Goal: Transaction & Acquisition: Purchase product/service

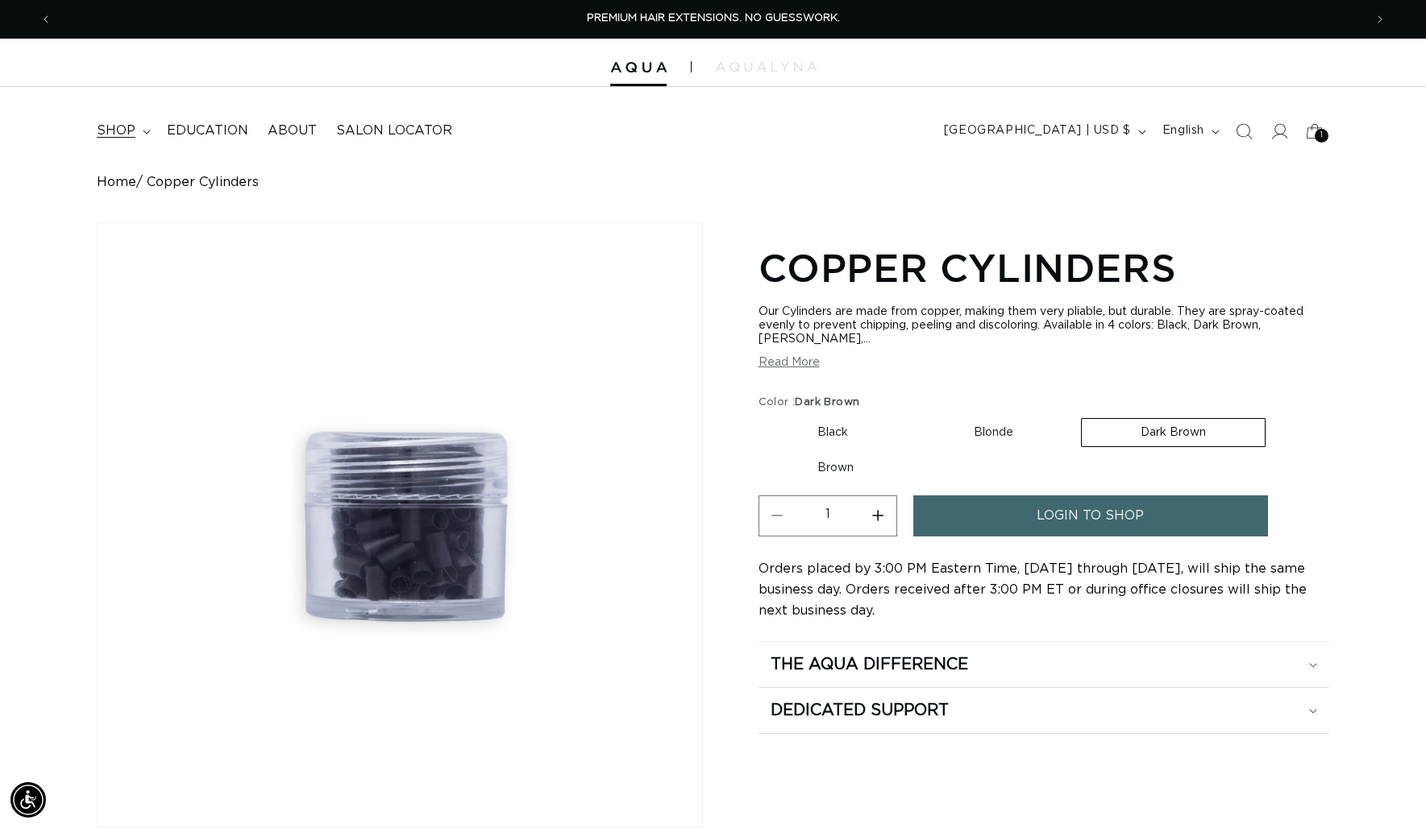
click at [124, 132] on span "shop" at bounding box center [116, 131] width 39 height 17
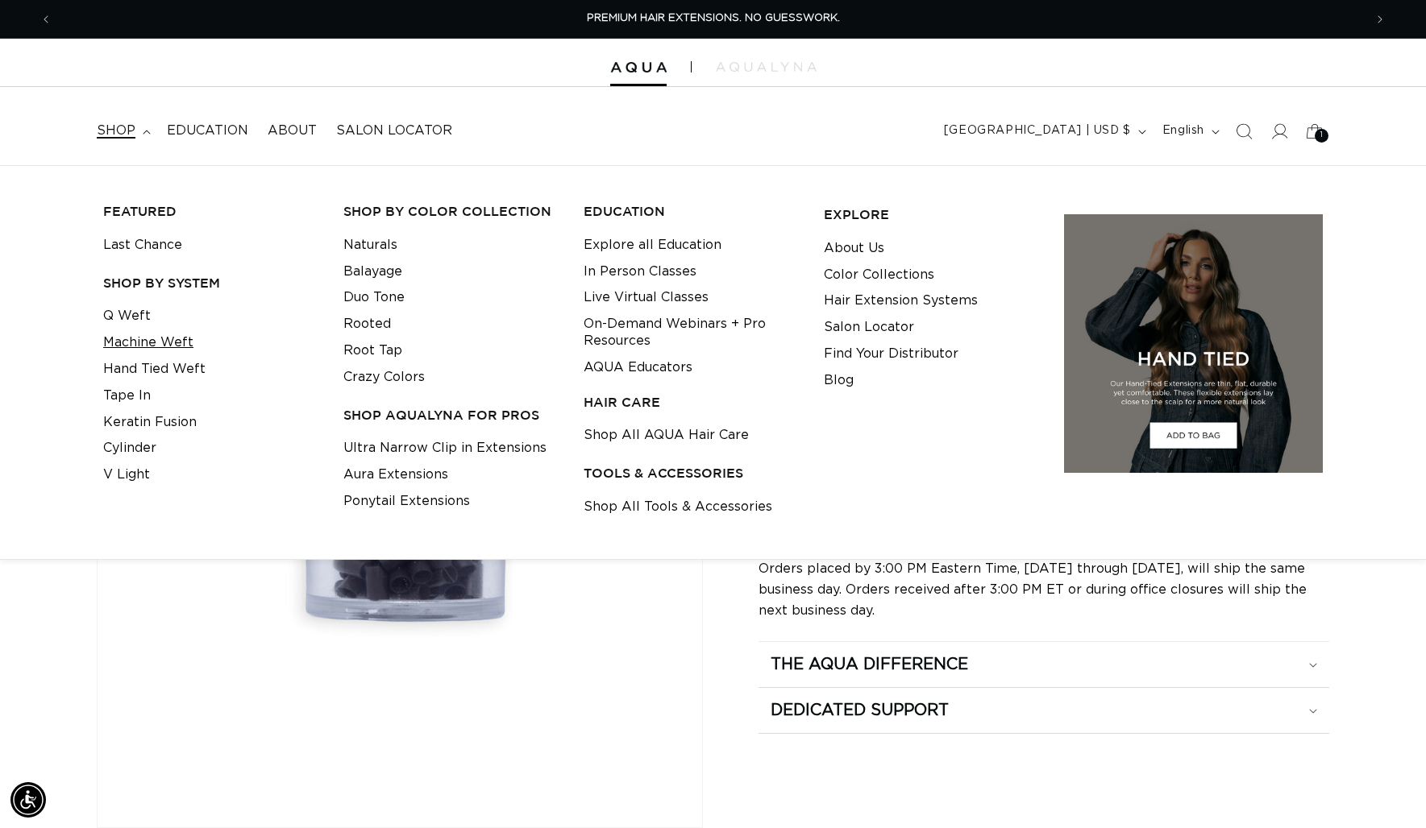
click at [172, 344] on link "Machine Weft" at bounding box center [148, 343] width 90 height 27
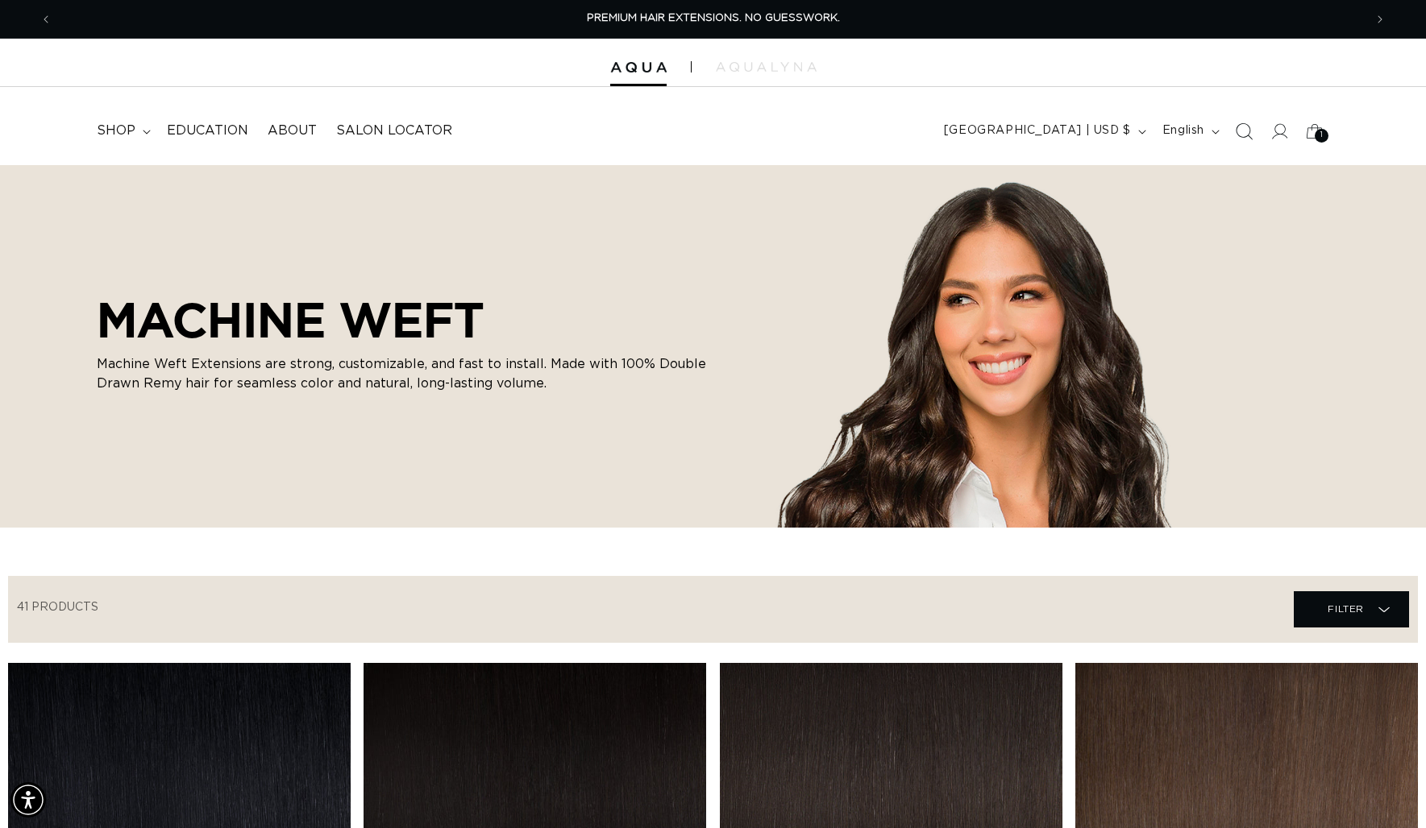
click at [1241, 124] on icon "Search" at bounding box center [1243, 131] width 17 height 17
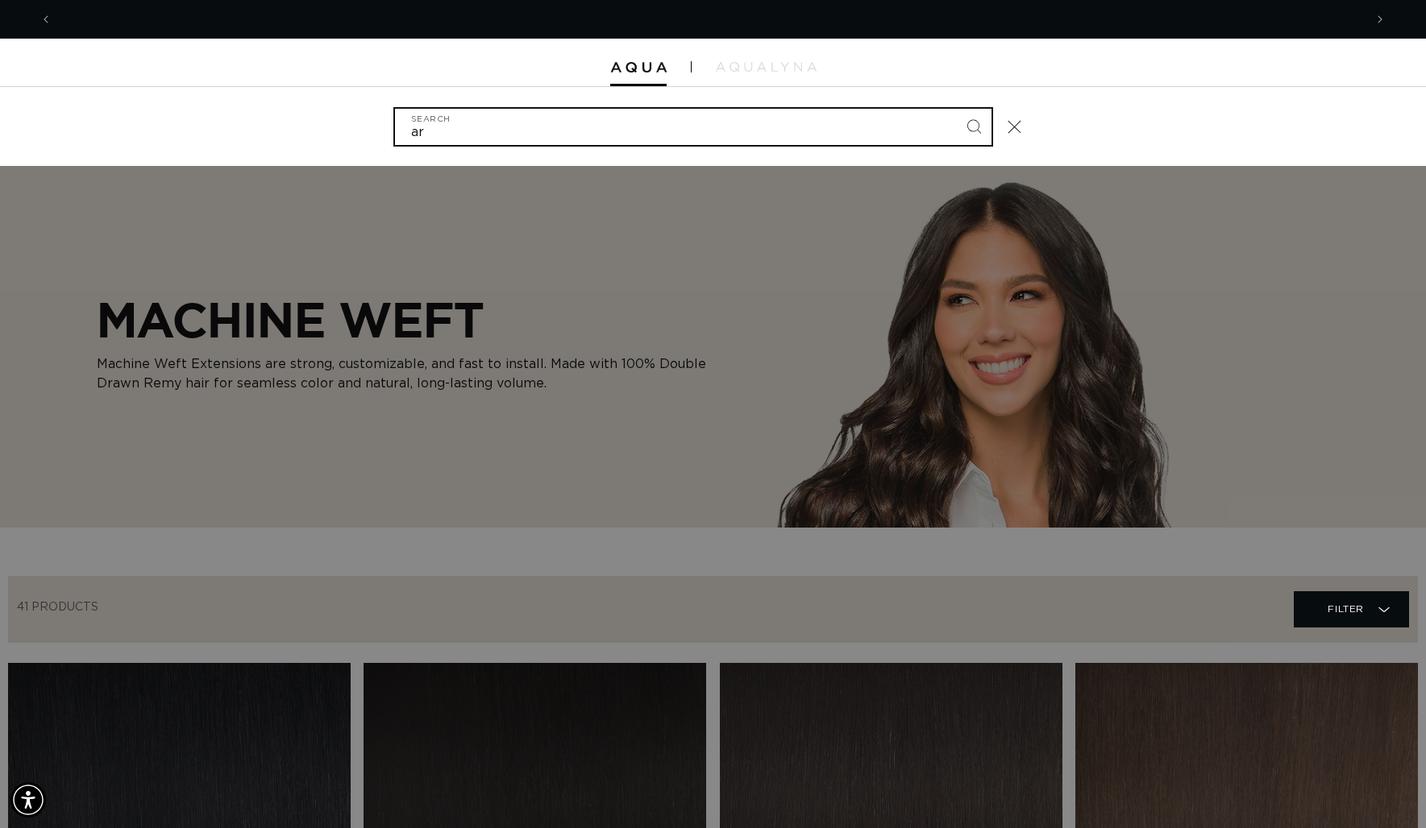
scroll to position [0, 1311]
type input "arctic"
click at [956, 109] on button "Search" at bounding box center [973, 126] width 35 height 35
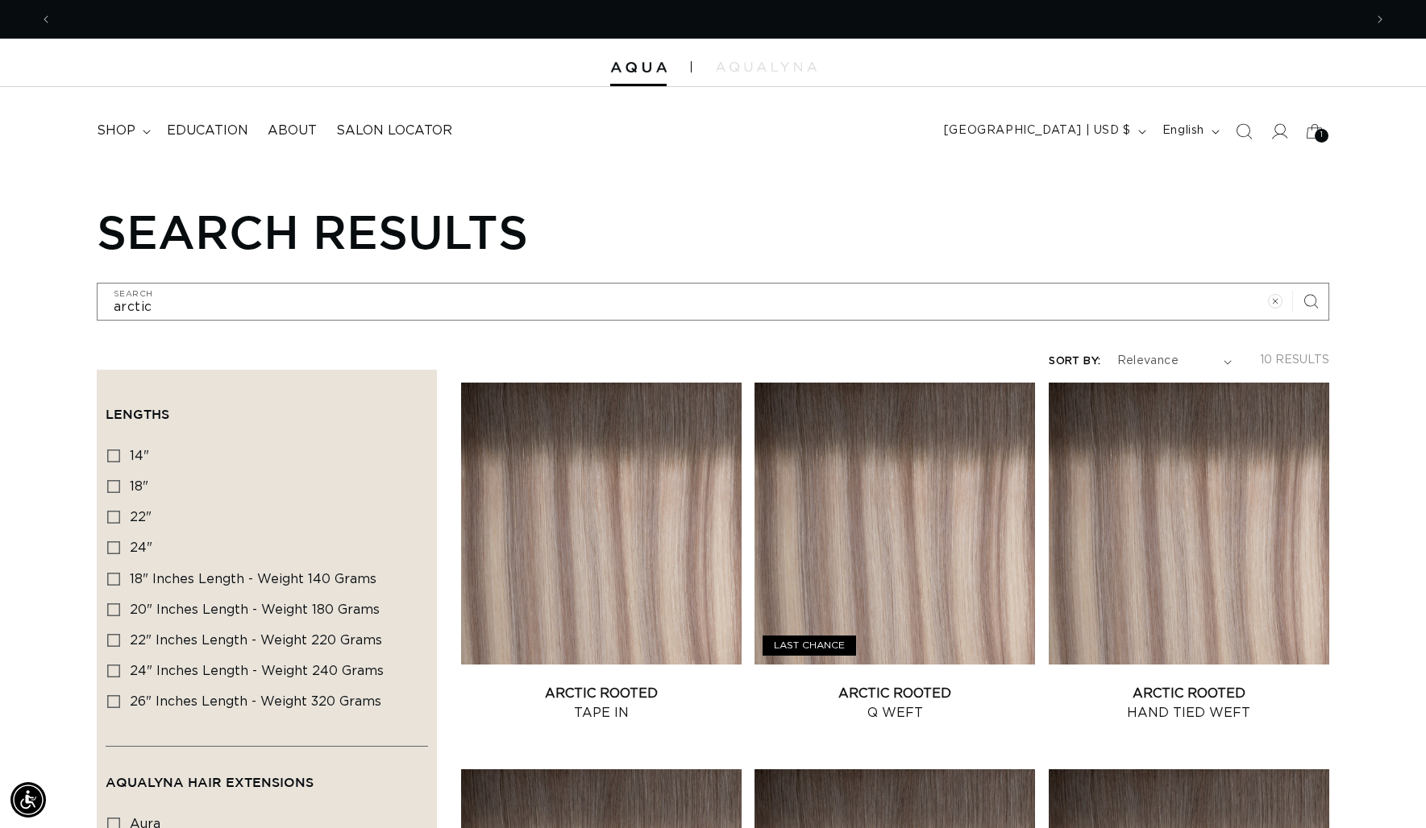
scroll to position [0, 2622]
click at [114, 513] on icon at bounding box center [113, 517] width 13 height 13
click at [114, 513] on input "22" 22" (4 products)" at bounding box center [113, 517] width 13 height 13
checkbox input "true"
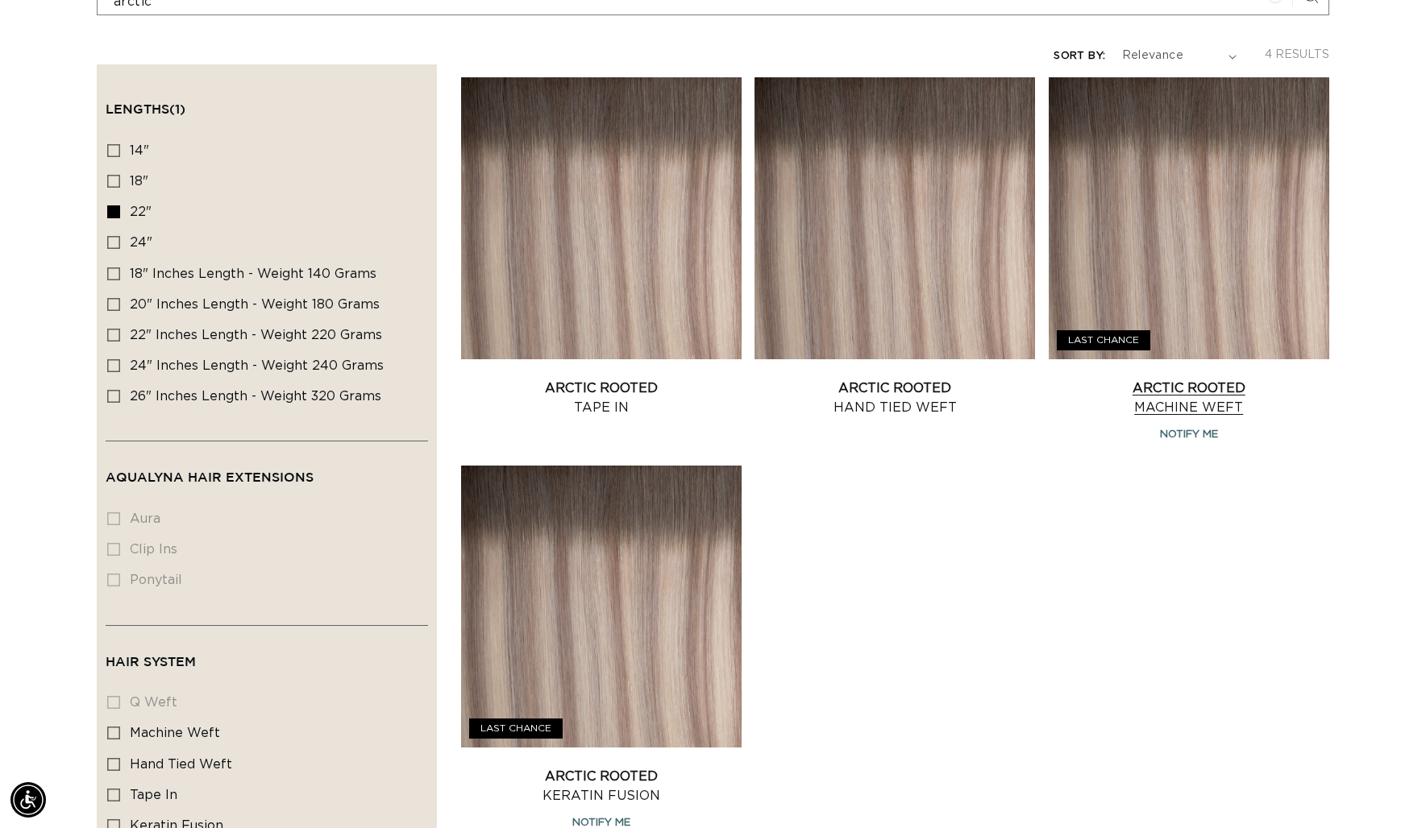
scroll to position [0, 2622]
click at [1214, 379] on link "Arctic Rooted Machine Weft" at bounding box center [1189, 398] width 280 height 39
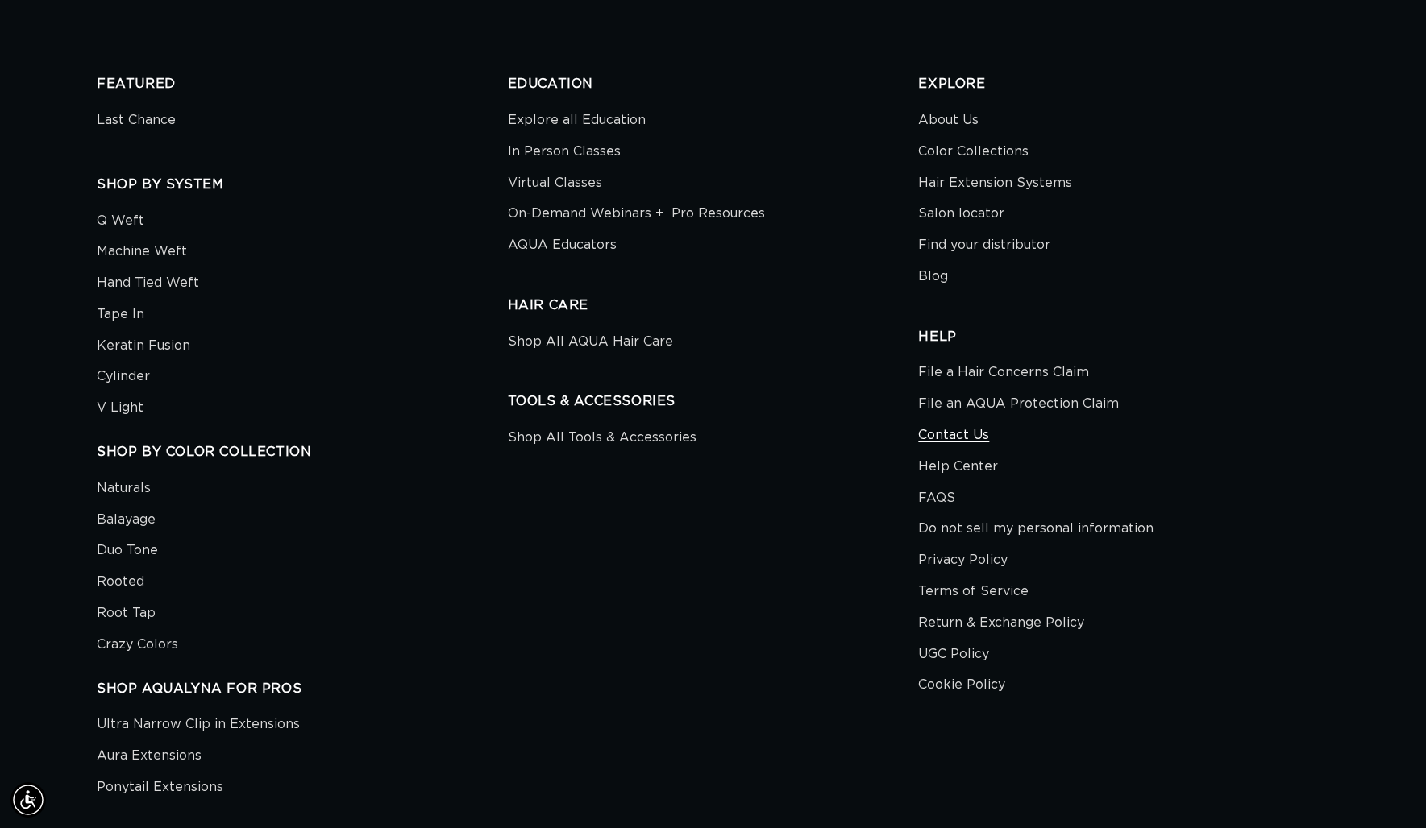
scroll to position [0, 1311]
click at [944, 442] on link "Contact Us" at bounding box center [953, 435] width 71 height 31
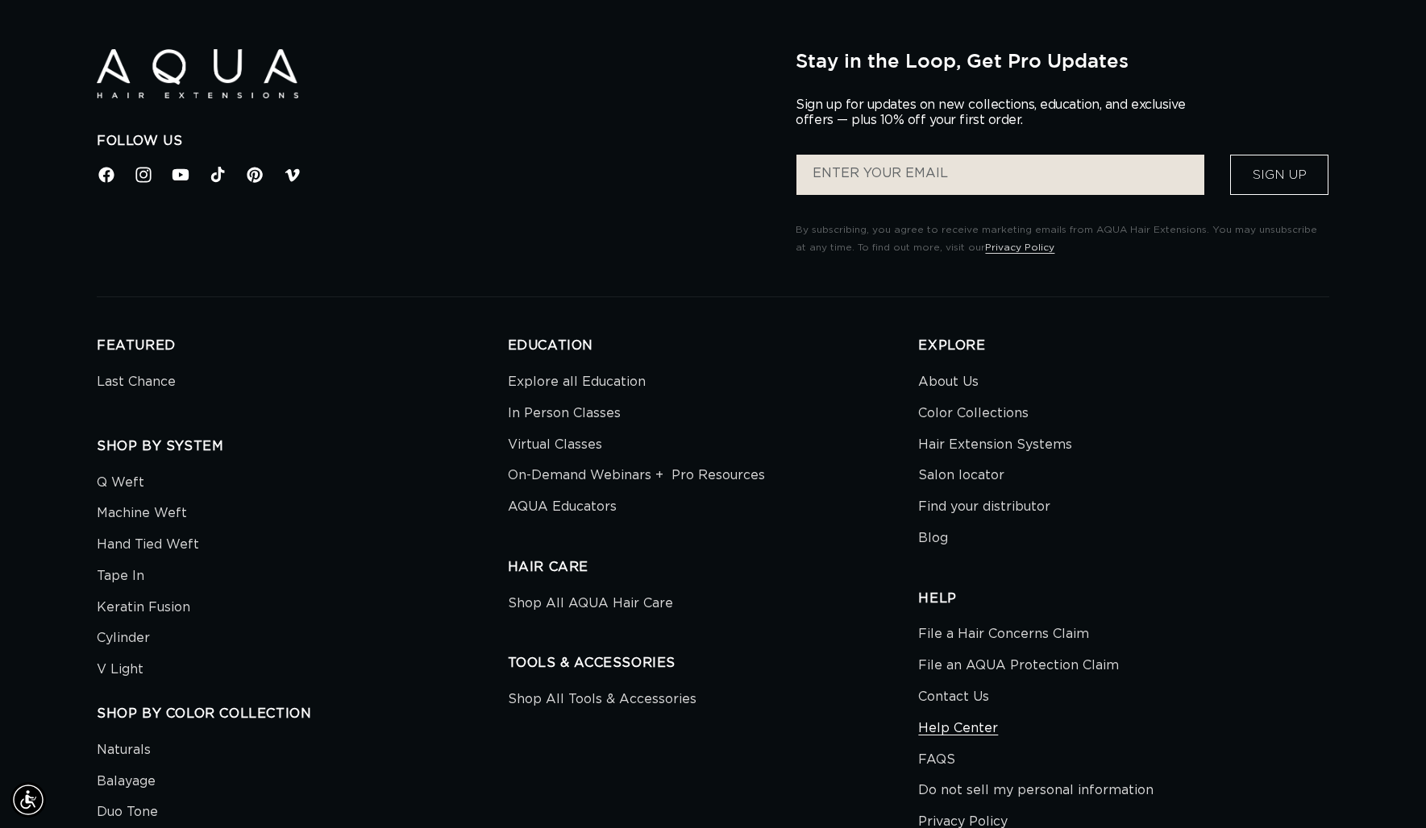
scroll to position [1983, 0]
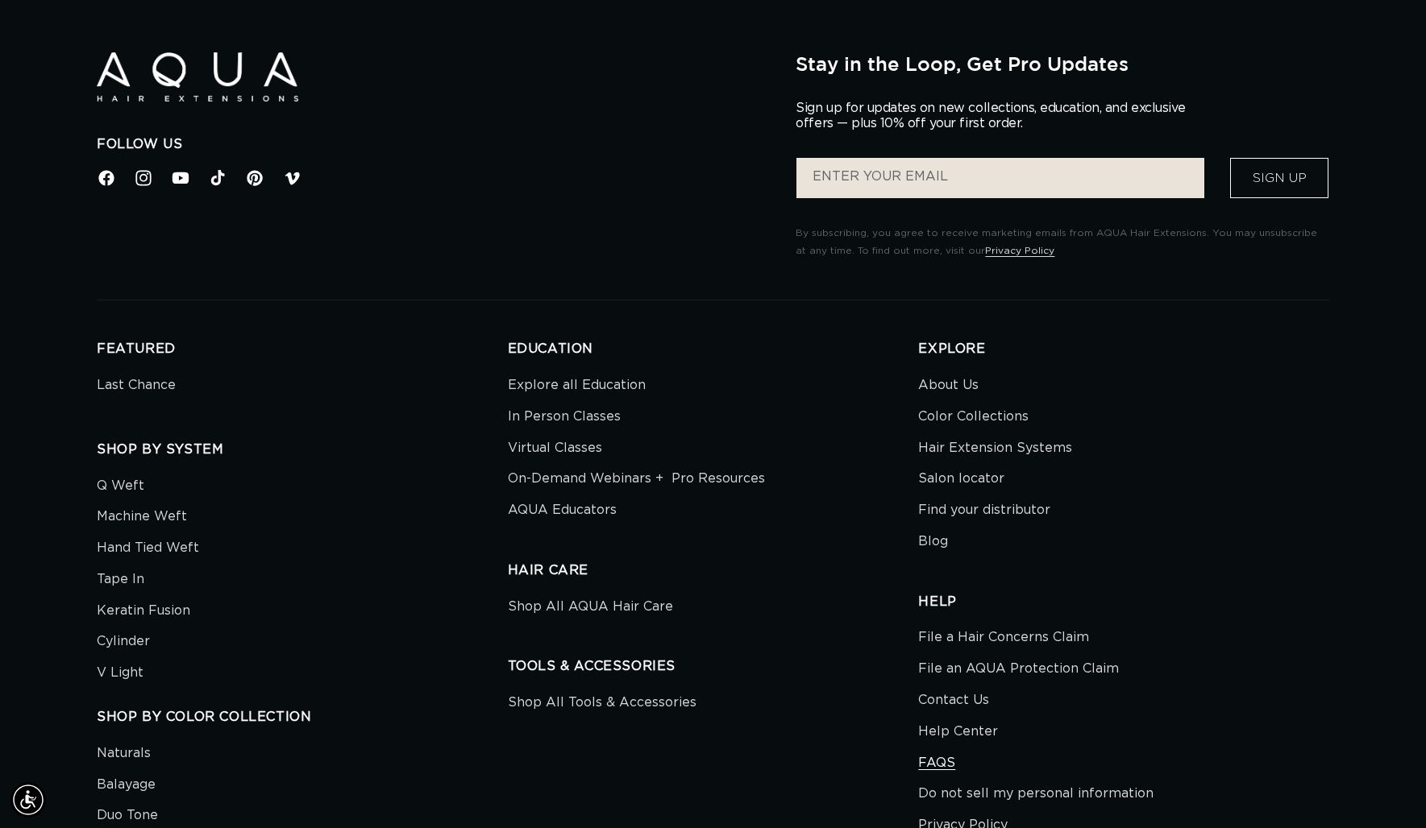
click at [943, 754] on link "FAQS" at bounding box center [936, 763] width 37 height 31
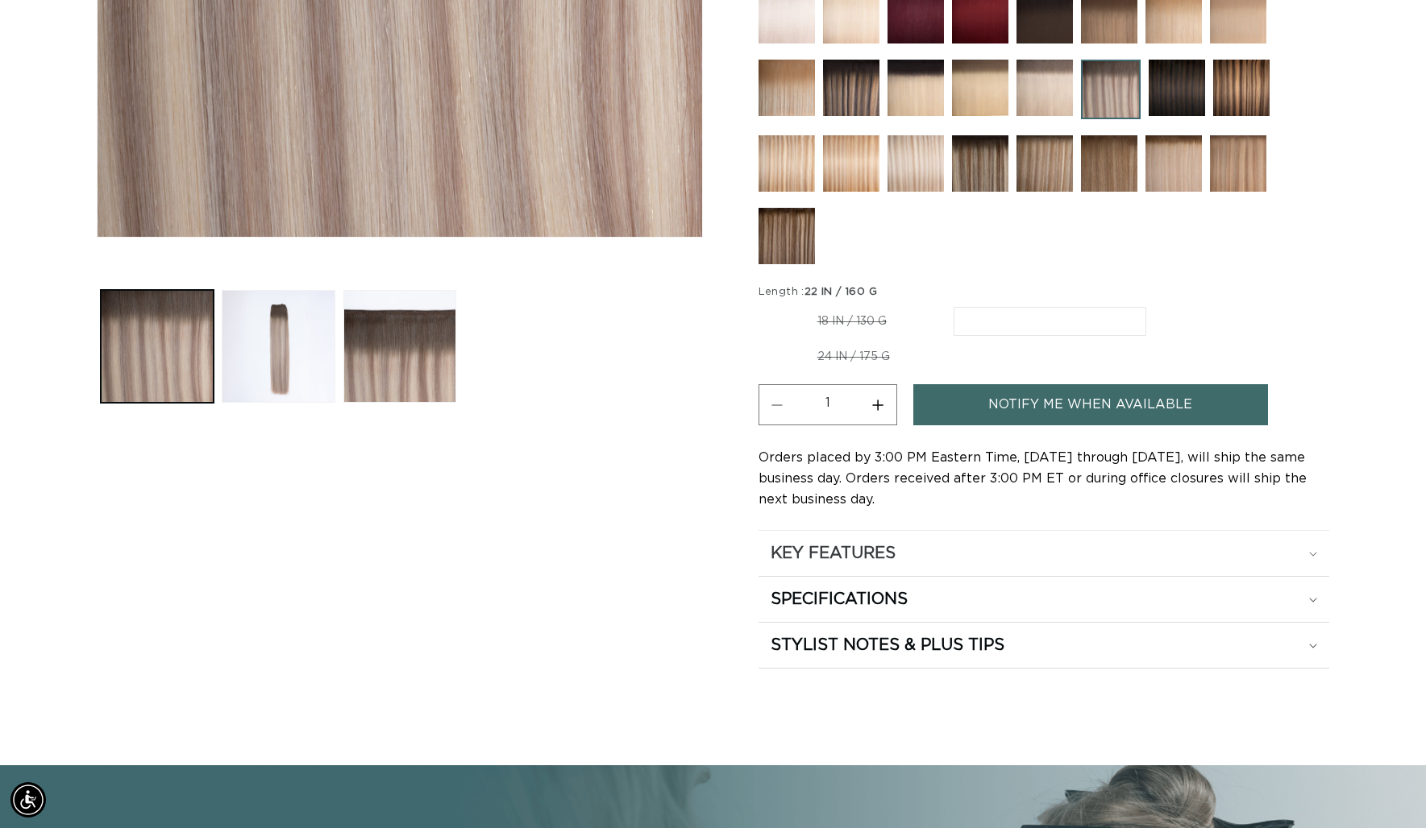
scroll to position [520, 0]
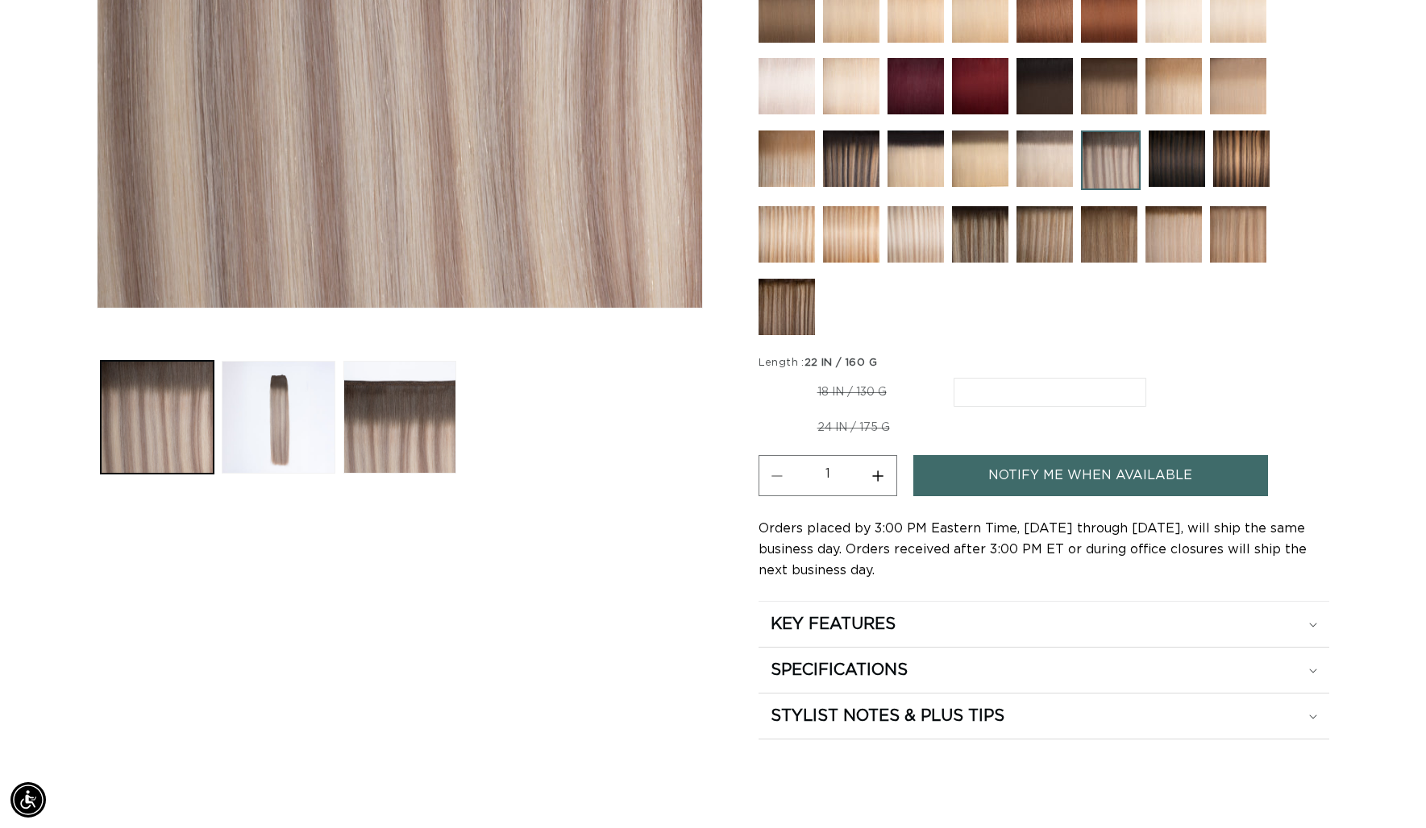
click at [1036, 482] on span "Notify me when available" at bounding box center [1090, 475] width 204 height 41
select select "42408988410084"
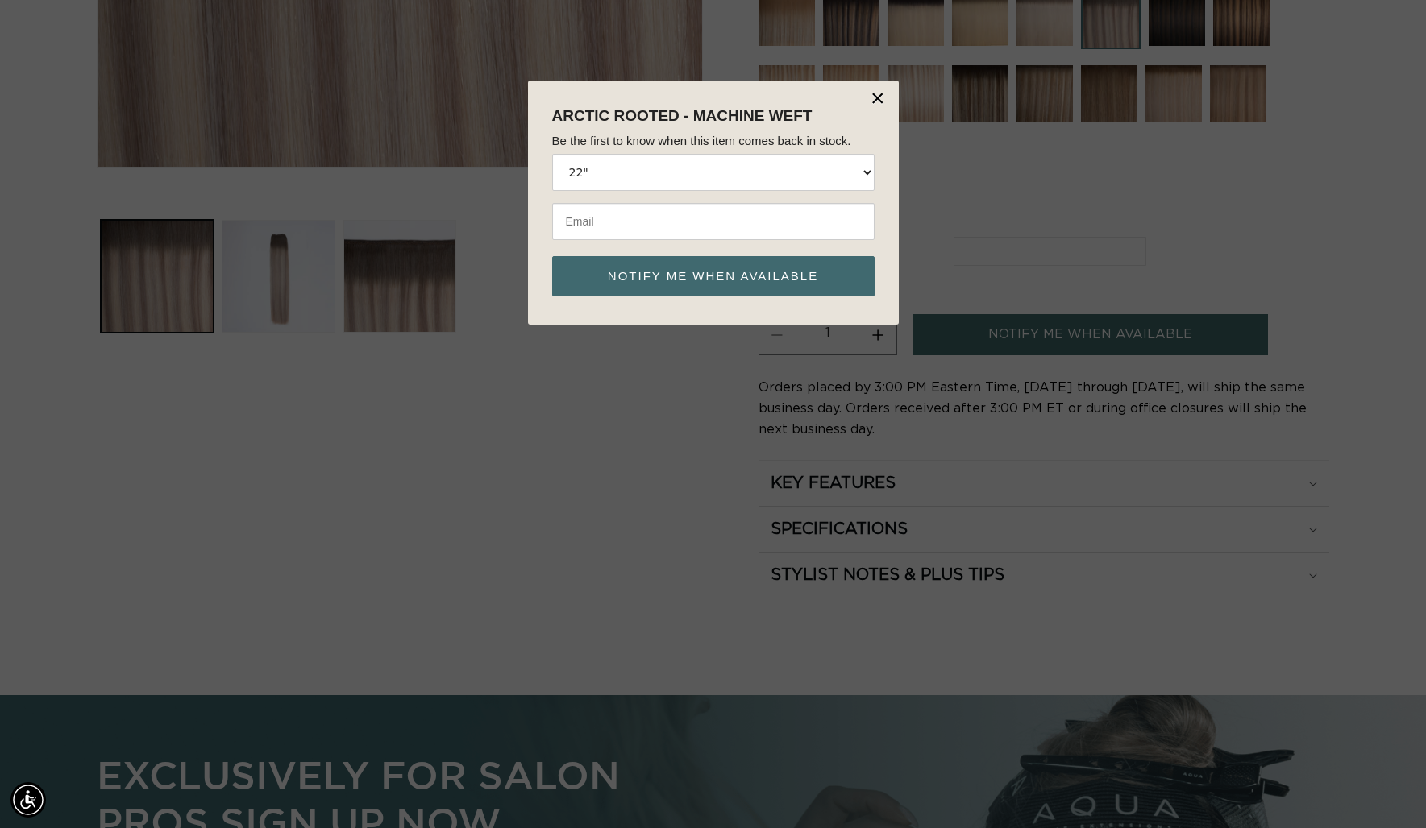
scroll to position [0, 0]
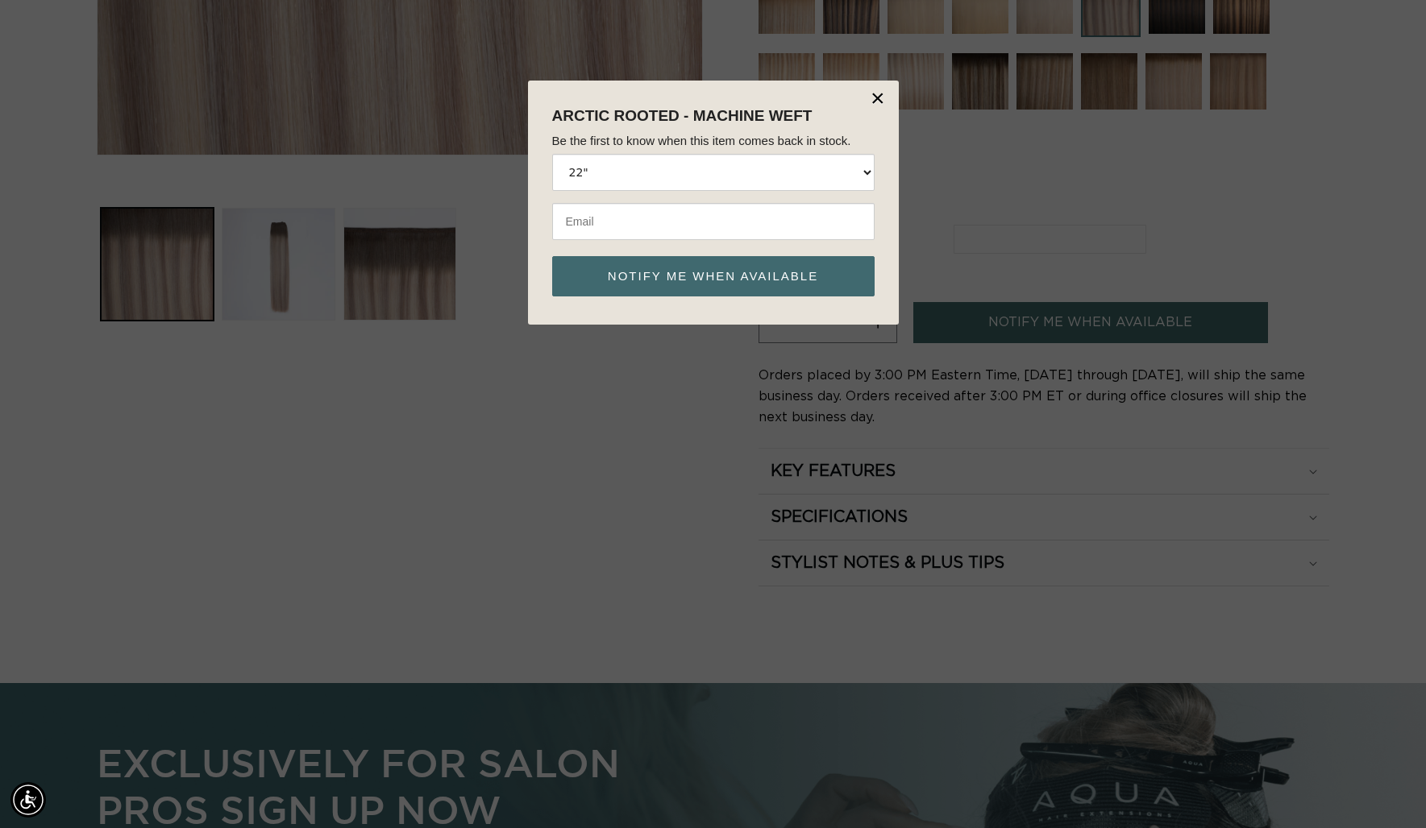
click at [614, 222] on input "email" at bounding box center [713, 221] width 322 height 37
click at [677, 222] on input "email" at bounding box center [713, 221] width 322 height 37
type input "info@eden-salon.com"
click at [724, 277] on button "Notify me when available" at bounding box center [713, 276] width 322 height 40
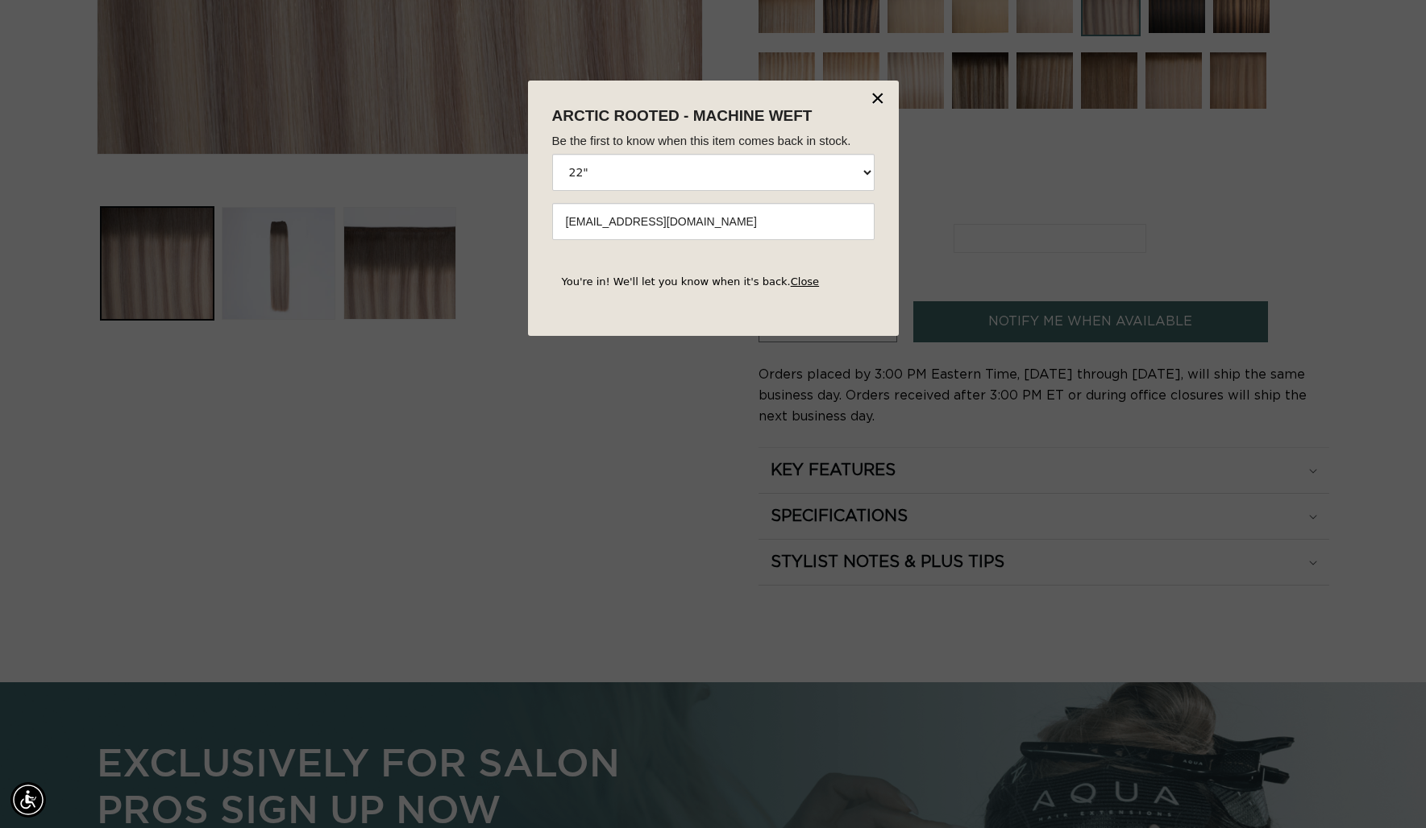
click at [985, 178] on body "× Arctic Rooted - Machine Weft Be the first to know when this item comes back i…" at bounding box center [713, 495] width 1426 height 828
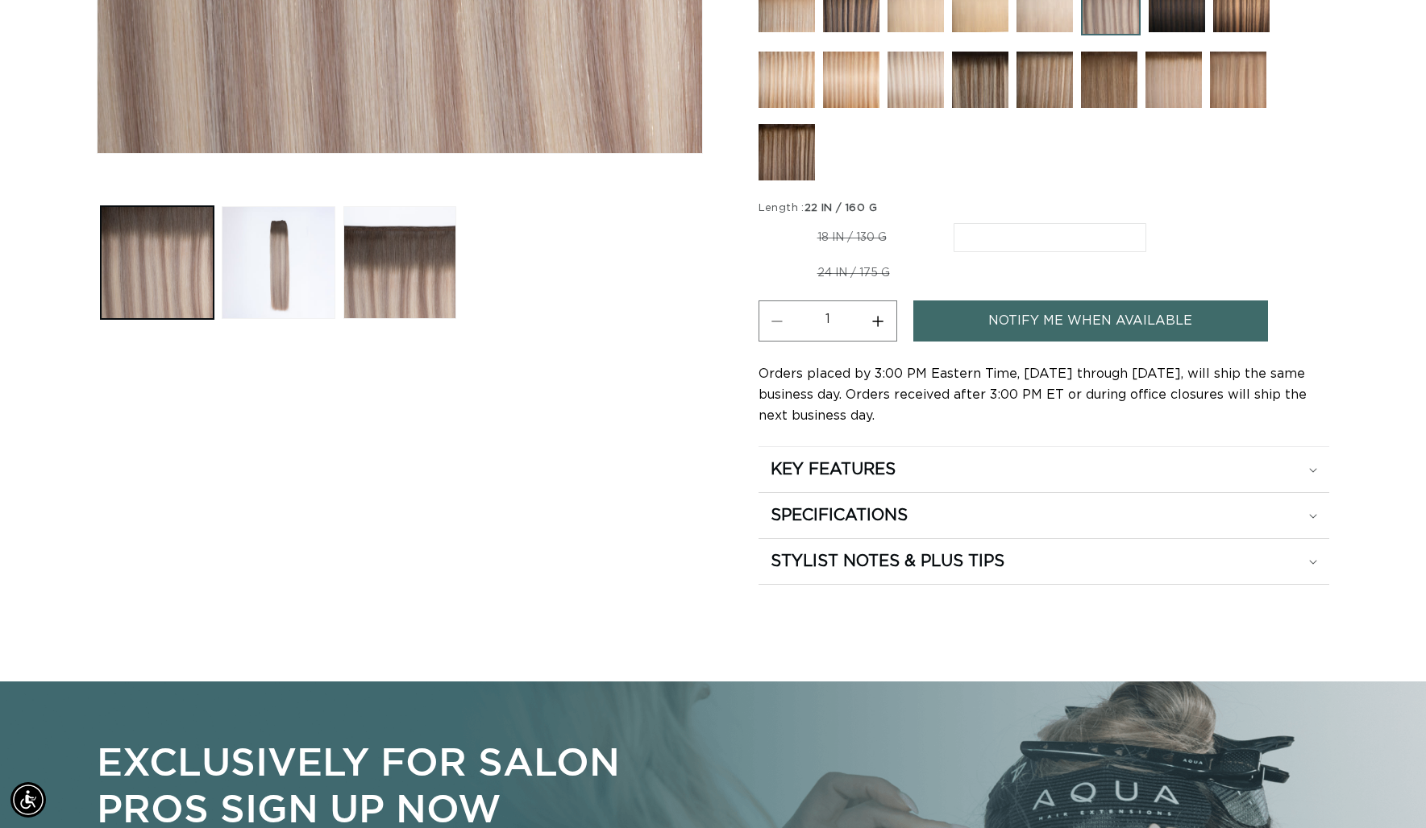
scroll to position [0, 1311]
click at [1020, 302] on span "Notify me when available" at bounding box center [1090, 321] width 204 height 41
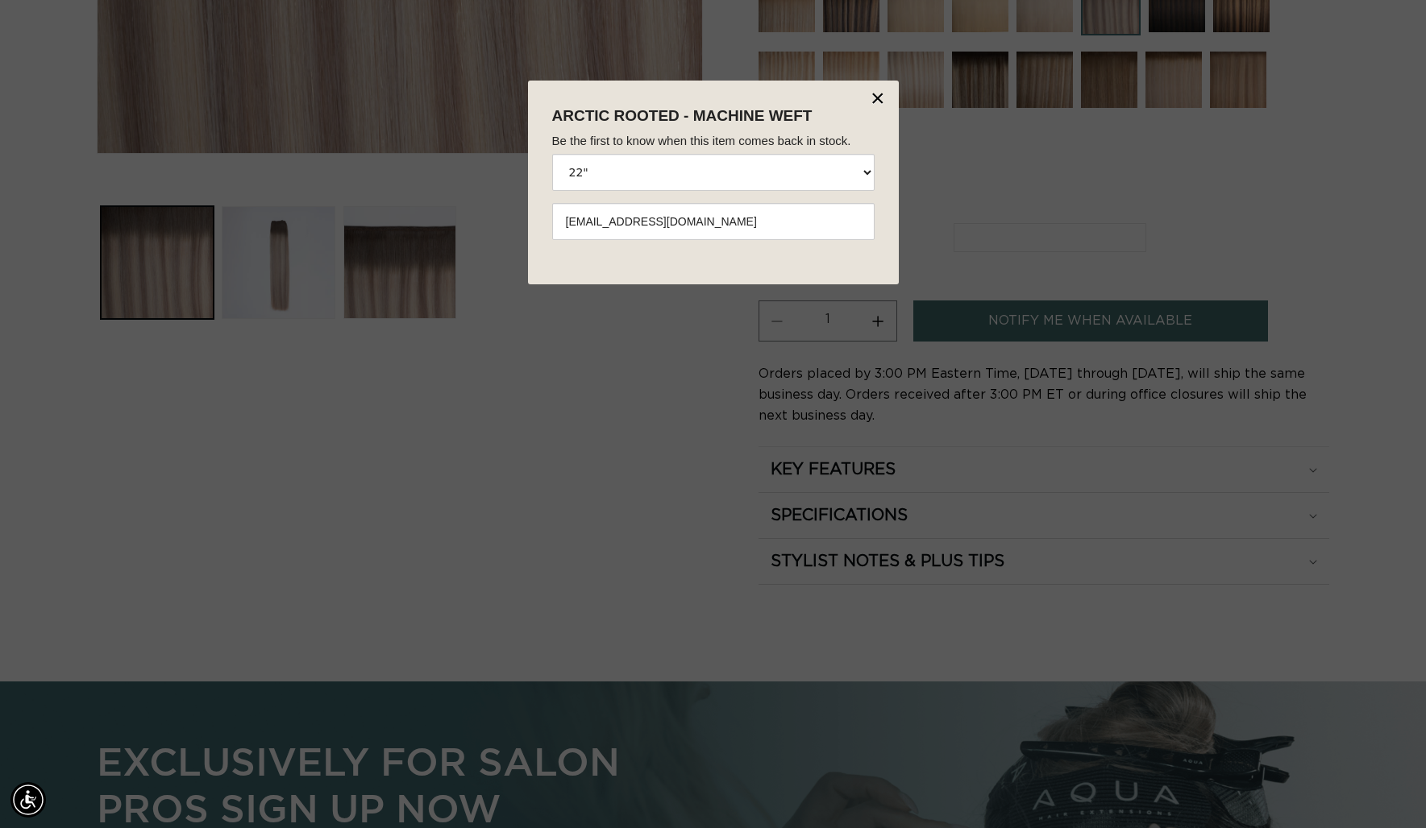
select select "42408988410084"
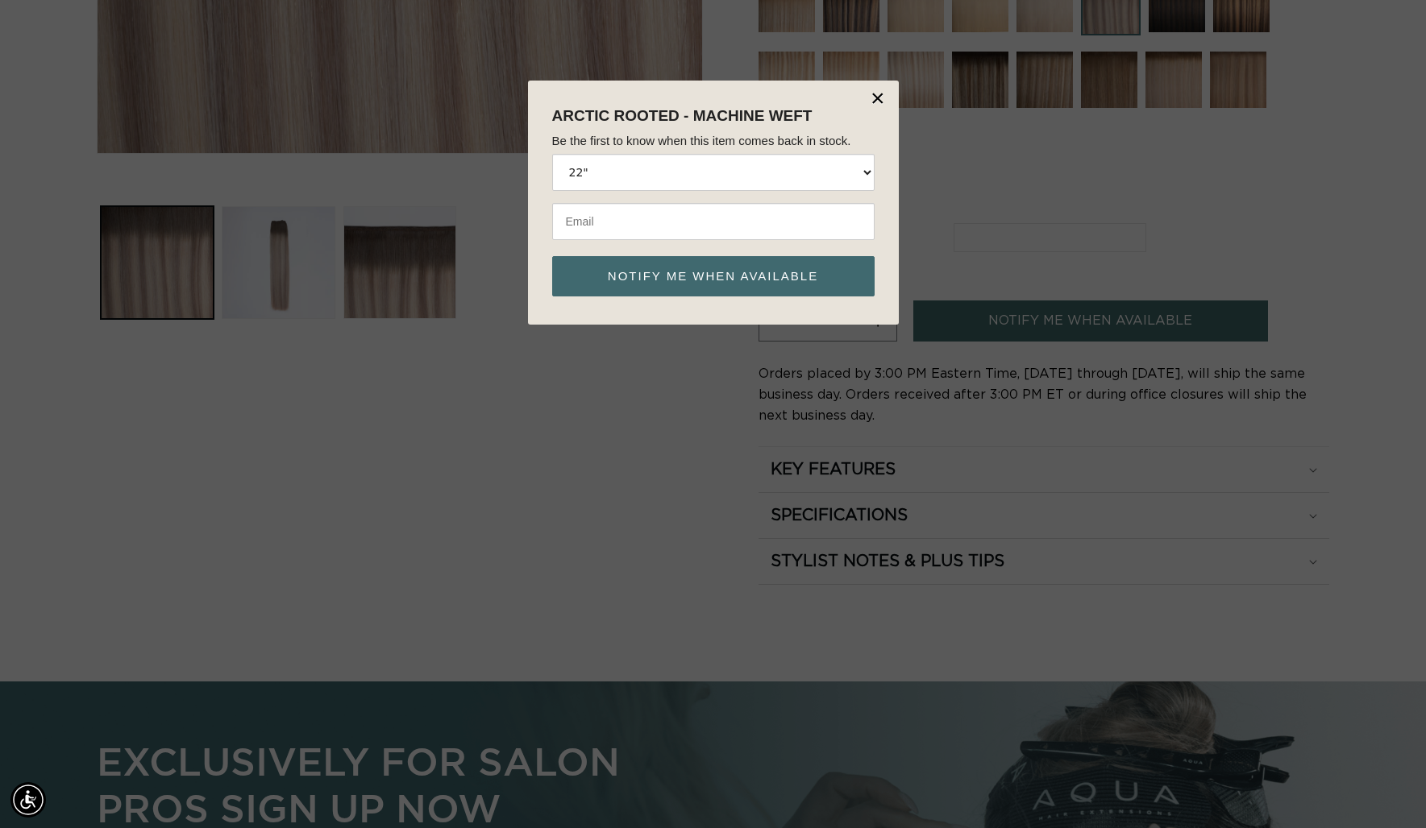
scroll to position [675, 0]
click at [1024, 312] on body "× Arctic Rooted - Machine Weft Be the first to know when this item comes back i…" at bounding box center [713, 495] width 1426 height 828
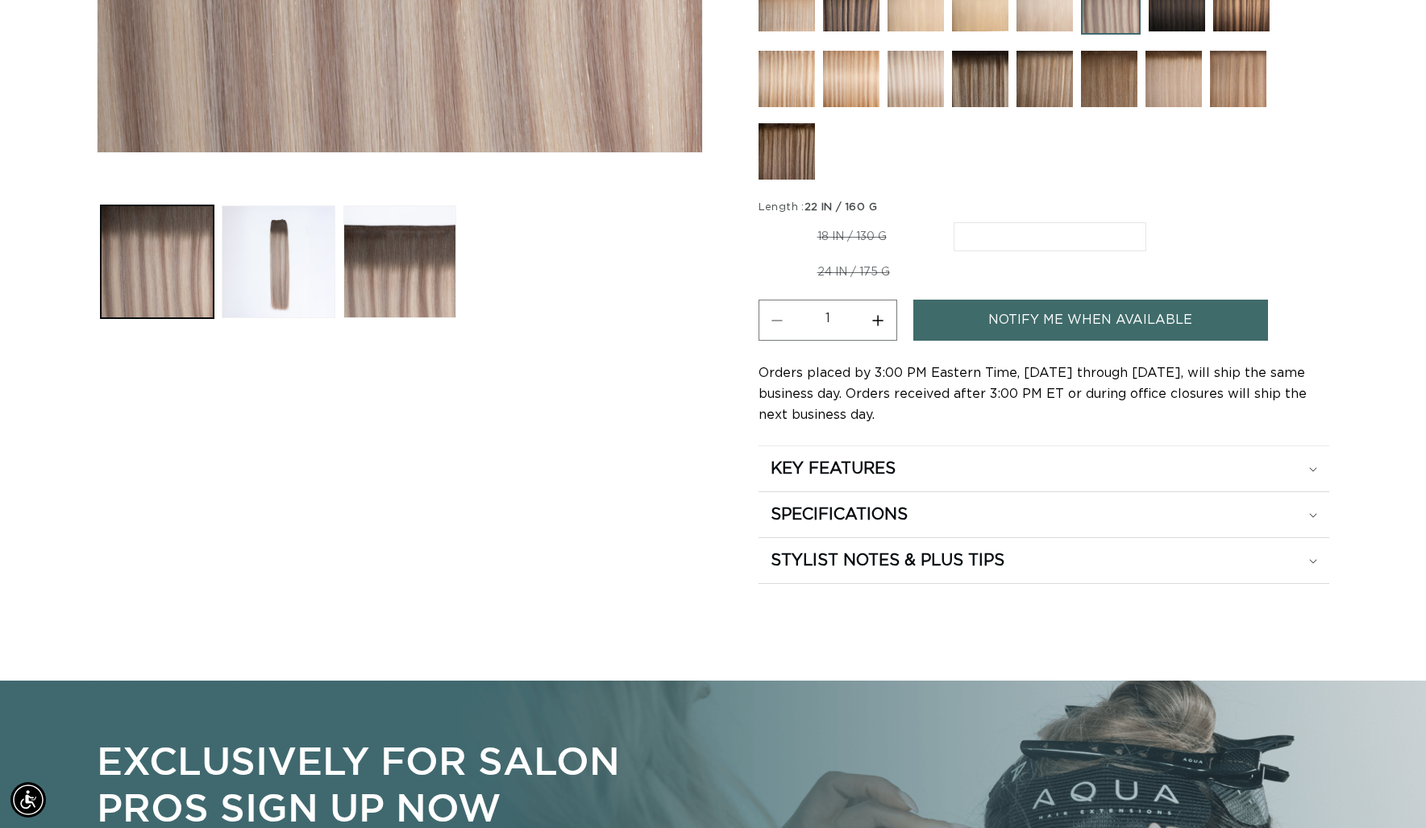
click at [1033, 310] on span "Notify me when available" at bounding box center [1090, 320] width 204 height 41
select select "42408988410084"
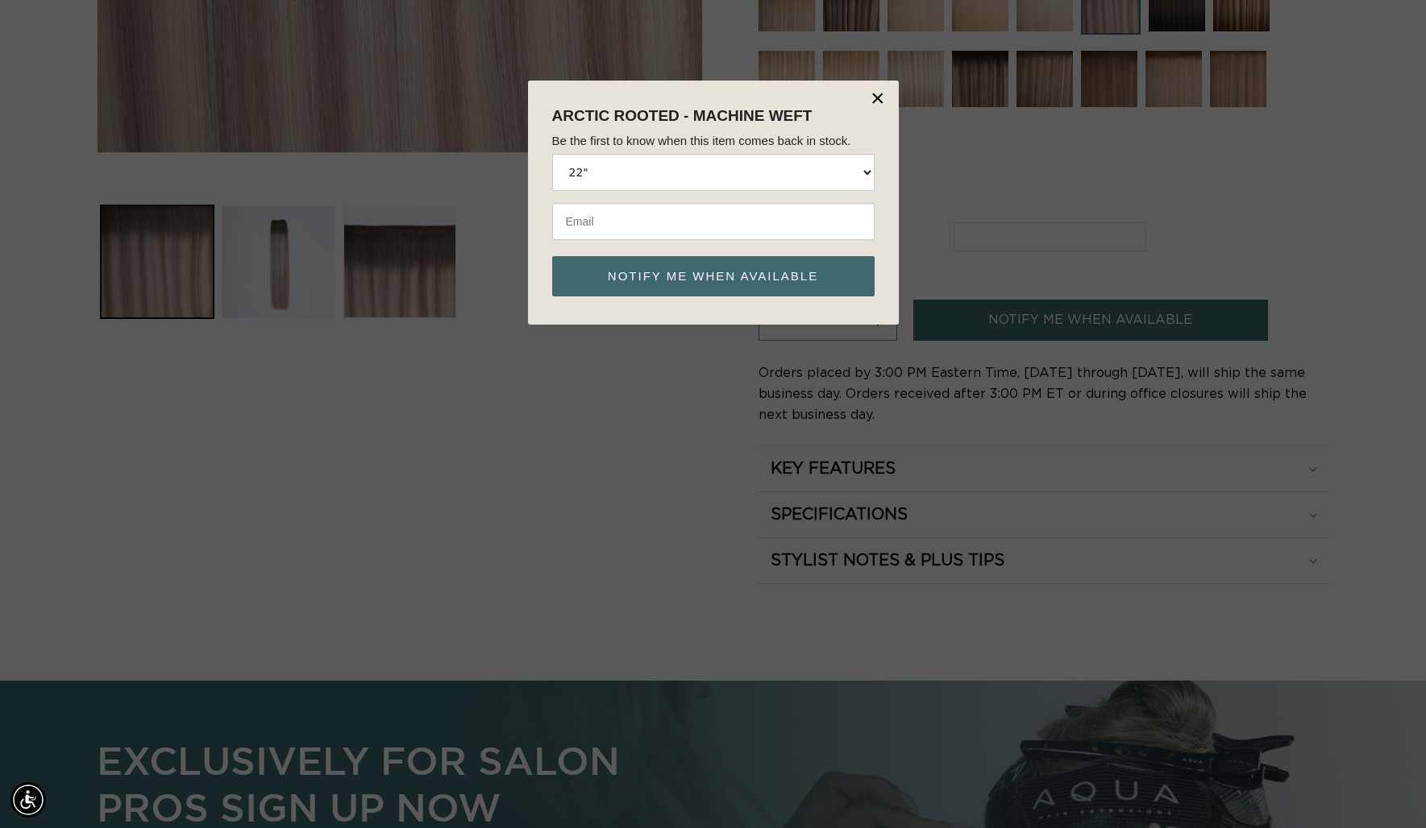
click at [646, 222] on input "email" at bounding box center [713, 221] width 322 height 37
type input "info@eden-salon.com"
click at [552, 256] on button "Notify me when available" at bounding box center [713, 276] width 322 height 40
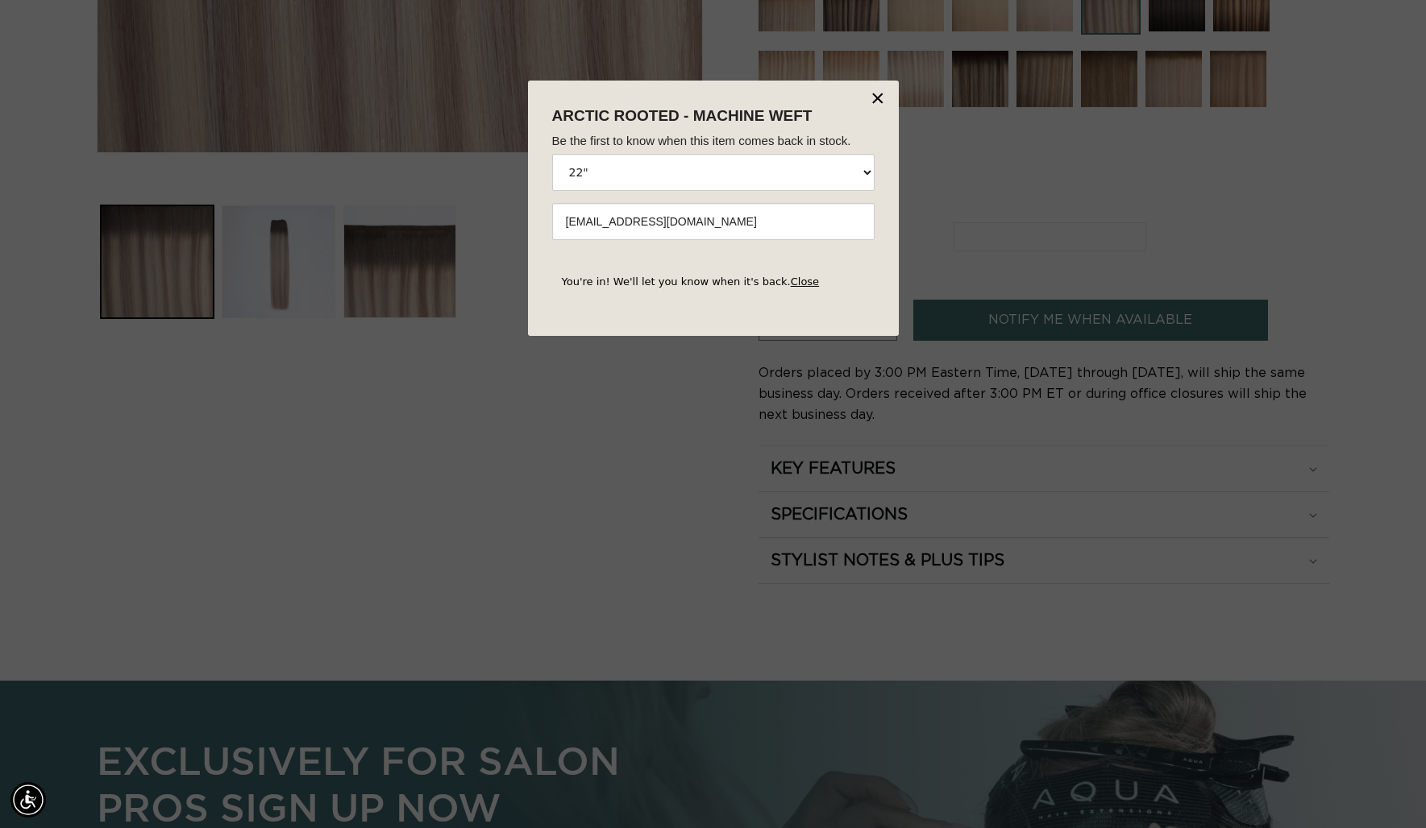
scroll to position [0, 0]
click at [624, 443] on body "× Arctic Rooted - Machine Weft Be the first to know when this item comes back i…" at bounding box center [713, 495] width 1426 height 828
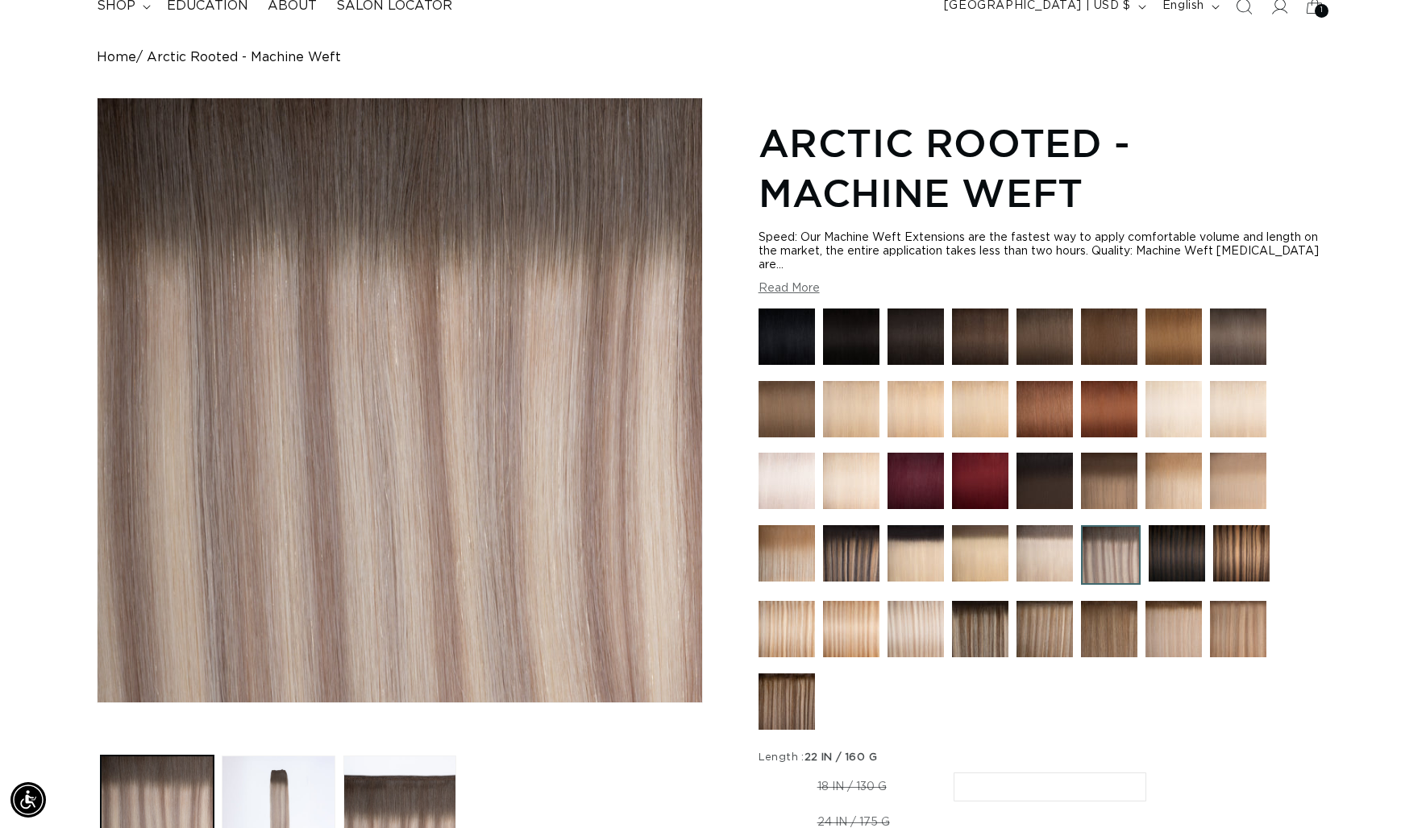
scroll to position [0, 2622]
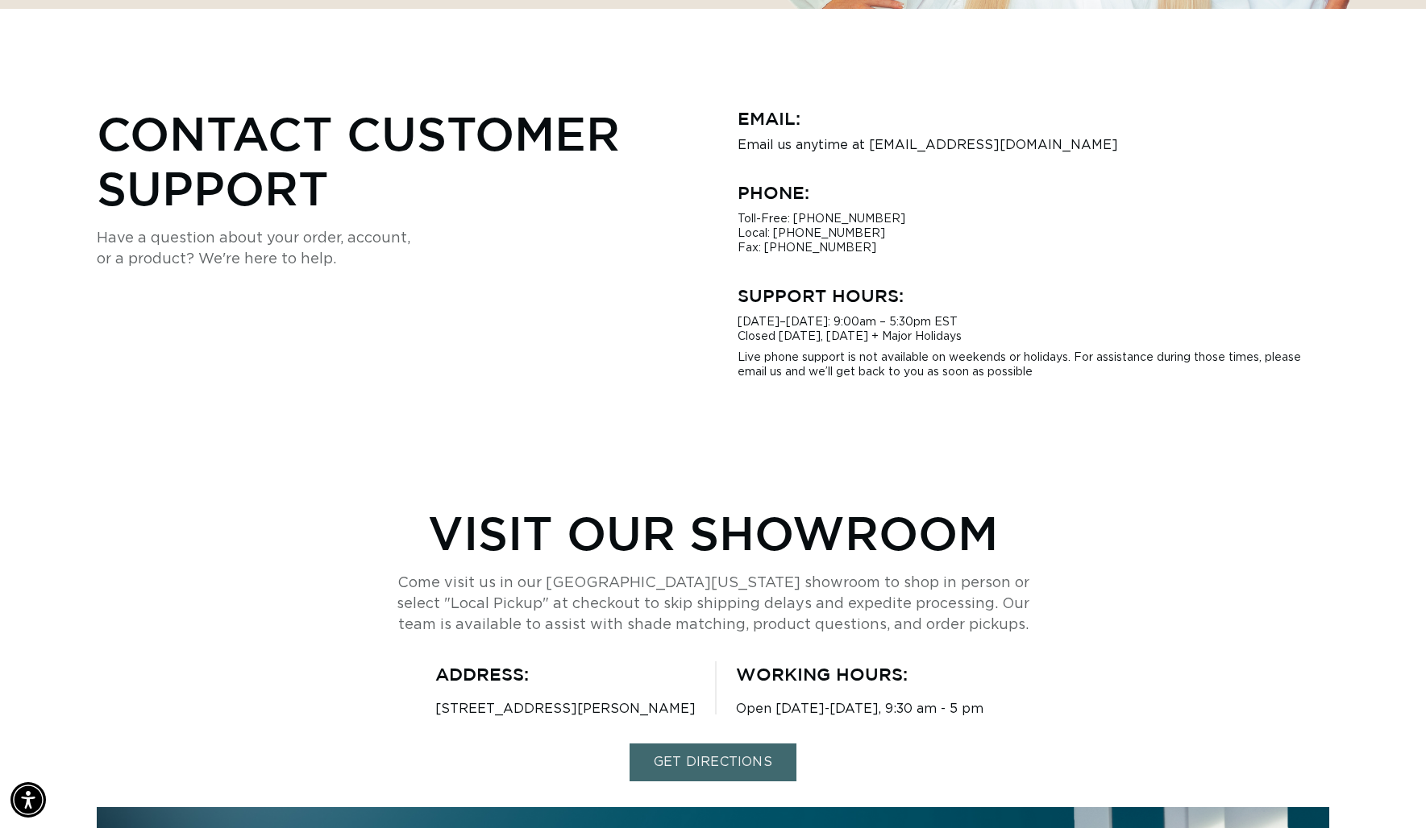
scroll to position [0, 1311]
drag, startPoint x: 1049, startPoint y: 146, endPoint x: 867, endPoint y: 147, distance: 182.1
click at [867, 147] on p "Email us anytime at [EMAIL_ADDRESS][DOMAIN_NAME]" at bounding box center [1033, 145] width 592 height 15
copy p "[EMAIL_ADDRESS][DOMAIN_NAME]"
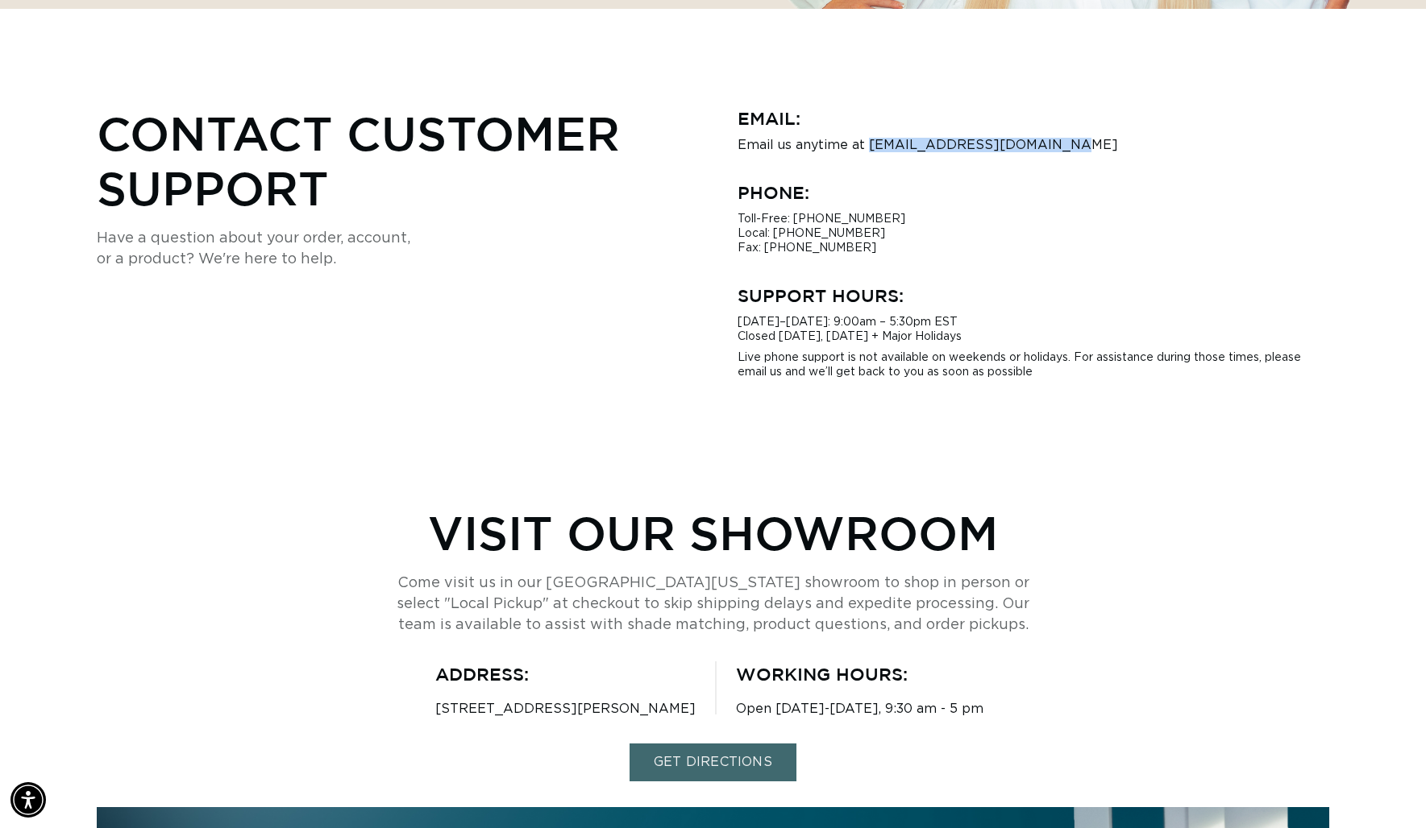
scroll to position [0, 0]
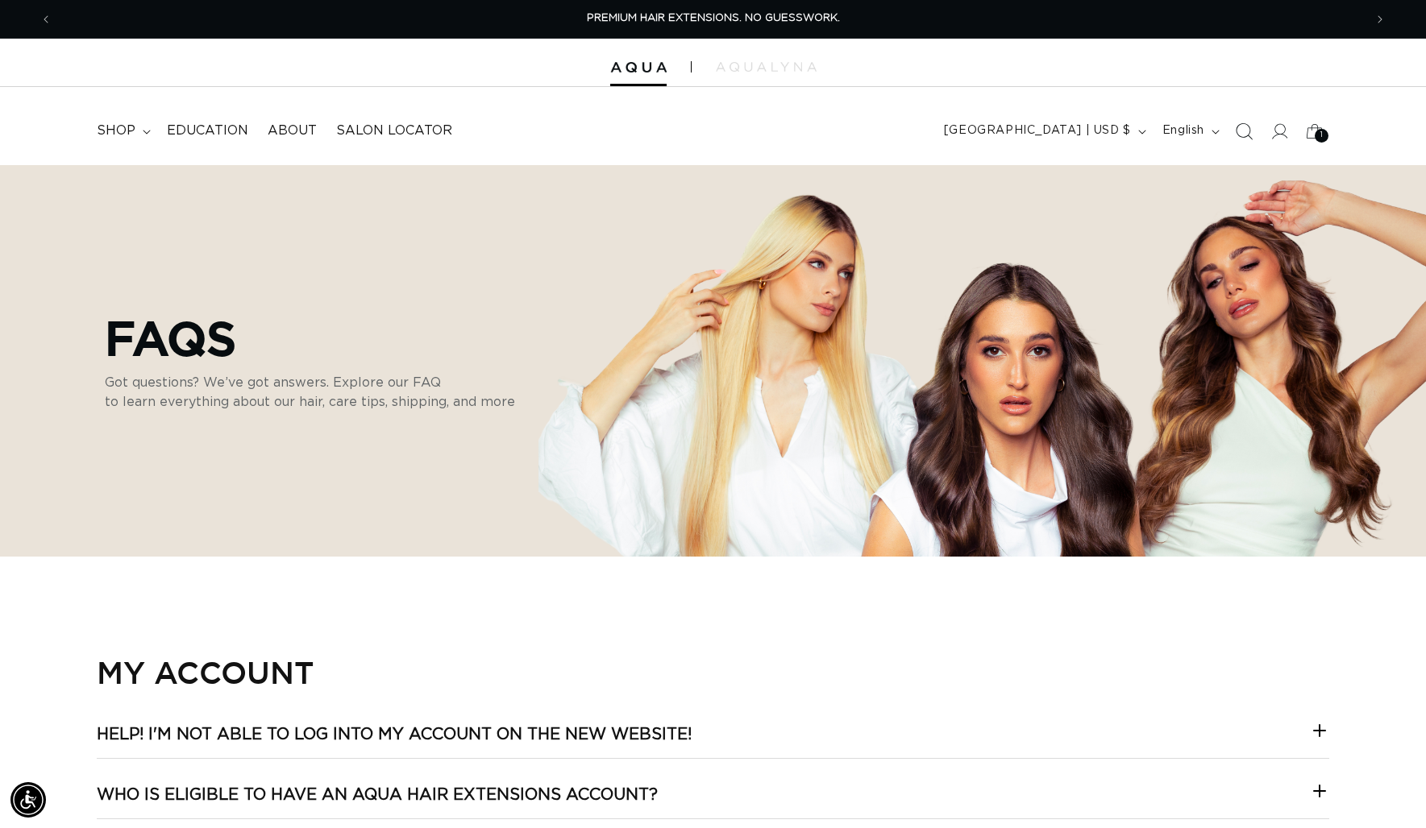
click at [1244, 128] on icon "Search" at bounding box center [1243, 131] width 17 height 17
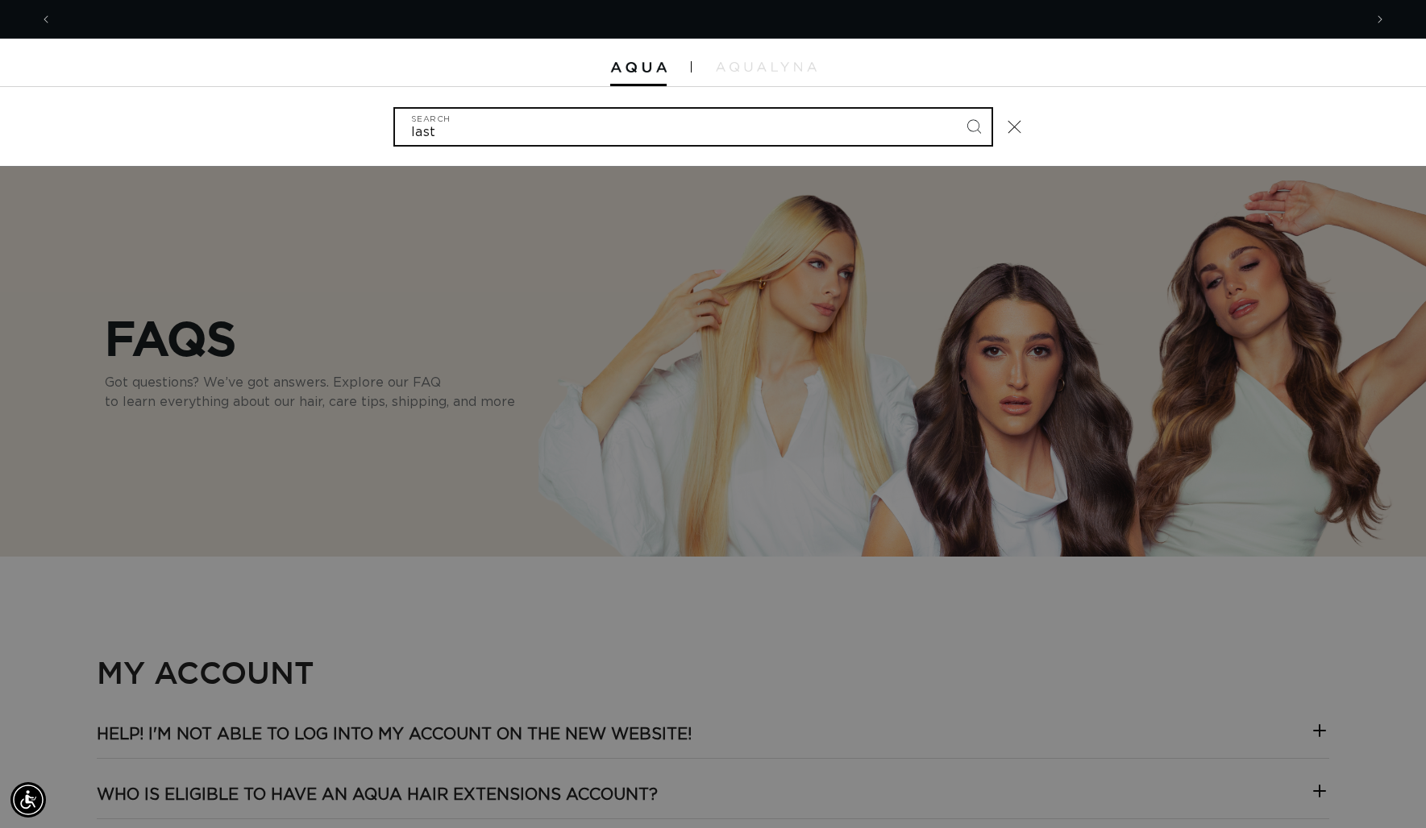
scroll to position [0, 1311]
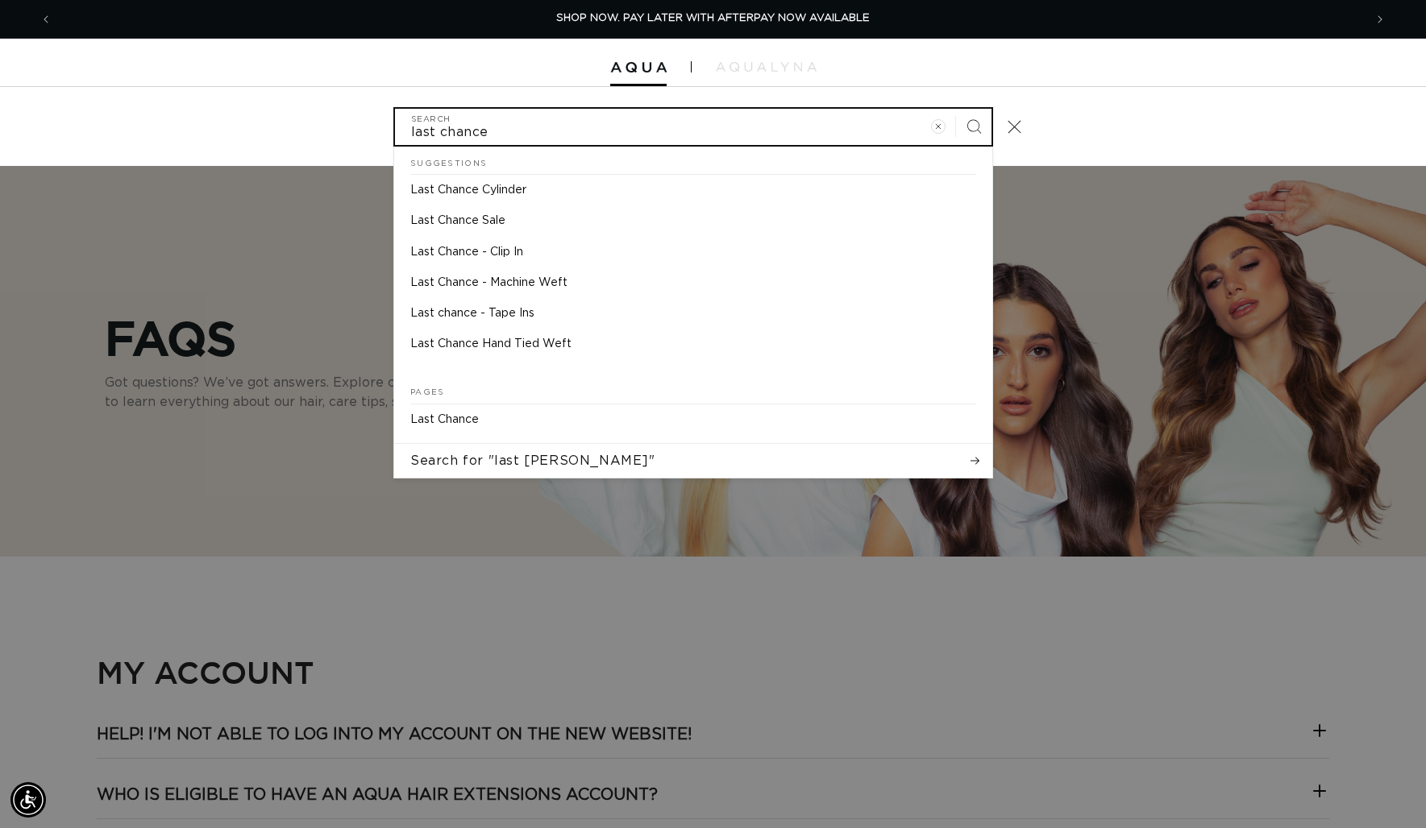
type input "last chance"
click at [956, 109] on button "Search" at bounding box center [973, 126] width 35 height 35
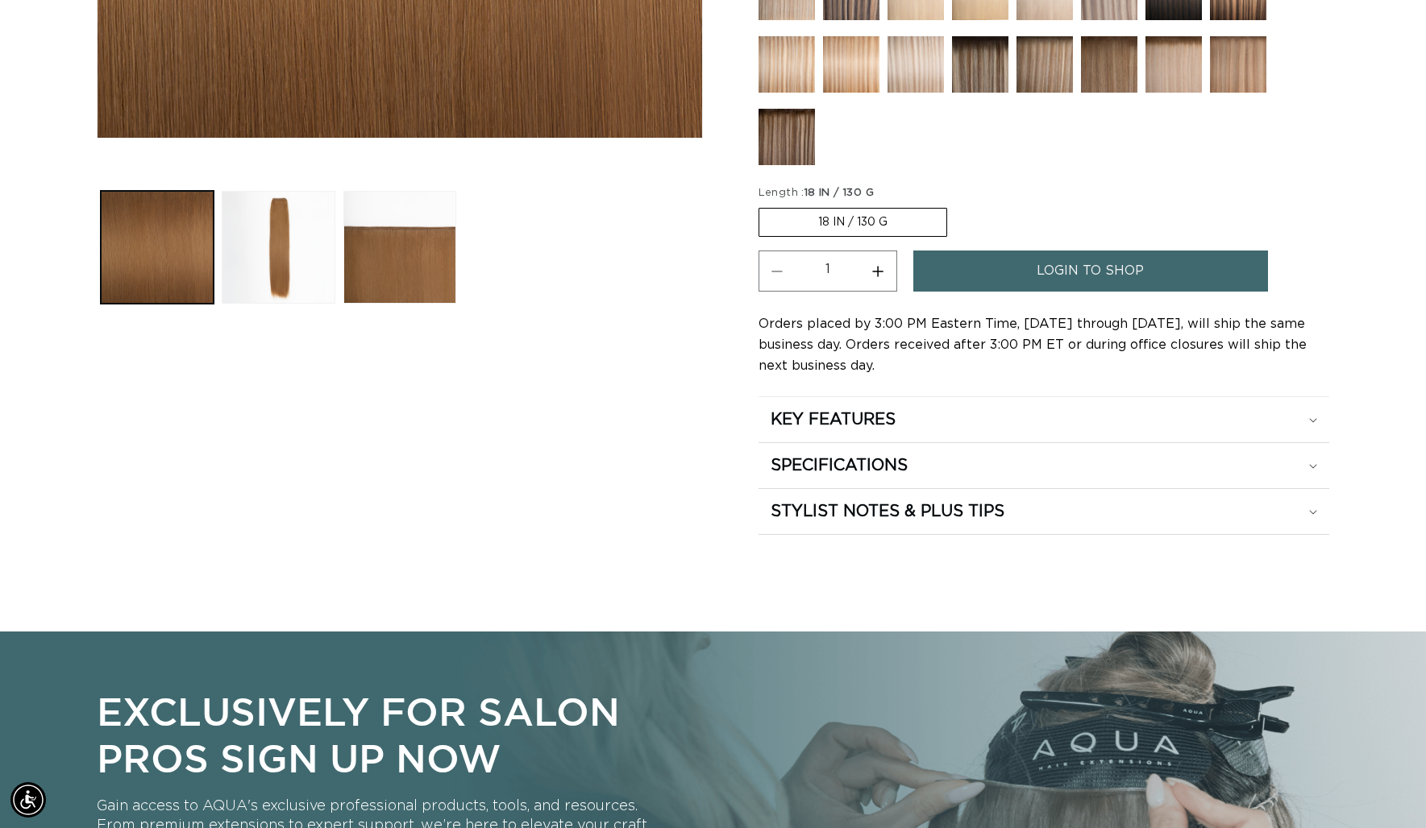
scroll to position [0, 2622]
click at [1084, 284] on span "login to shop" at bounding box center [1089, 271] width 107 height 41
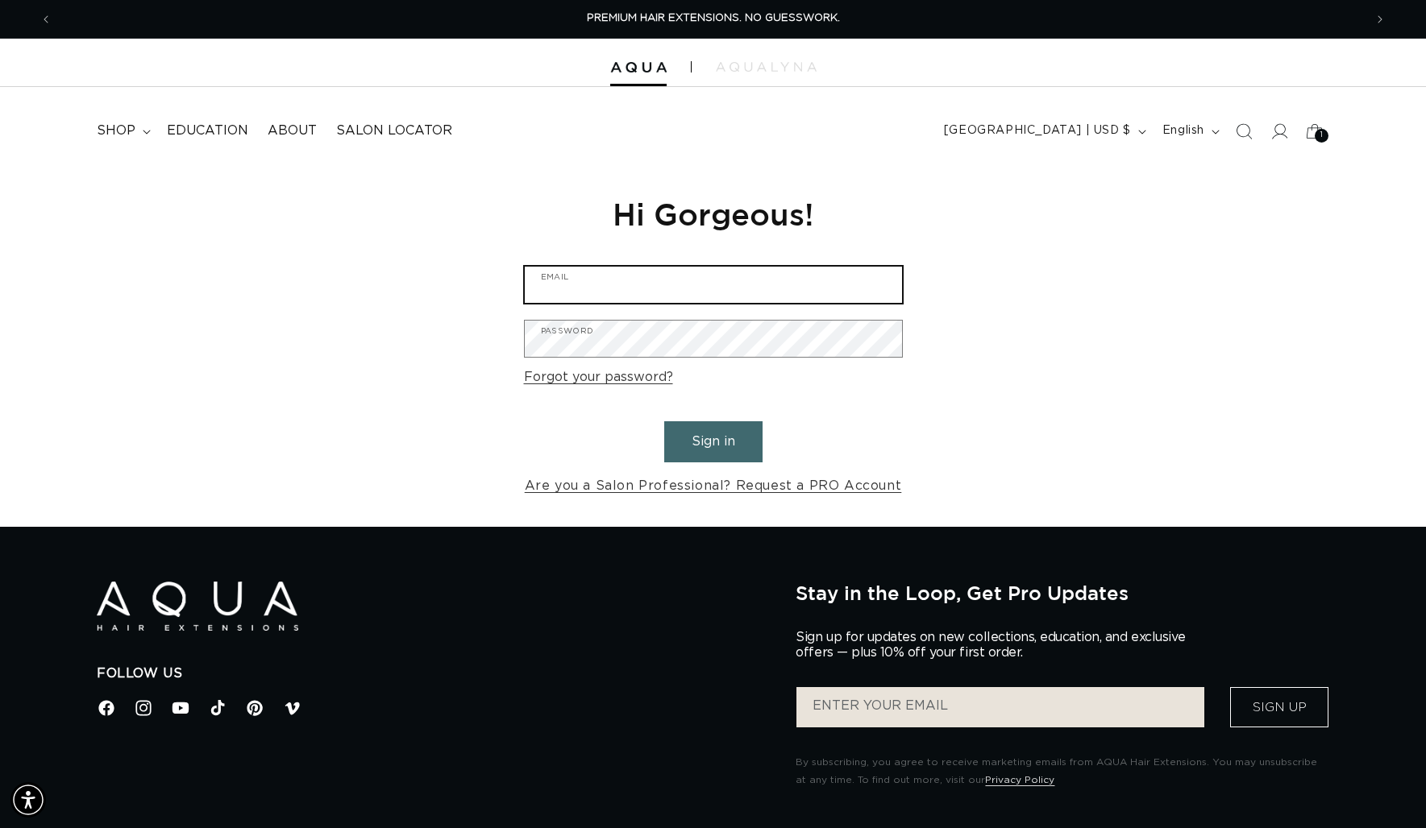
type input "info@eden-salon.com"
click at [693, 446] on button "Sign in" at bounding box center [713, 442] width 98 height 41
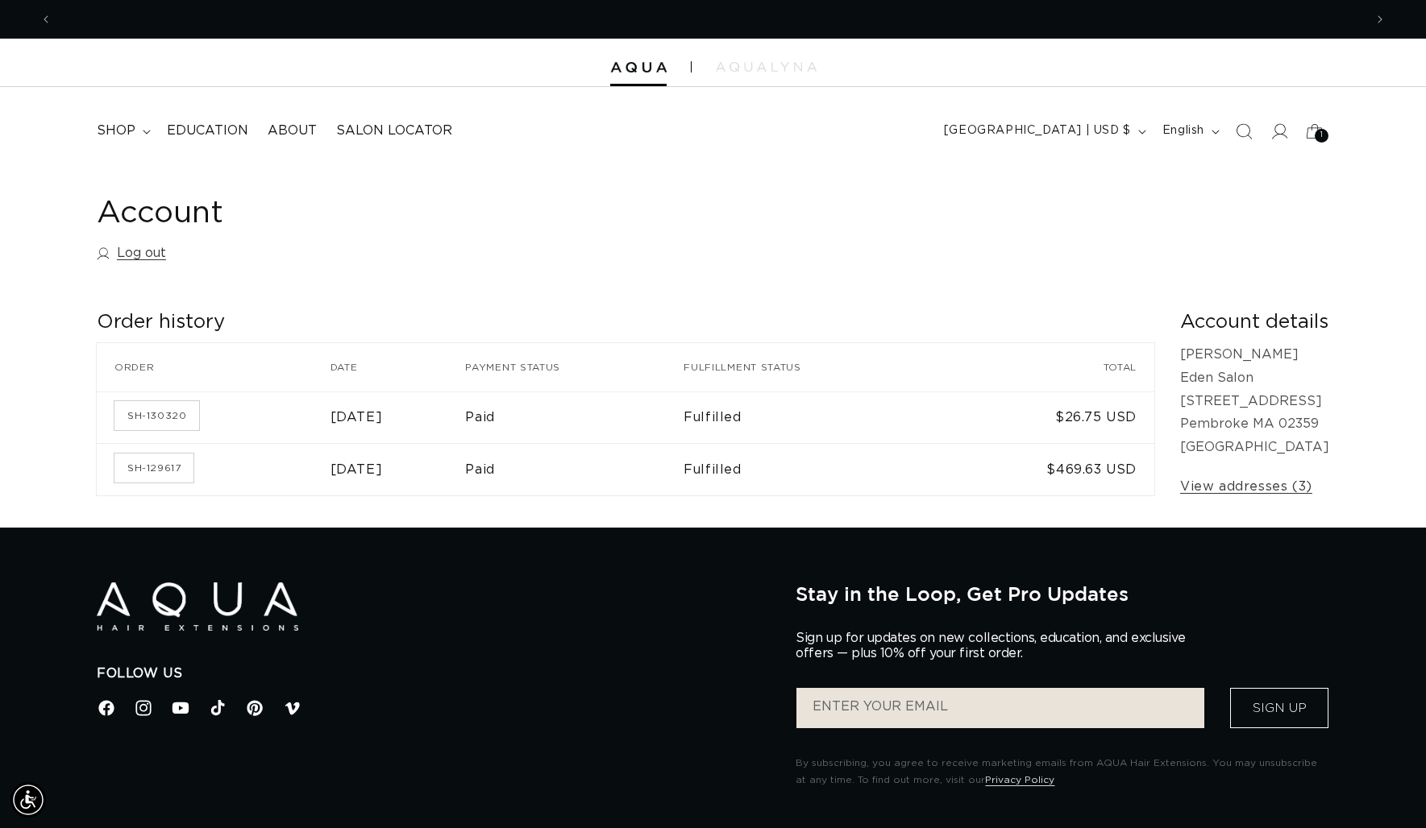
scroll to position [0, 1311]
click at [117, 122] on summary "shop" at bounding box center [122, 131] width 70 height 36
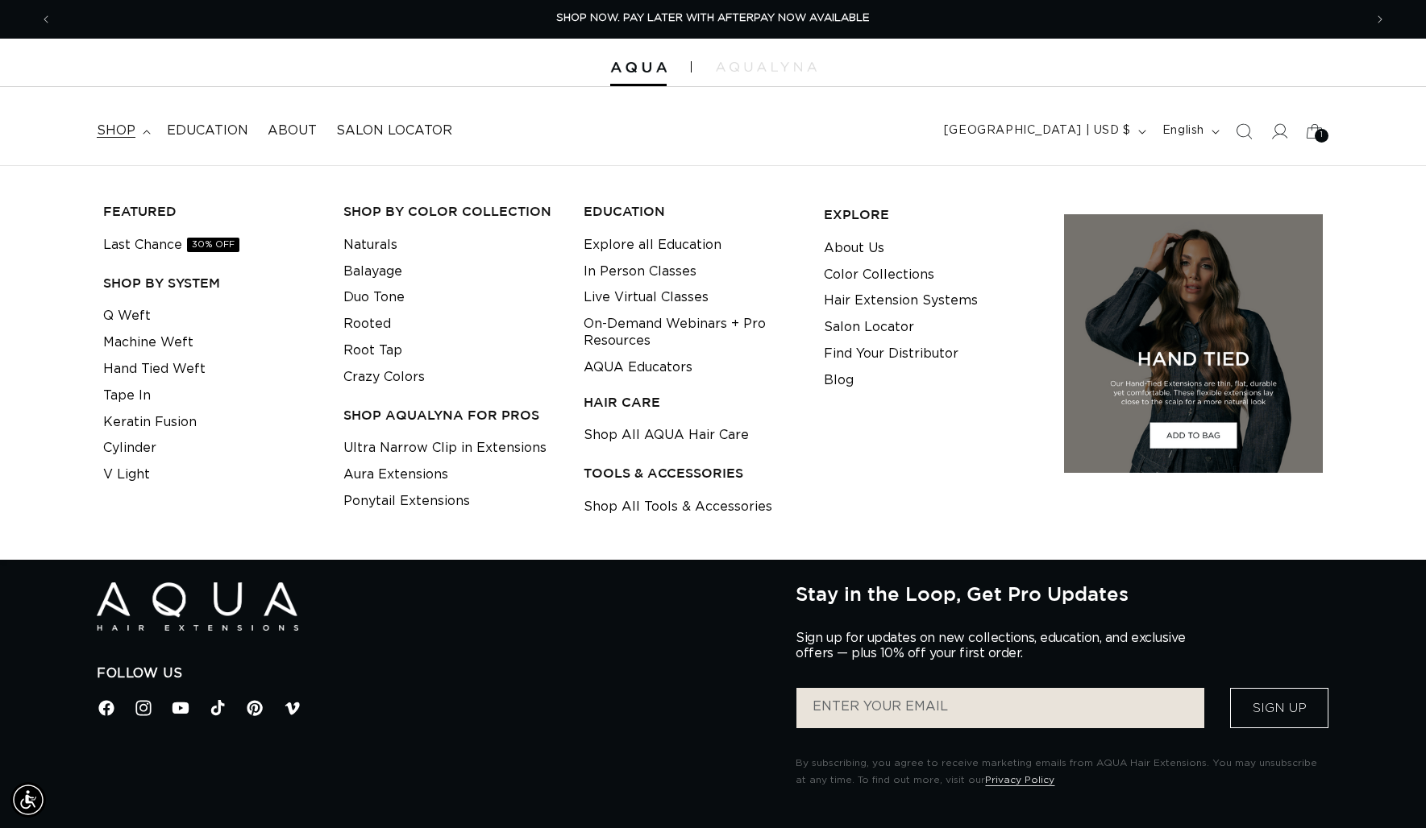
click at [1236, 128] on icon "Search" at bounding box center [1243, 131] width 16 height 16
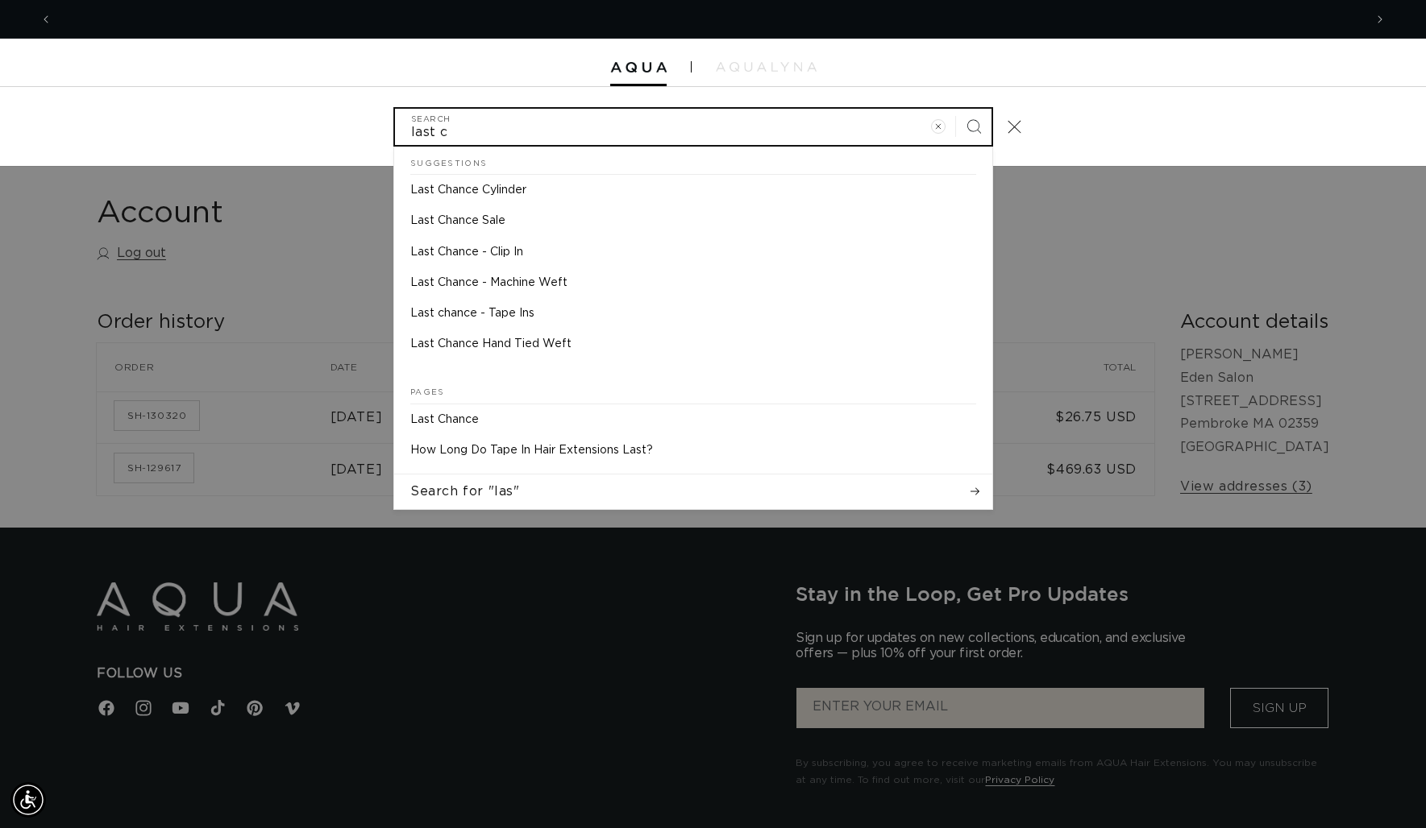
scroll to position [0, 0]
type input "last chance"
click at [956, 109] on button "Search" at bounding box center [973, 126] width 35 height 35
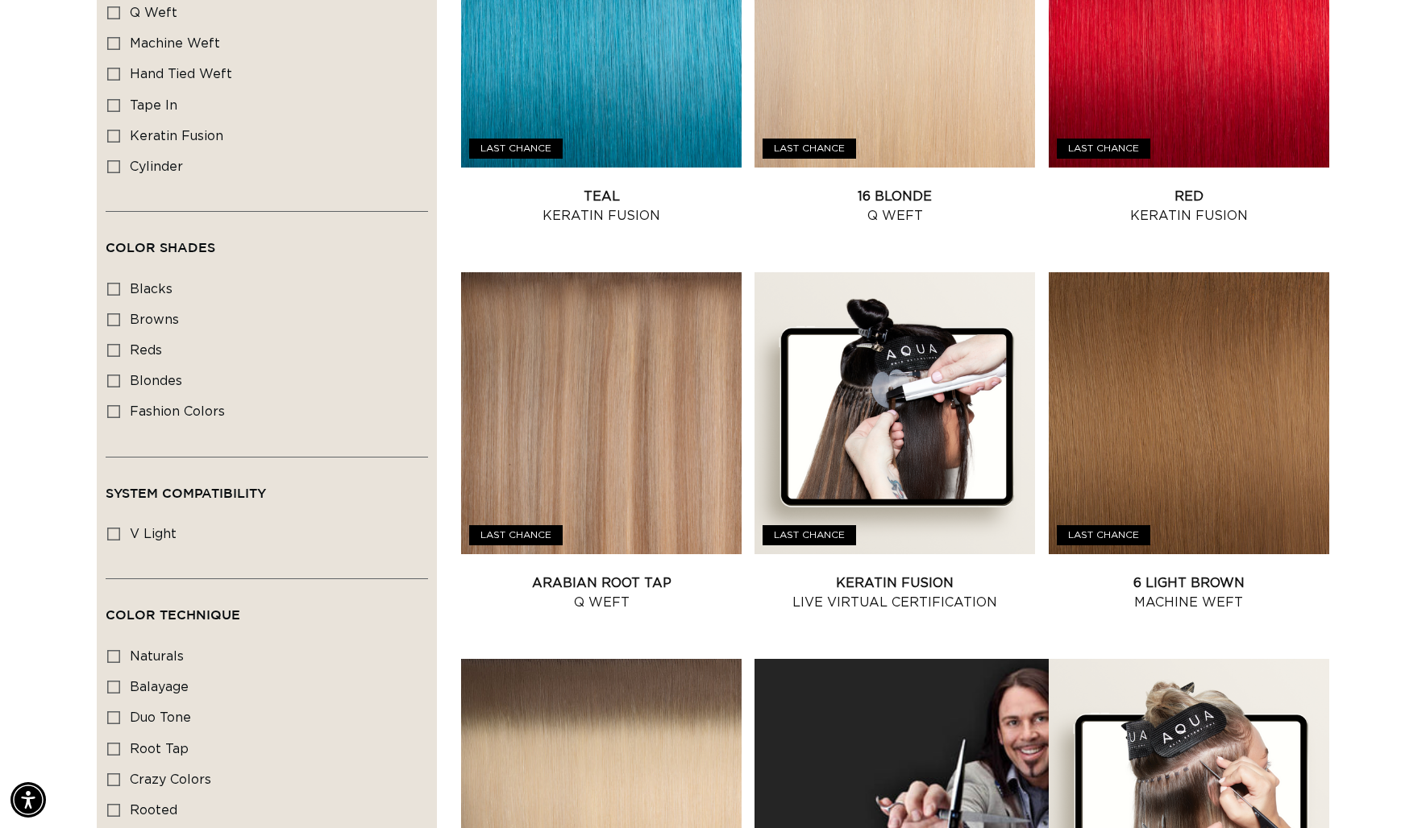
scroll to position [1277, 0]
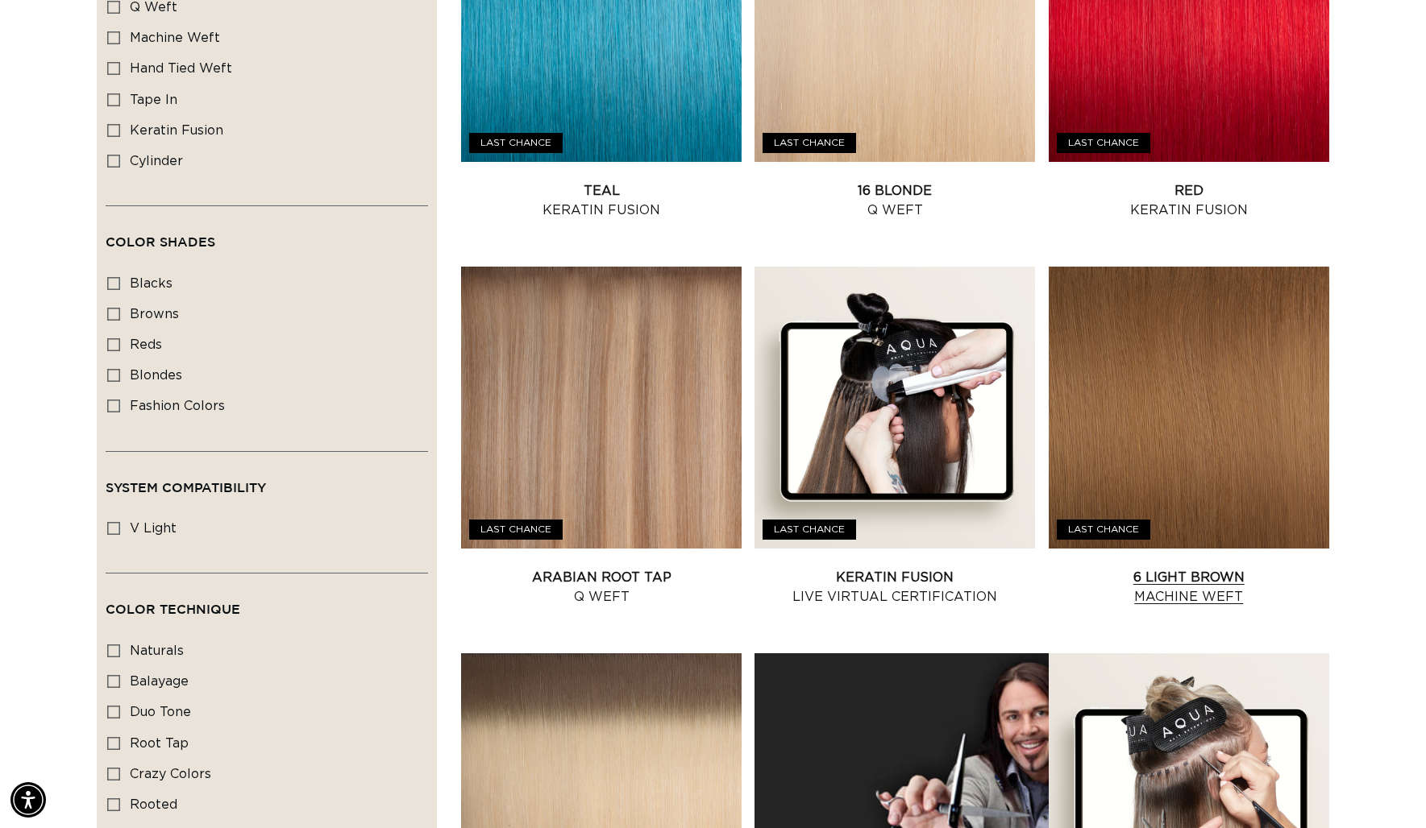
click at [1194, 568] on link "6 Light Brown Machine Weft" at bounding box center [1189, 587] width 280 height 39
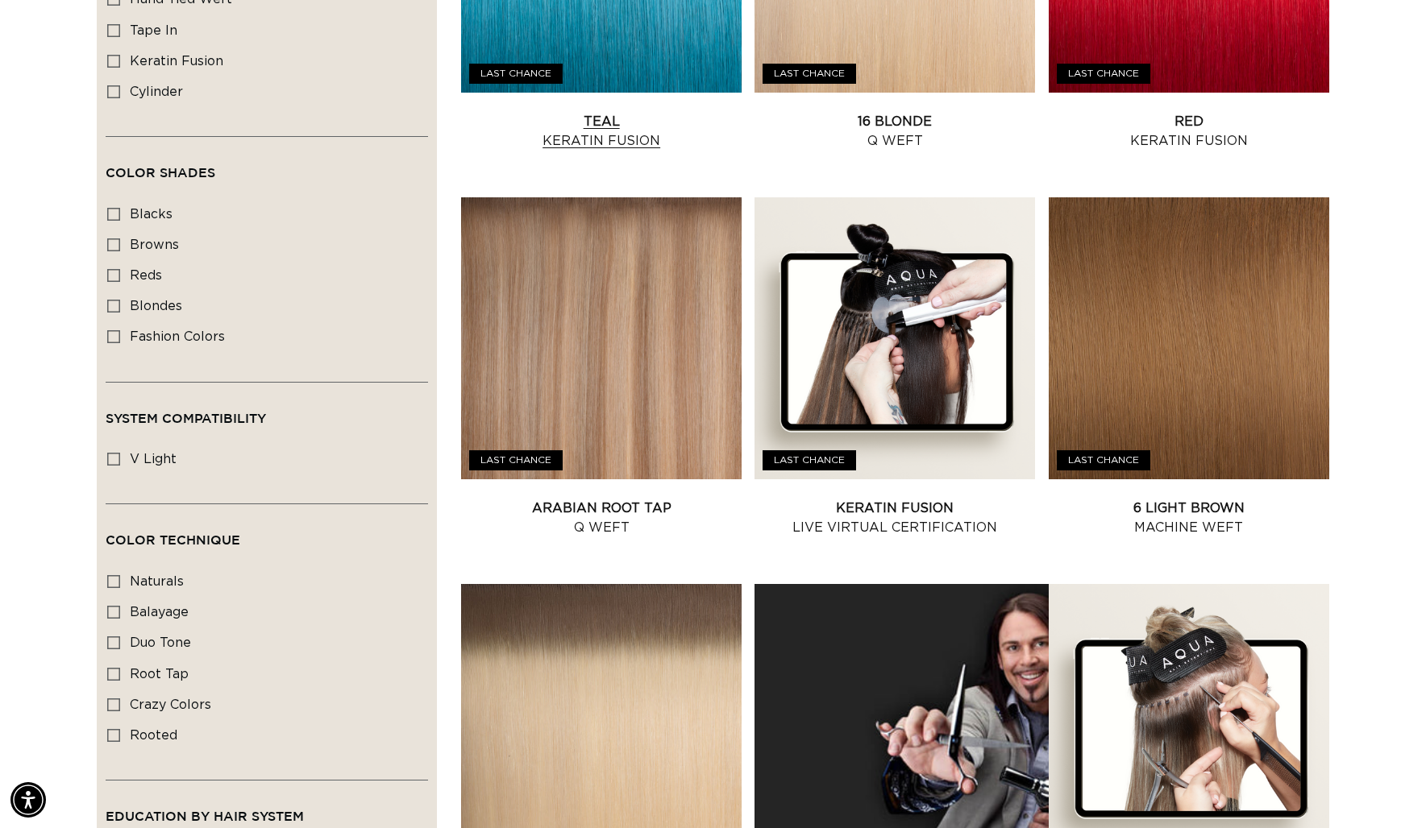
scroll to position [1334, 0]
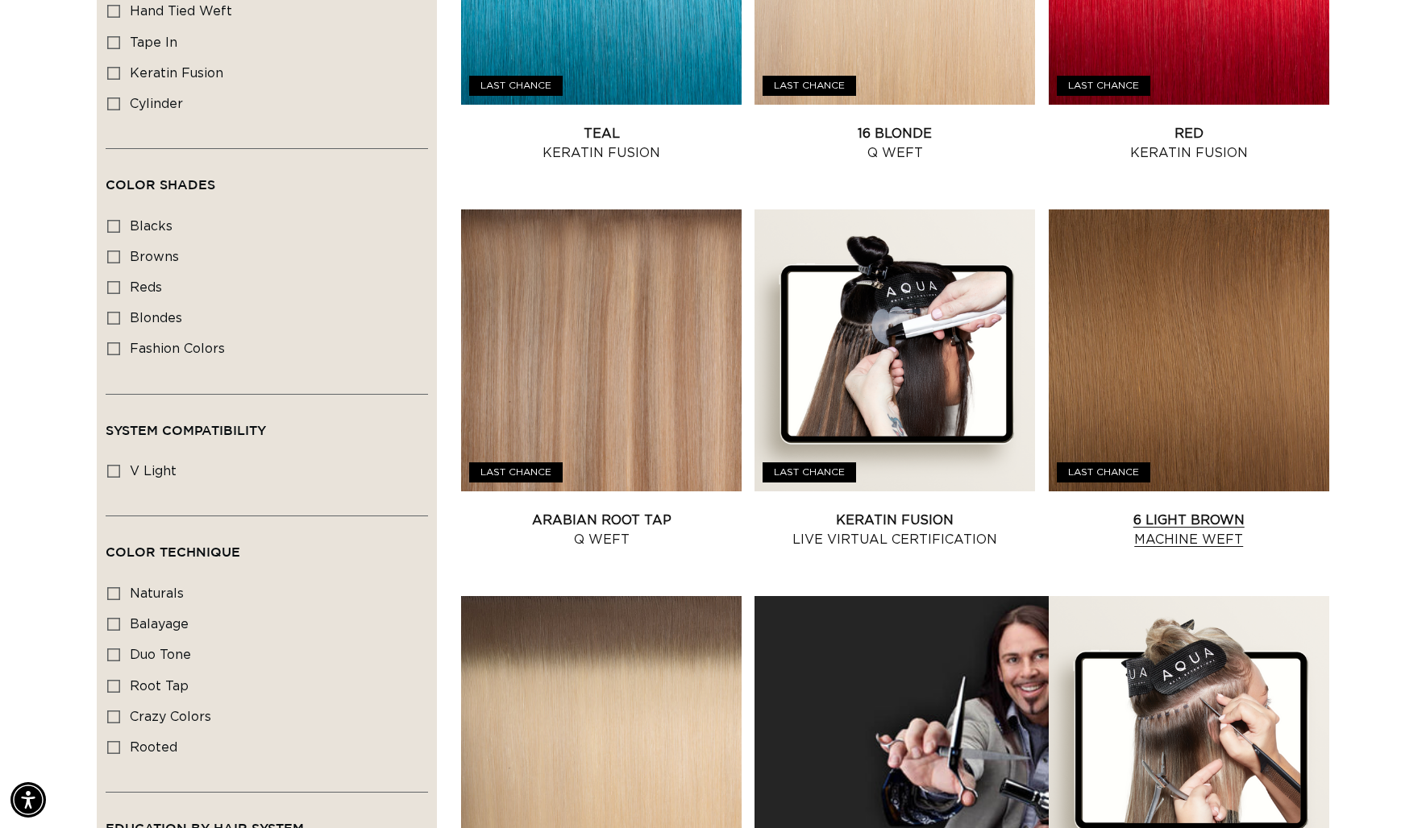
click at [1106, 511] on link "6 Light Brown Machine Weft" at bounding box center [1189, 530] width 280 height 39
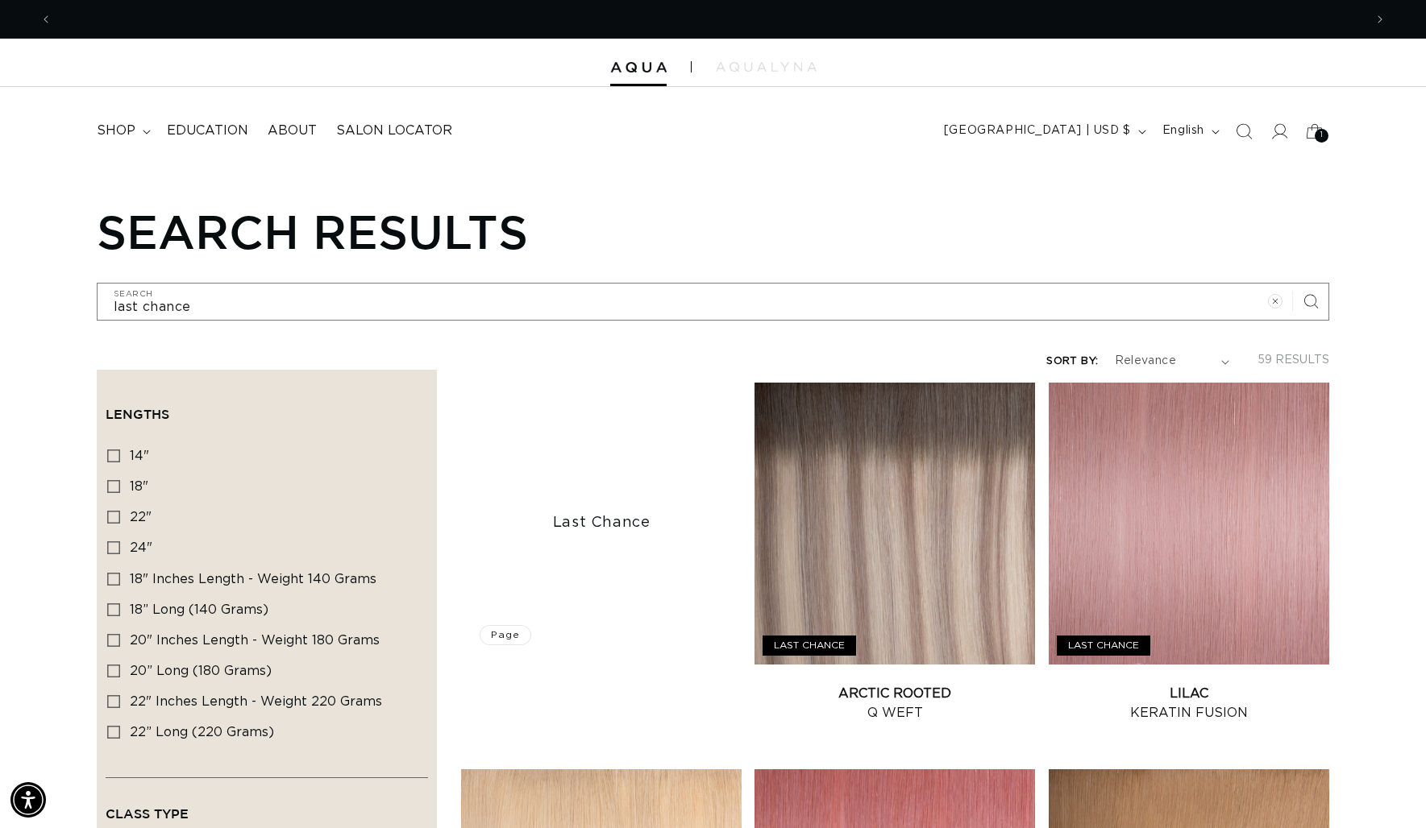
scroll to position [0, 2622]
click at [1252, 127] on span "Search" at bounding box center [1243, 131] width 35 height 35
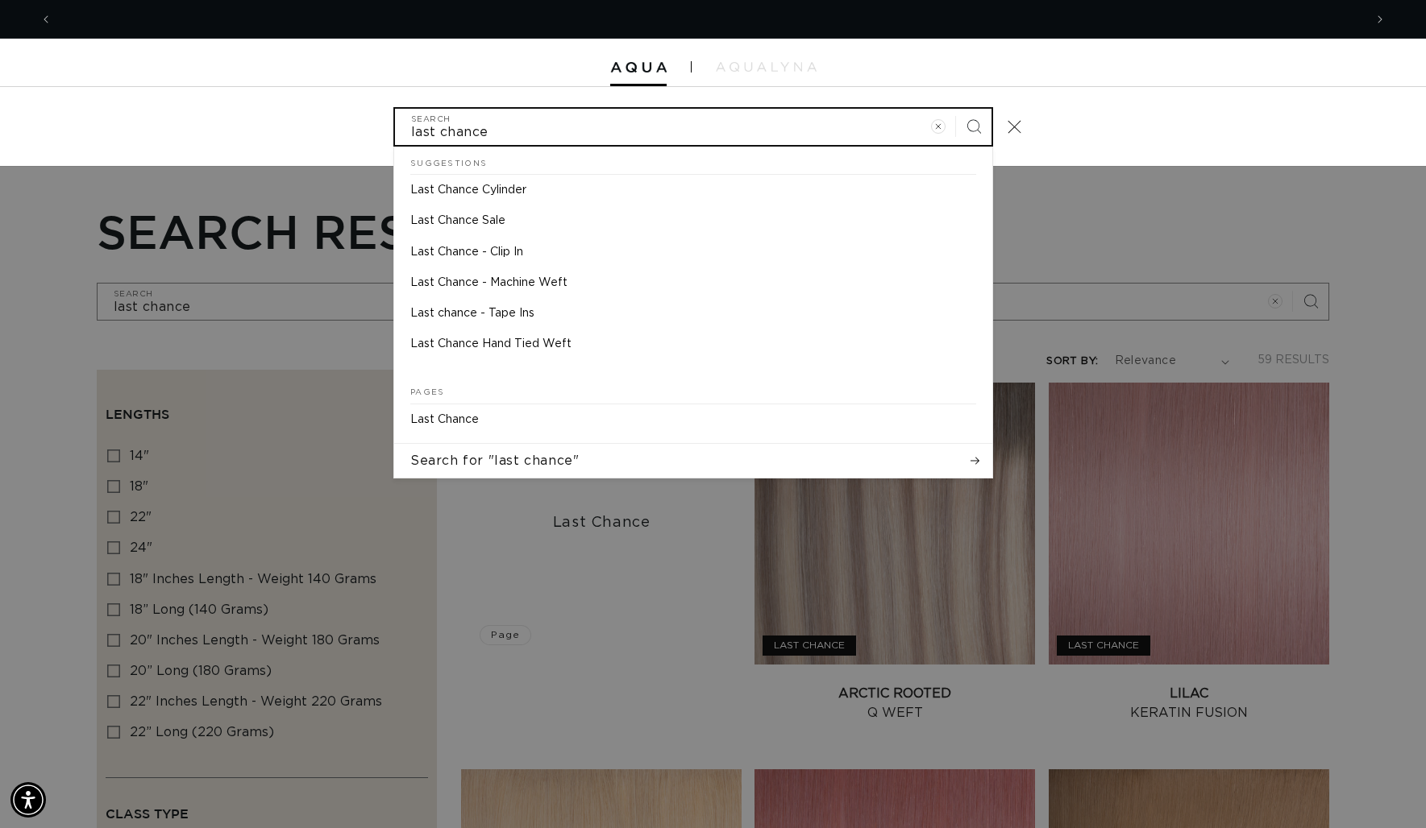
scroll to position [0, 0]
type input "8"
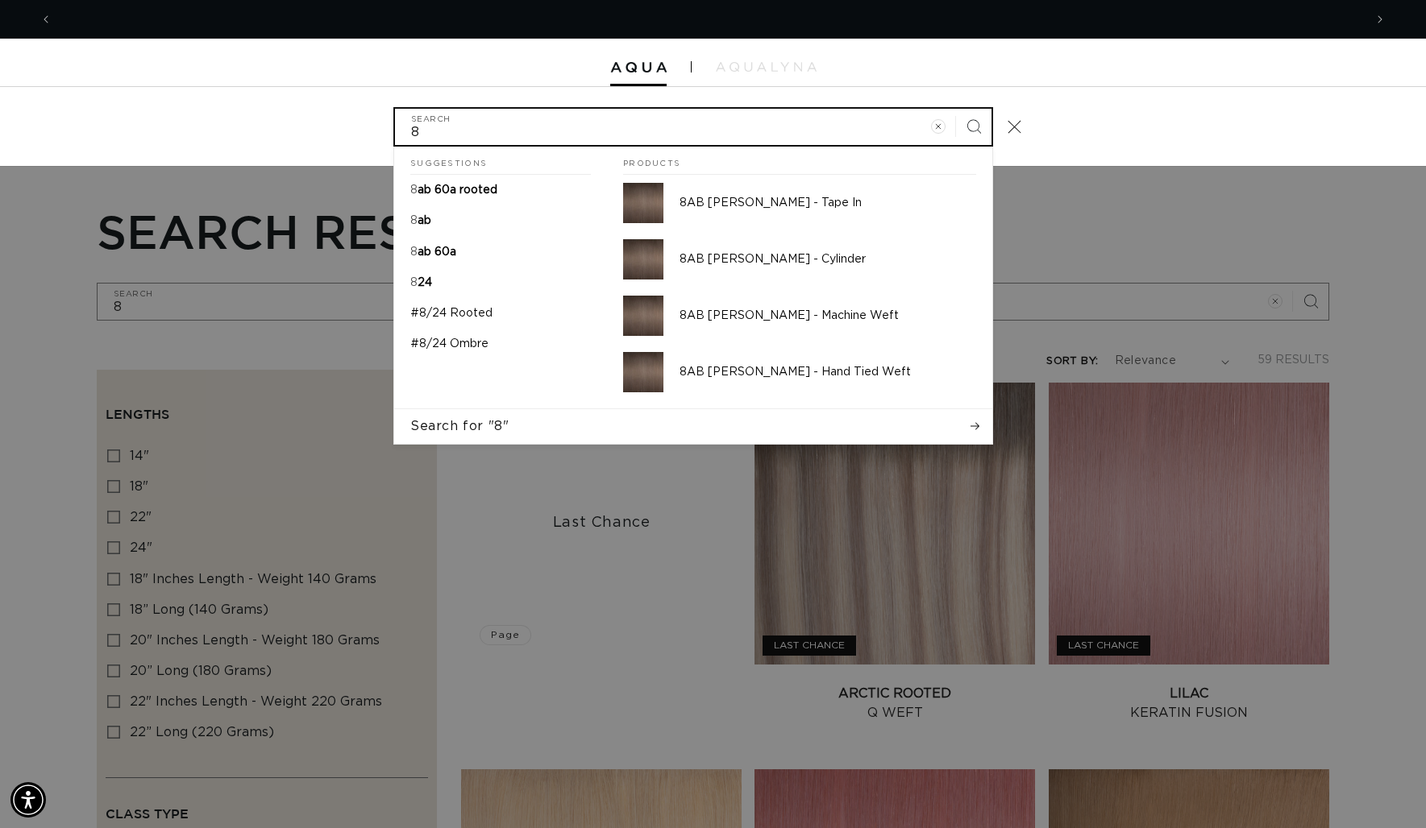
scroll to position [0, 1311]
type input "8a"
type input "8ab"
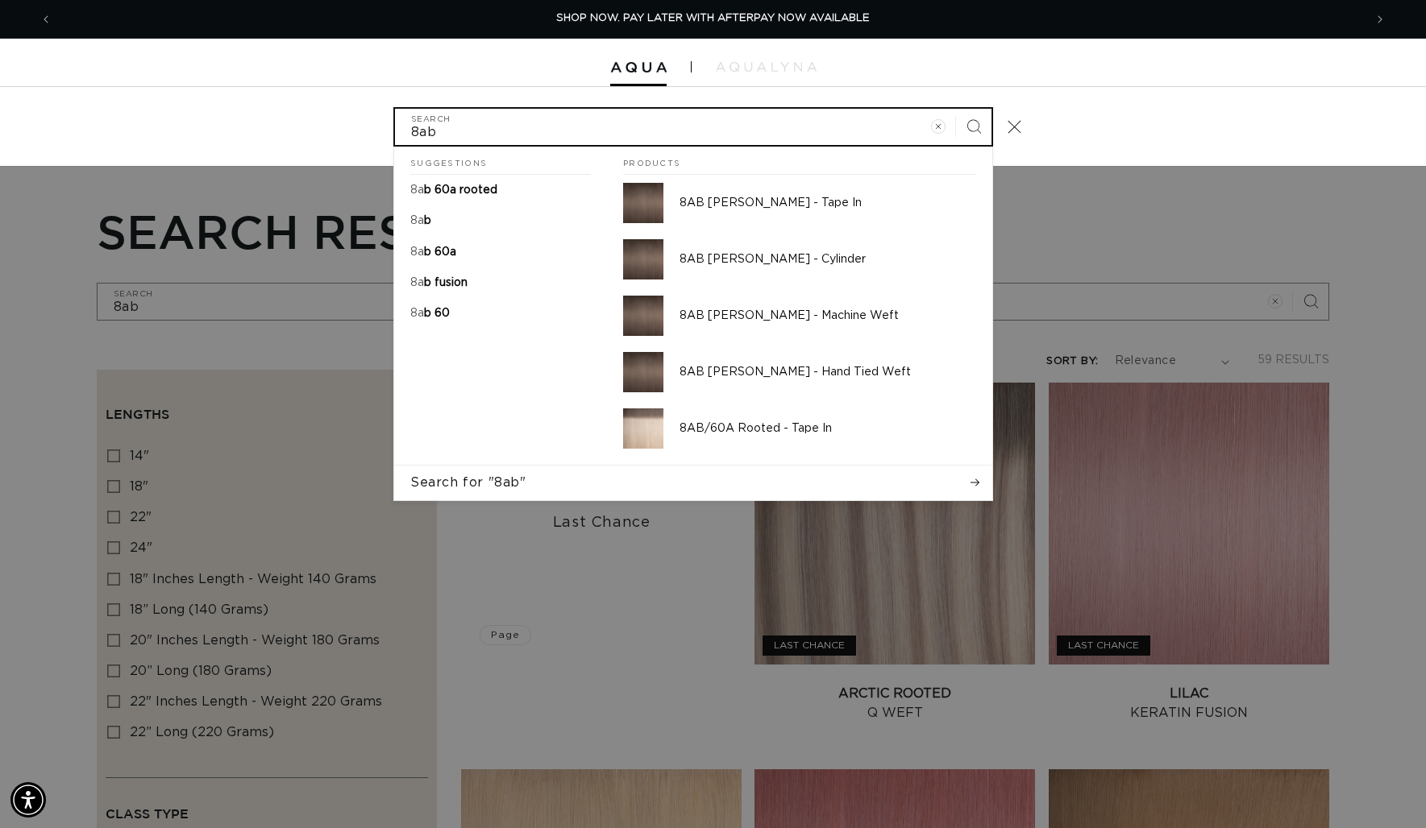
type input "8ab/"
type input "8ab/6"
type input "8ab/60"
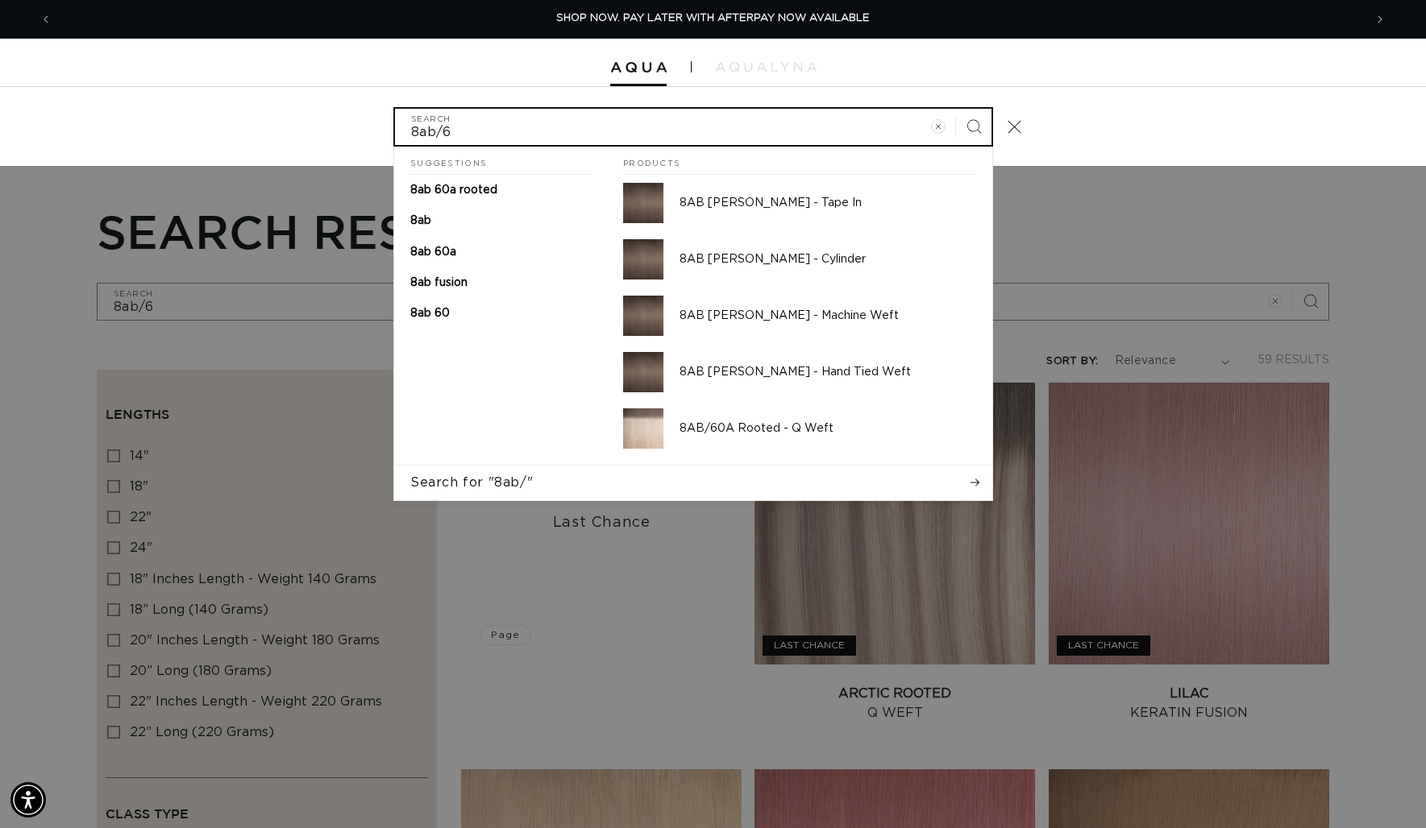
type input "8ab/60"
type input "8ab/60a"
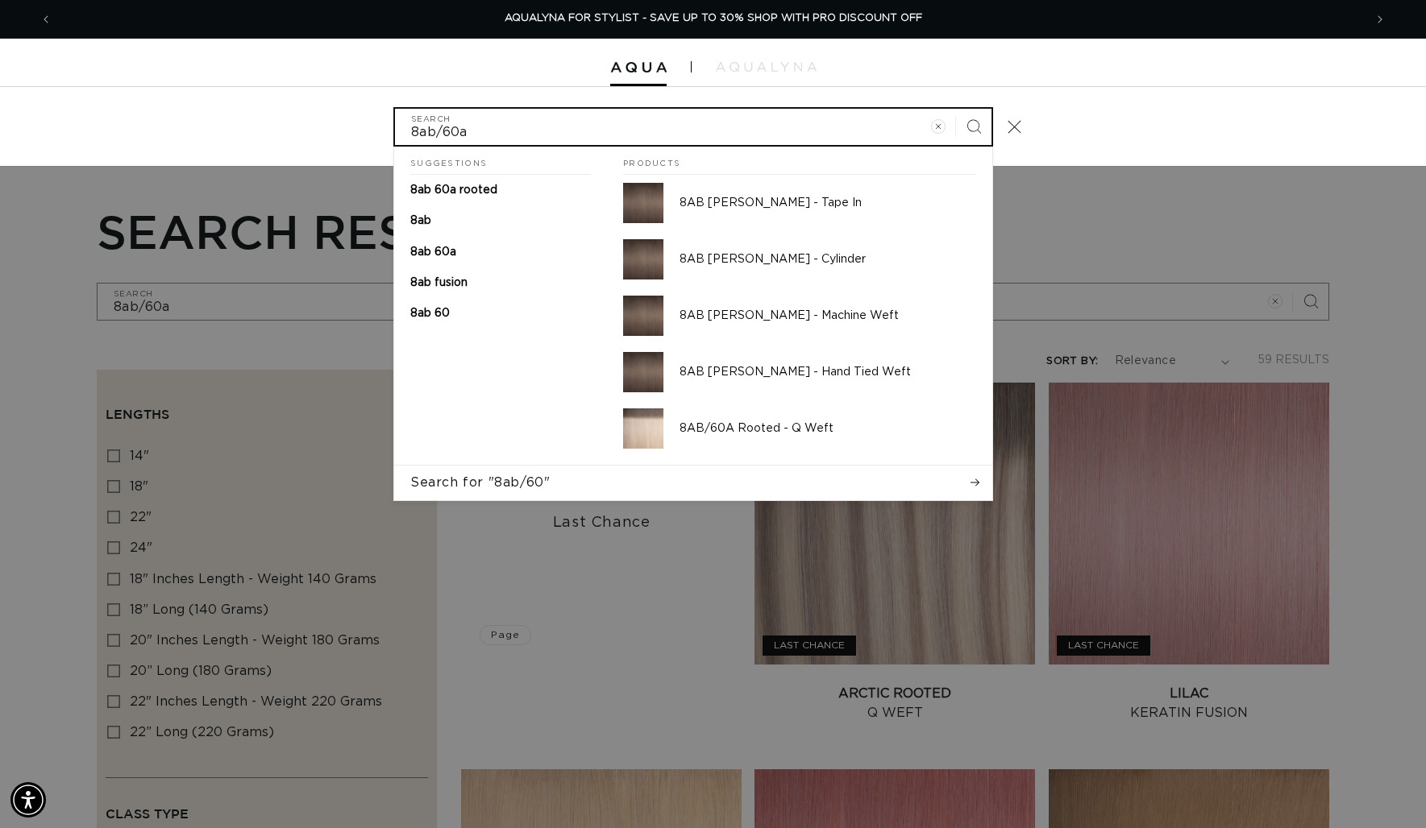
click at [956, 109] on button "Search" at bounding box center [973, 126] width 35 height 35
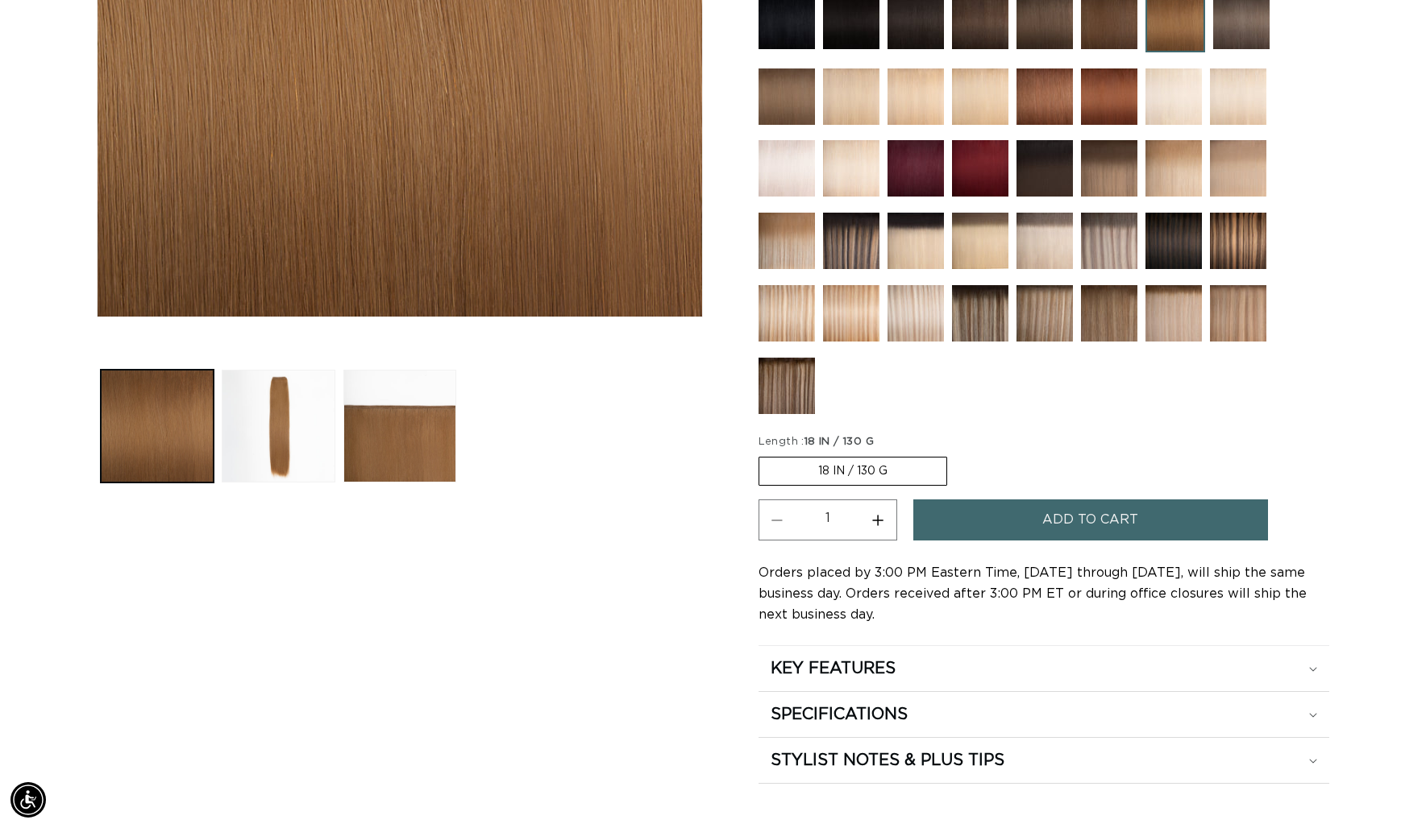
scroll to position [0, 2622]
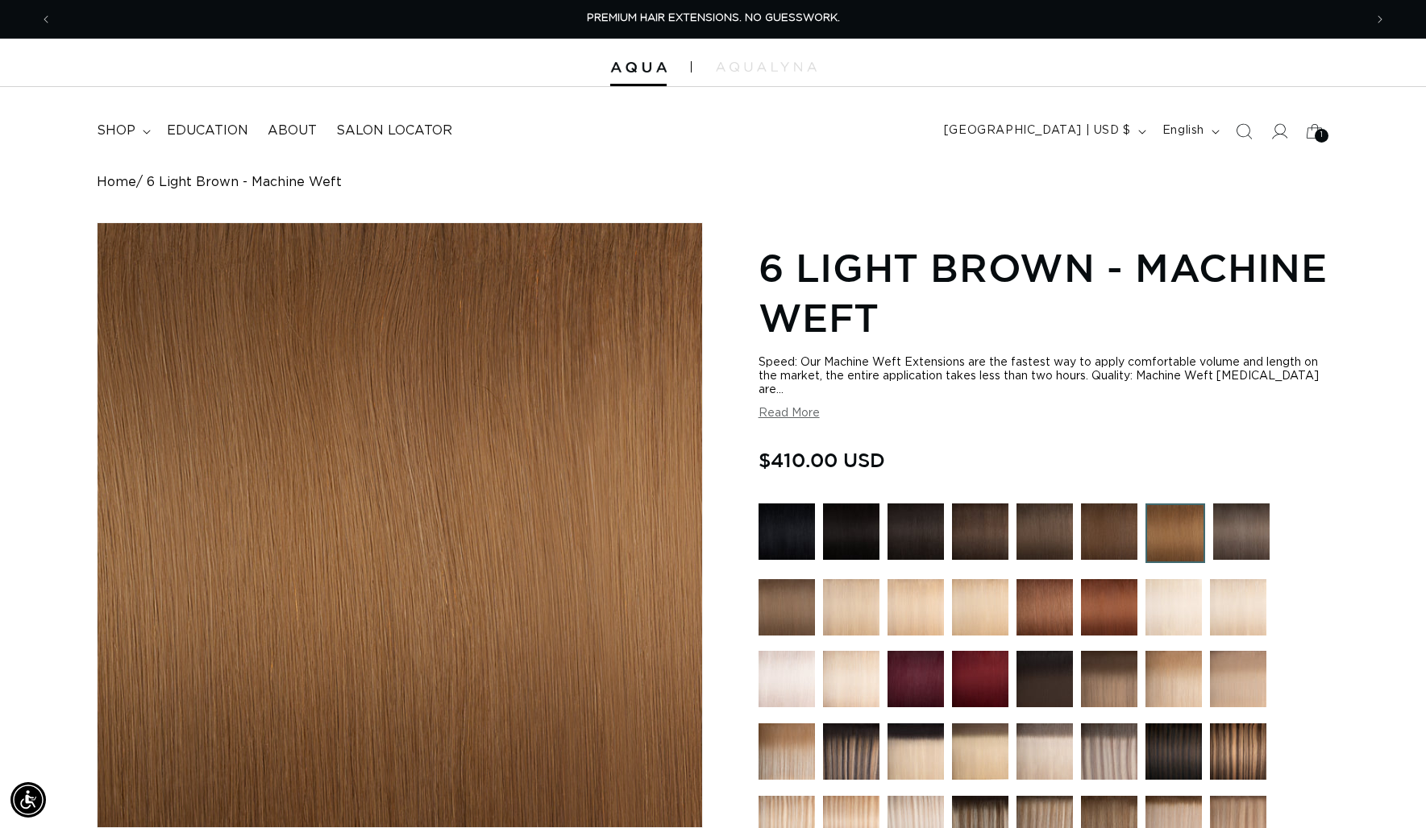
click at [801, 413] on button "Read More" at bounding box center [788, 414] width 61 height 14
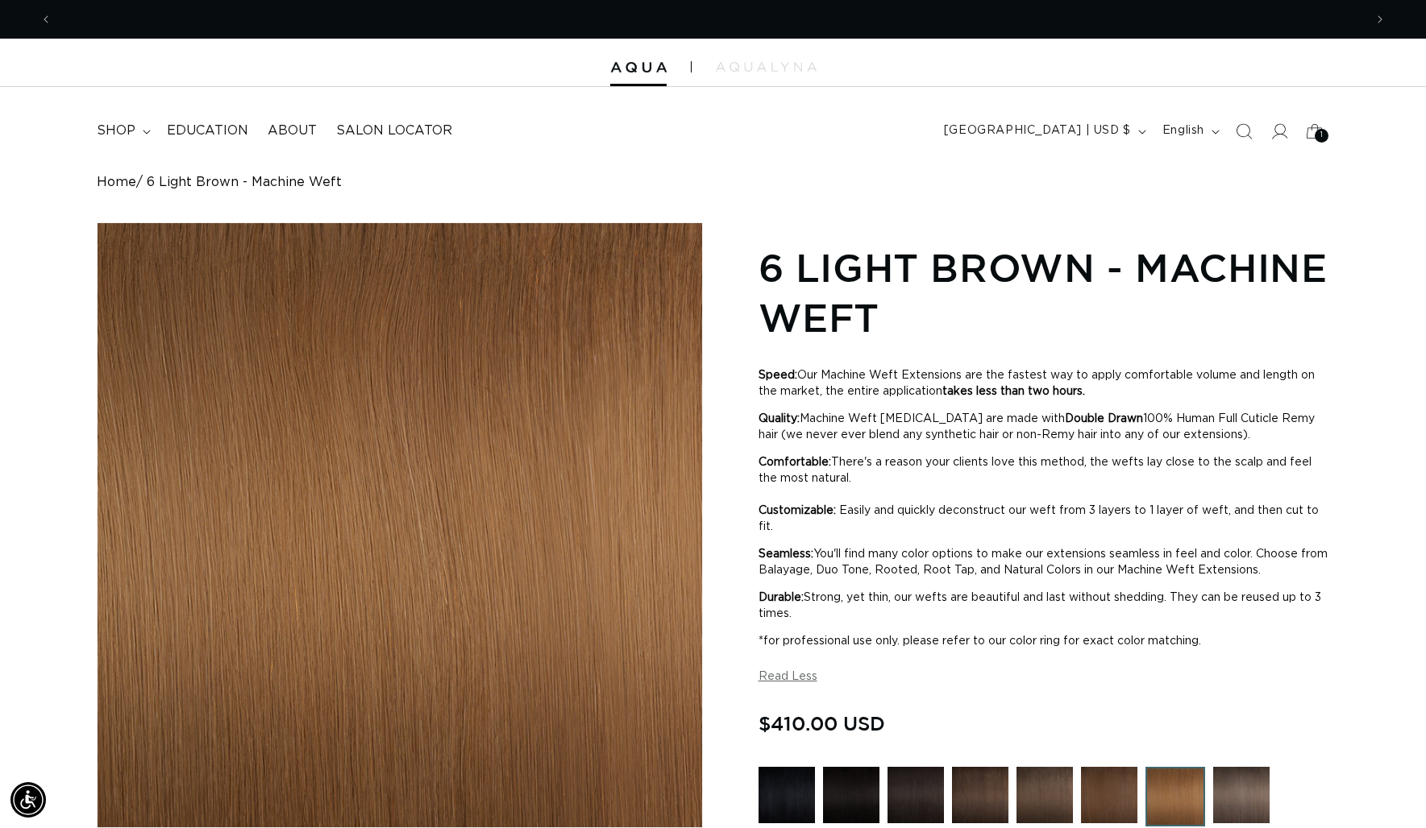
scroll to position [0, 1311]
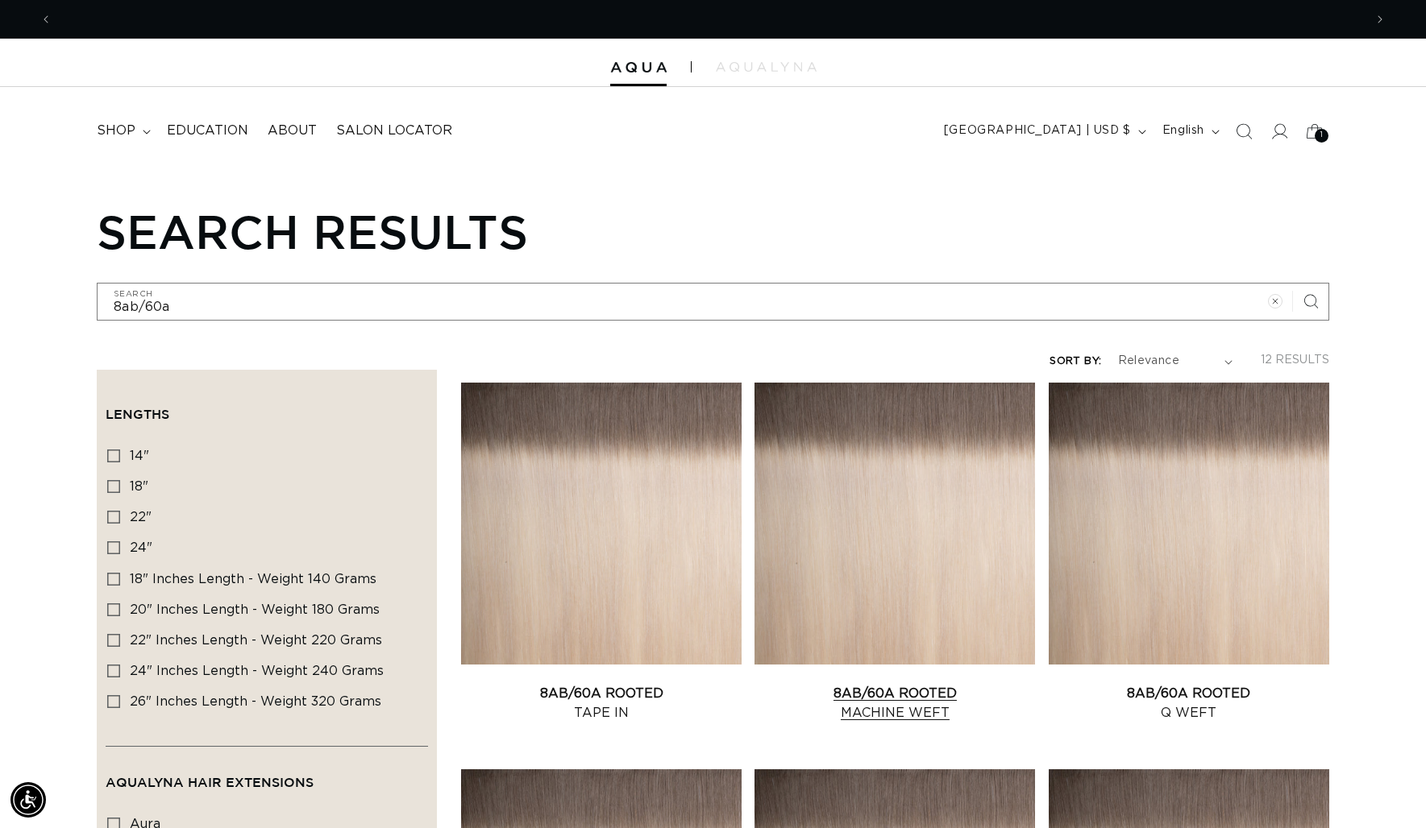
scroll to position [0, 1311]
click at [920, 689] on link "8AB/60A Rooted Machine Weft" at bounding box center [894, 703] width 280 height 39
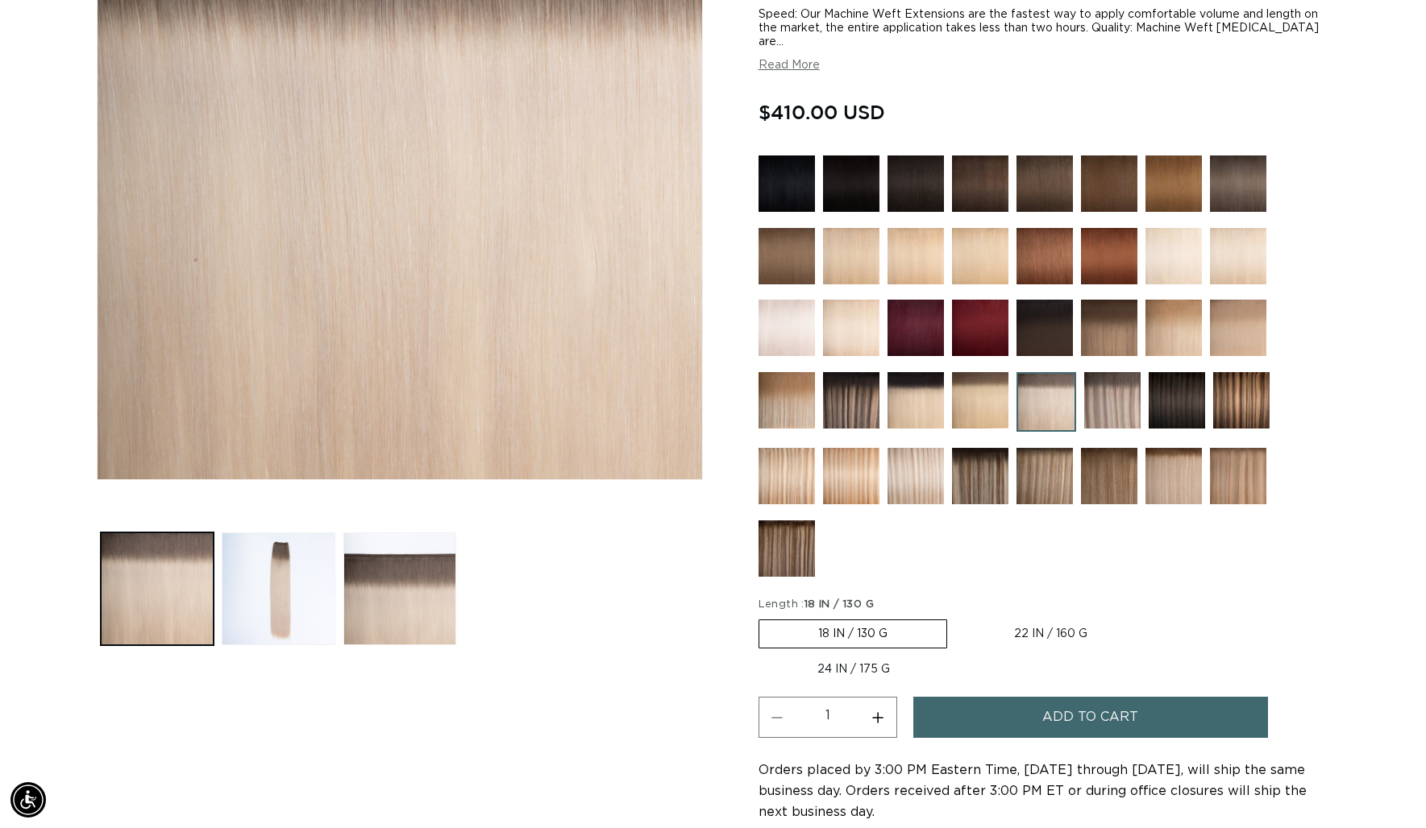
click at [1066, 633] on label "22 IN / 160 G Variant sold out or unavailable" at bounding box center [1050, 634] width 191 height 27
click at [956, 617] on input "22 IN / 160 G Variant sold out or unavailable" at bounding box center [955, 617] width 1 height 1
radio input "true"
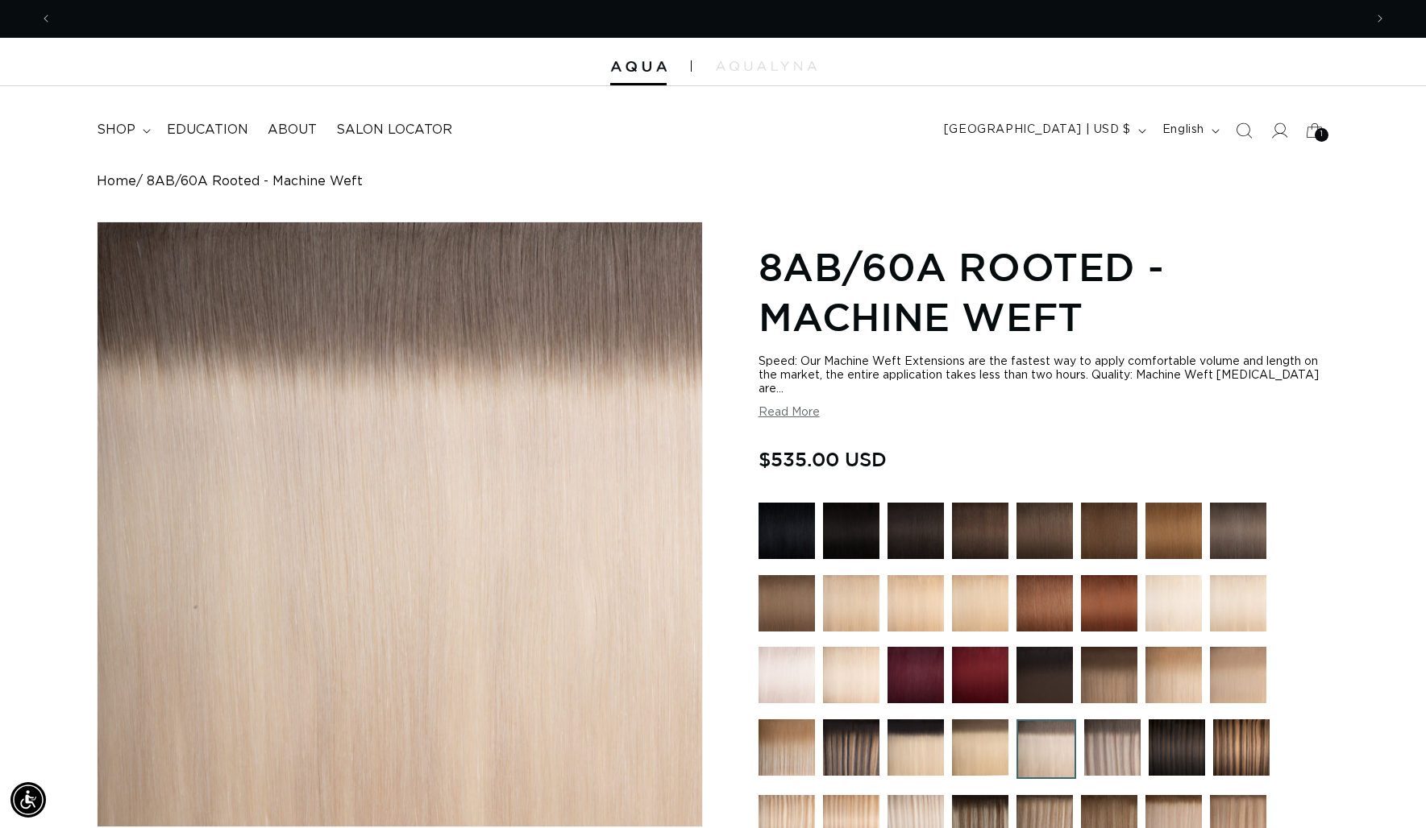
scroll to position [0, 1311]
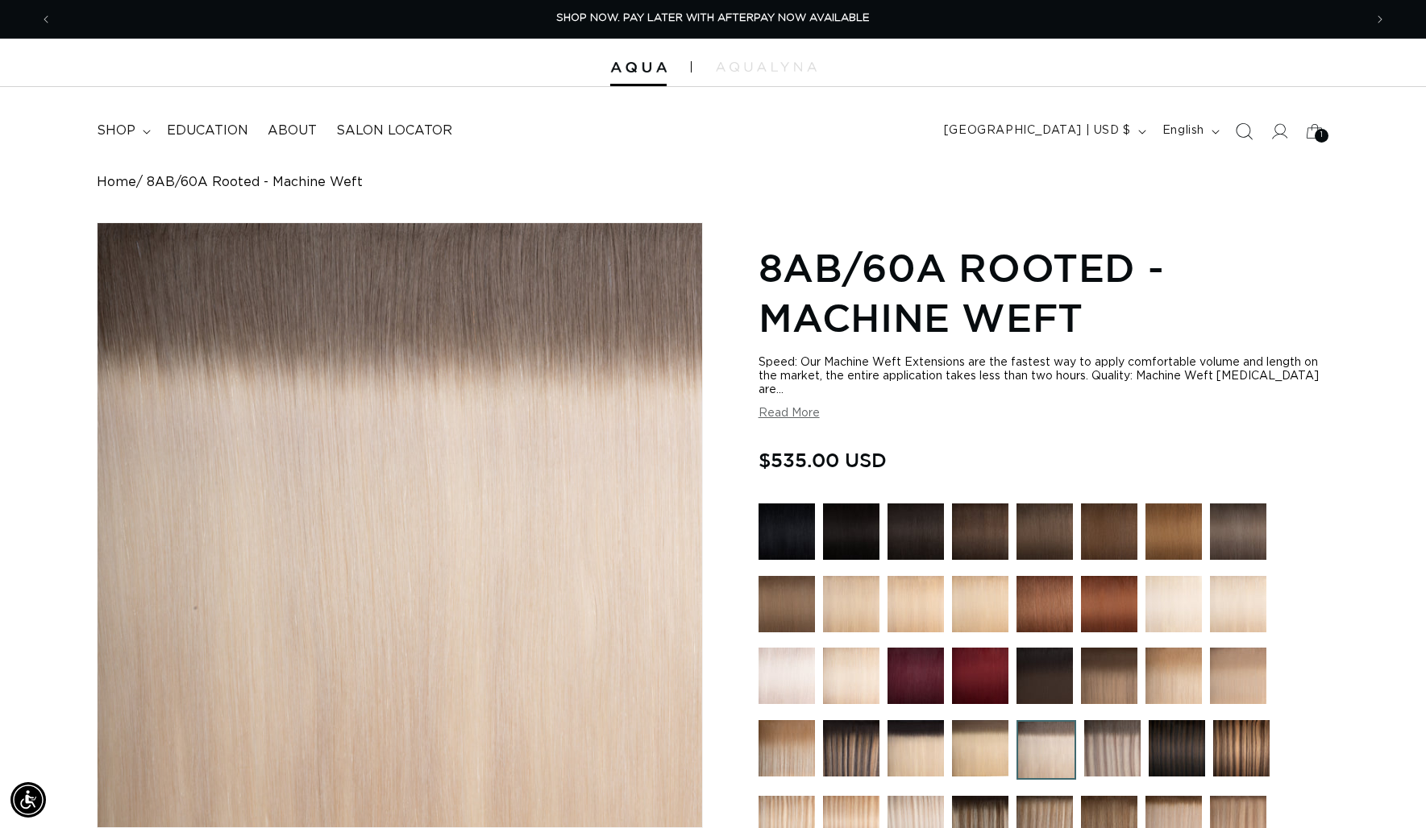
click at [1246, 132] on icon "Search" at bounding box center [1243, 131] width 17 height 17
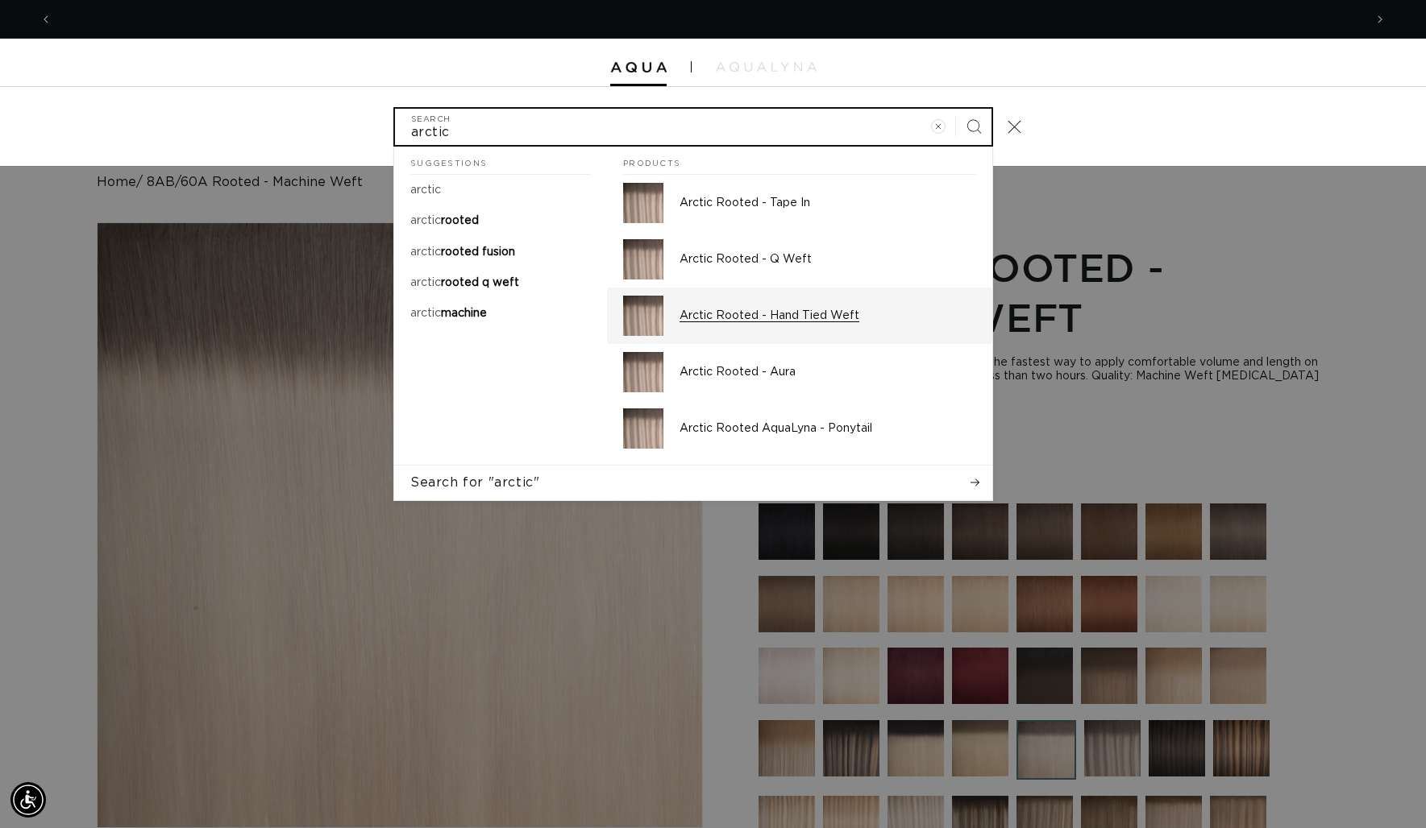
scroll to position [0, 0]
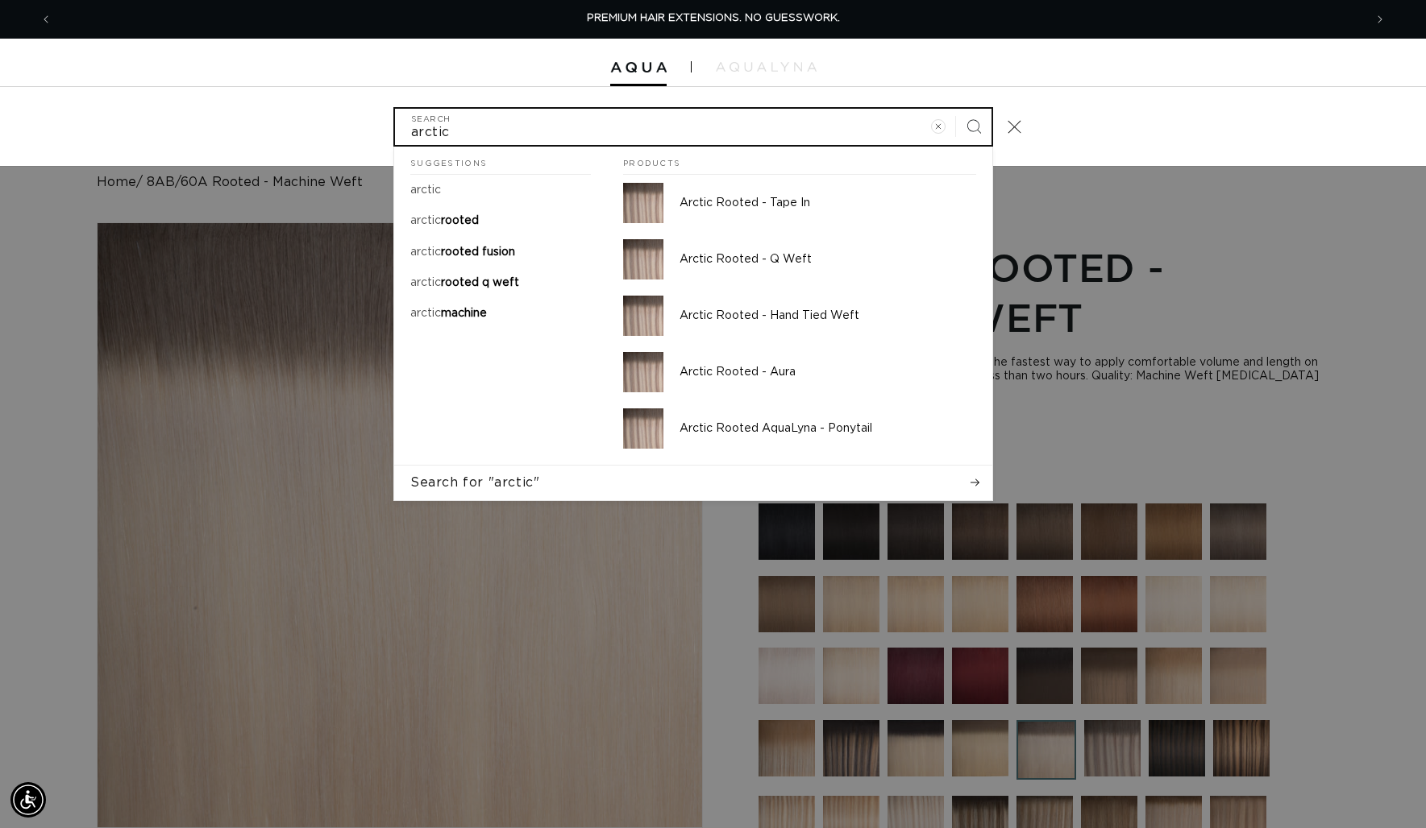
type input "arctic"
click at [956, 109] on button "Search" at bounding box center [973, 126] width 35 height 35
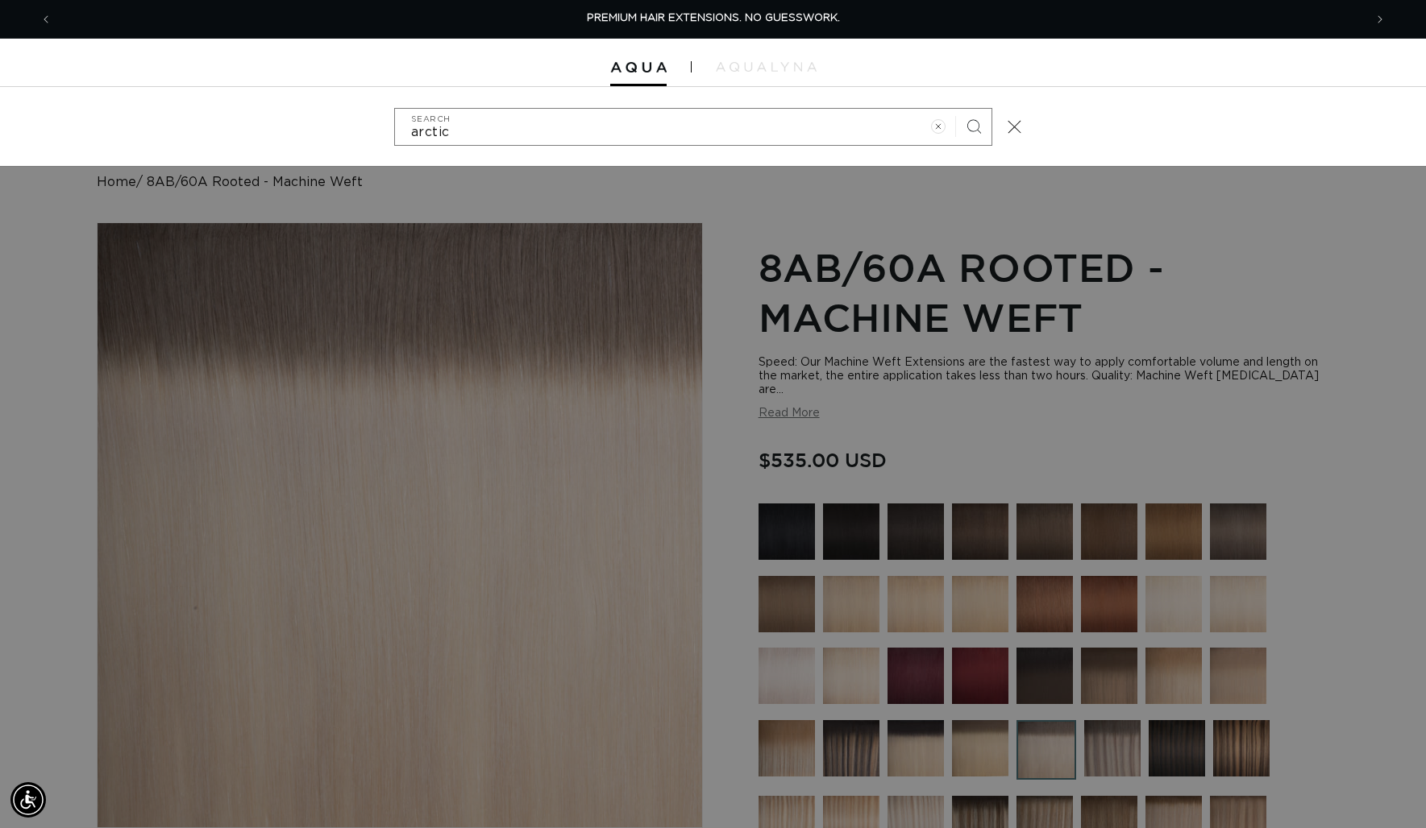
click at [0, 127] on div "Search" at bounding box center [0, 127] width 0 height 0
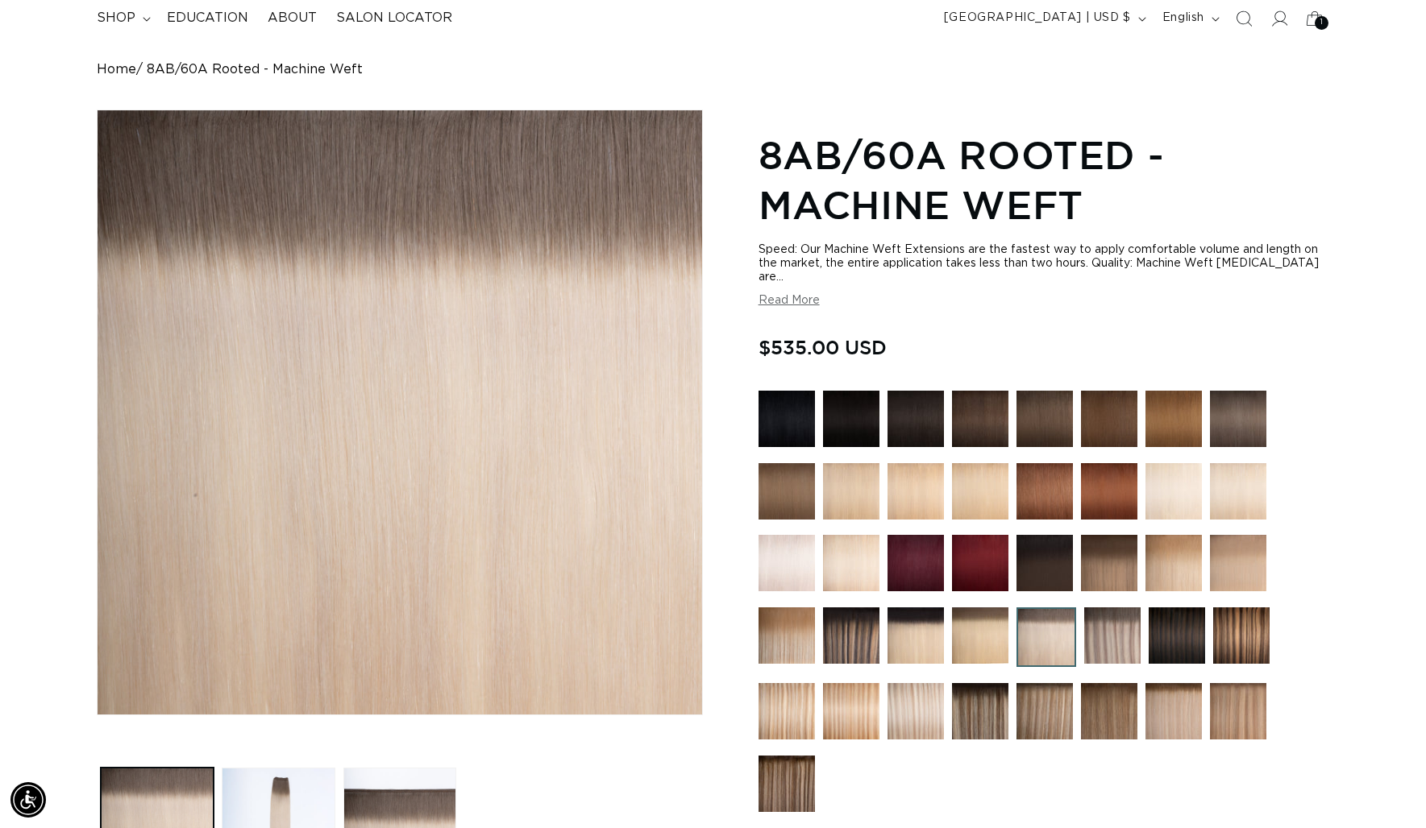
scroll to position [114, 0]
click at [1096, 639] on img at bounding box center [1112, 635] width 56 height 56
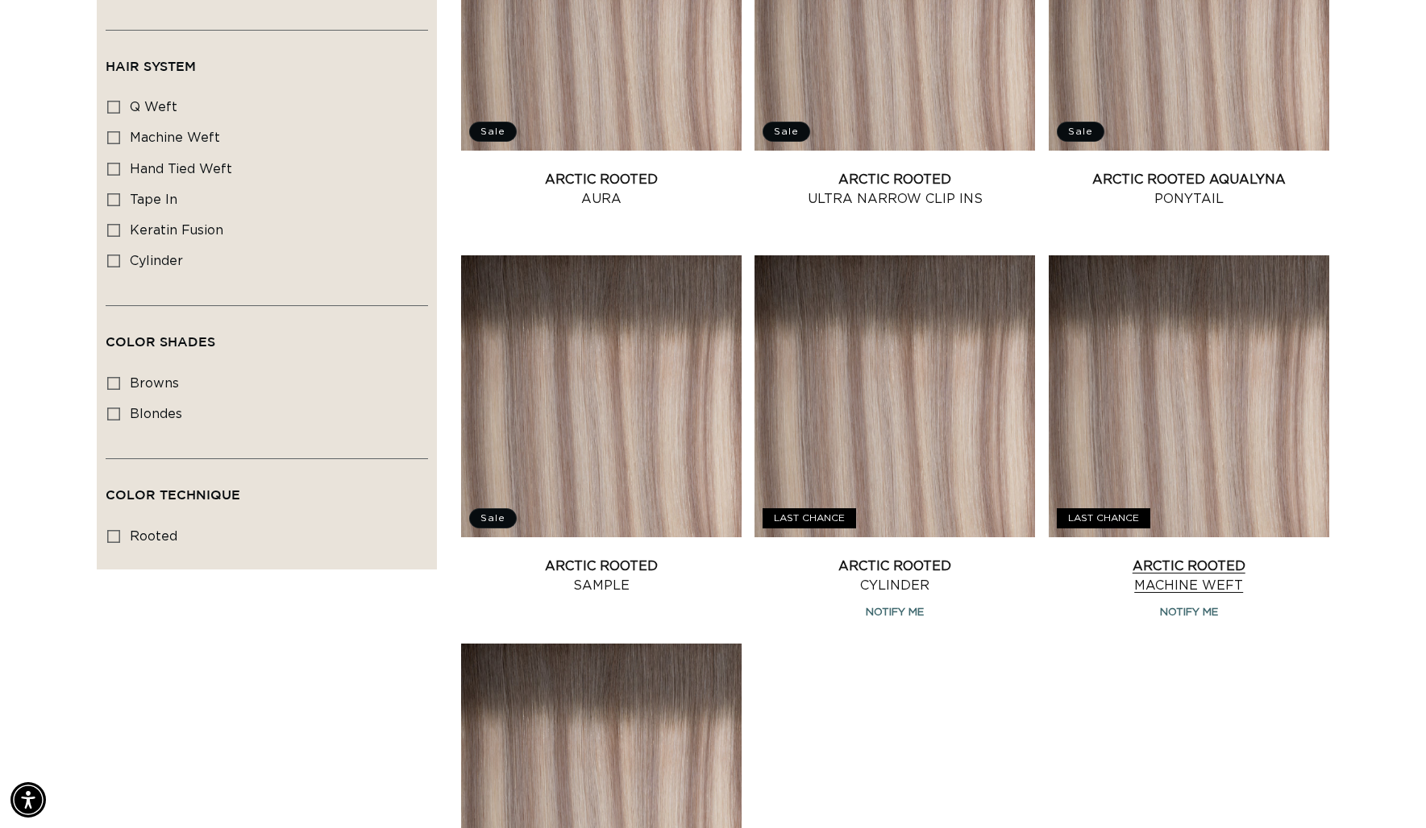
scroll to position [916, 0]
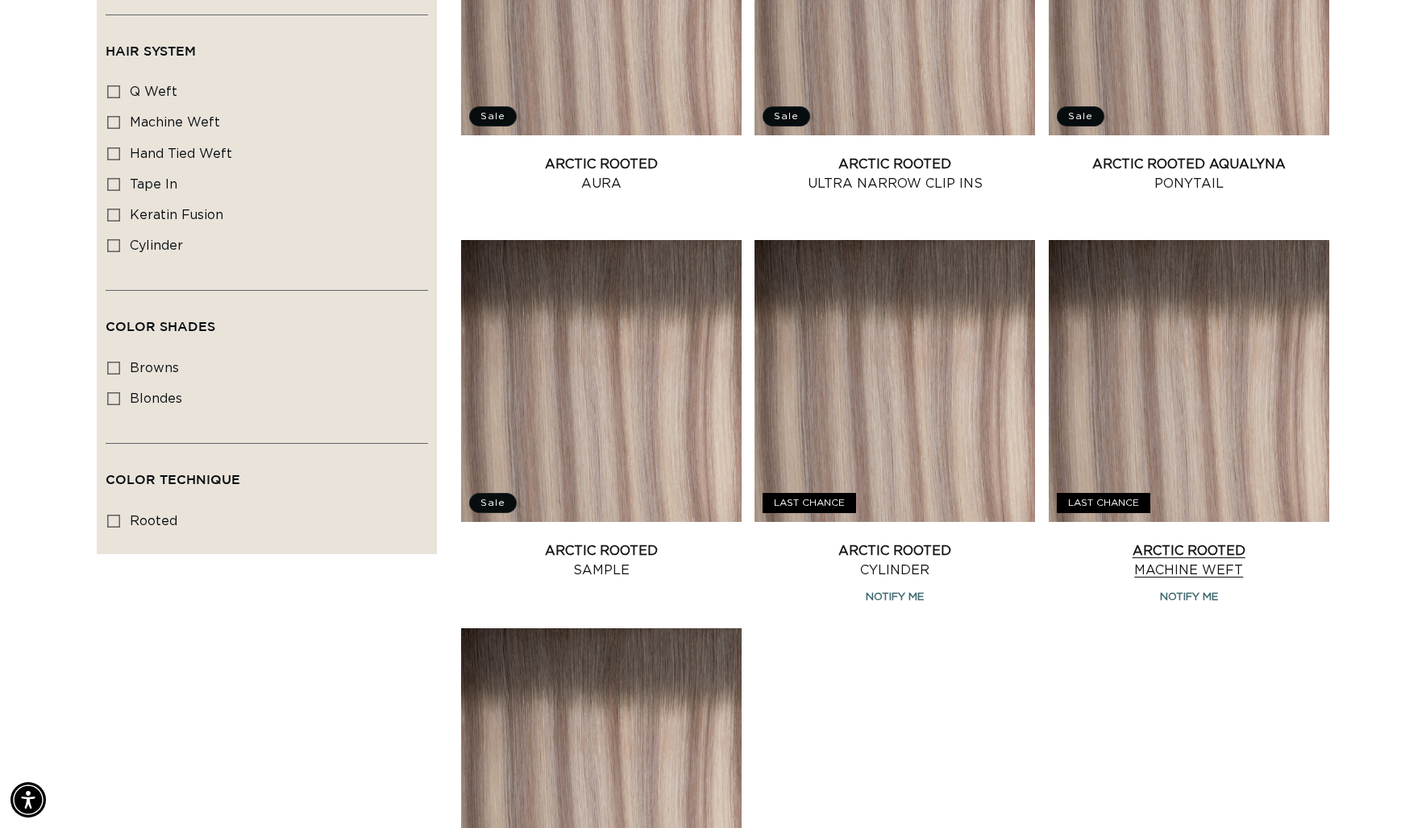
click at [1177, 542] on link "Arctic Rooted Machine Weft" at bounding box center [1189, 561] width 280 height 39
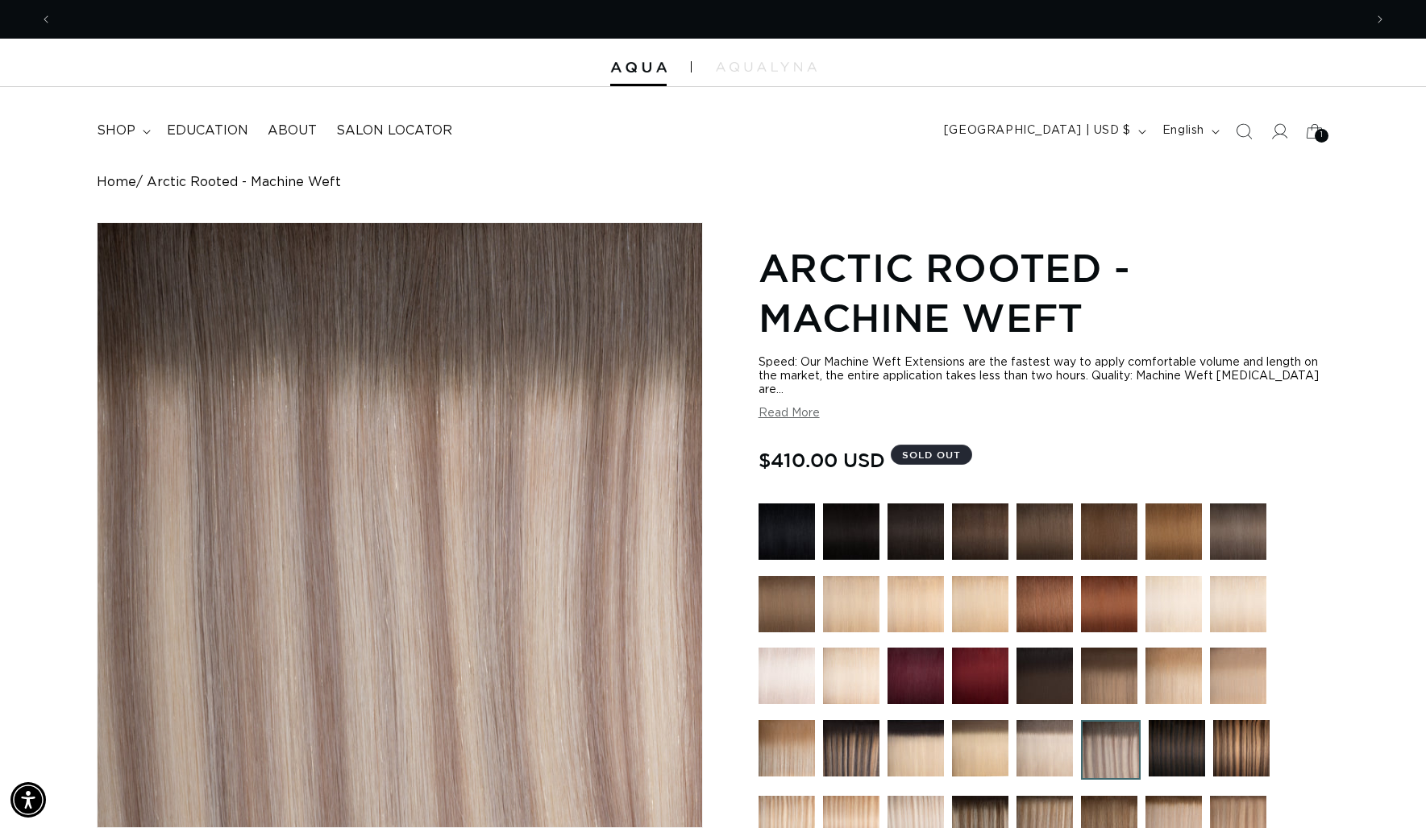
scroll to position [0, 1311]
click at [1058, 744] on img at bounding box center [1044, 749] width 56 height 56
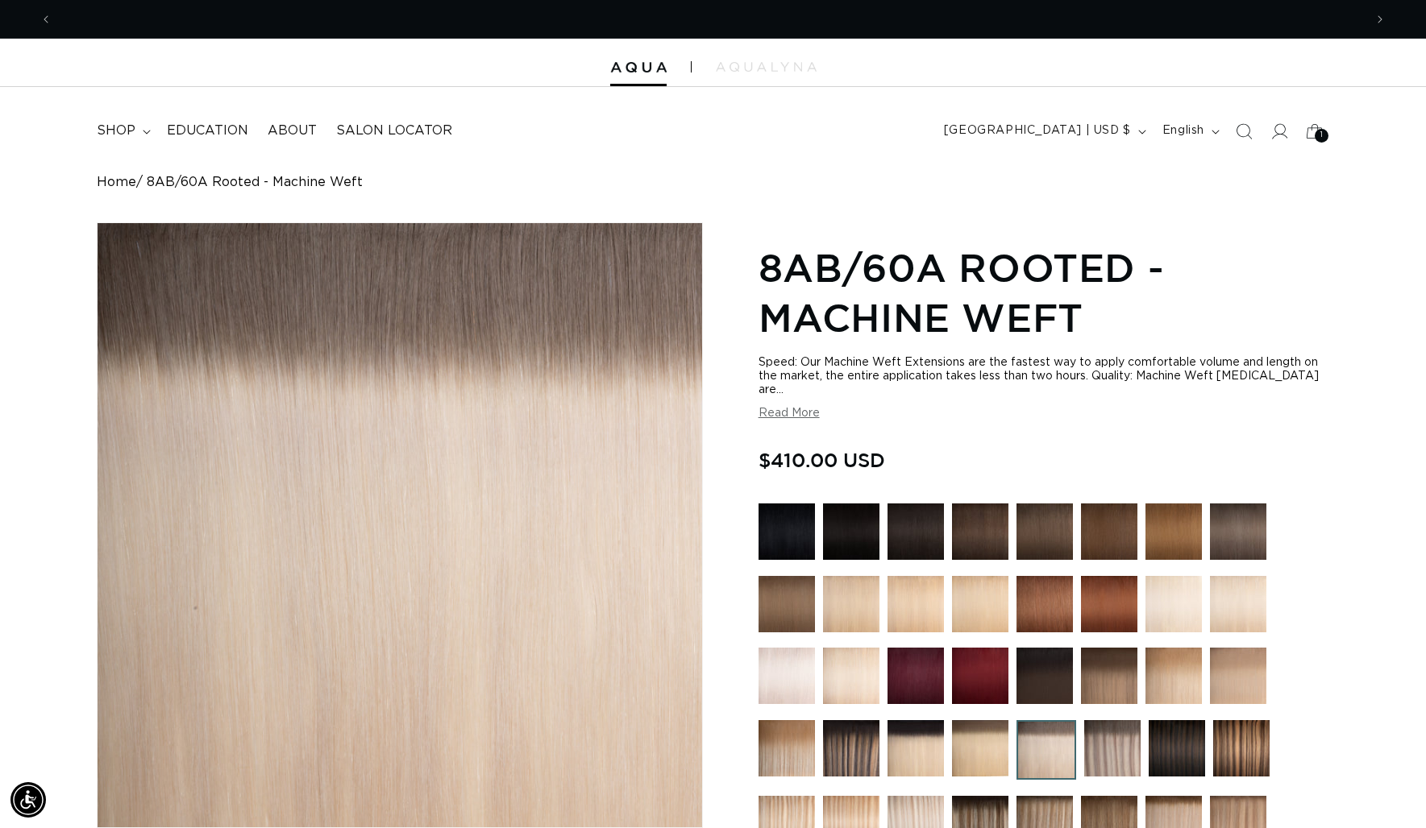
click at [1107, 728] on img at bounding box center [1112, 749] width 56 height 56
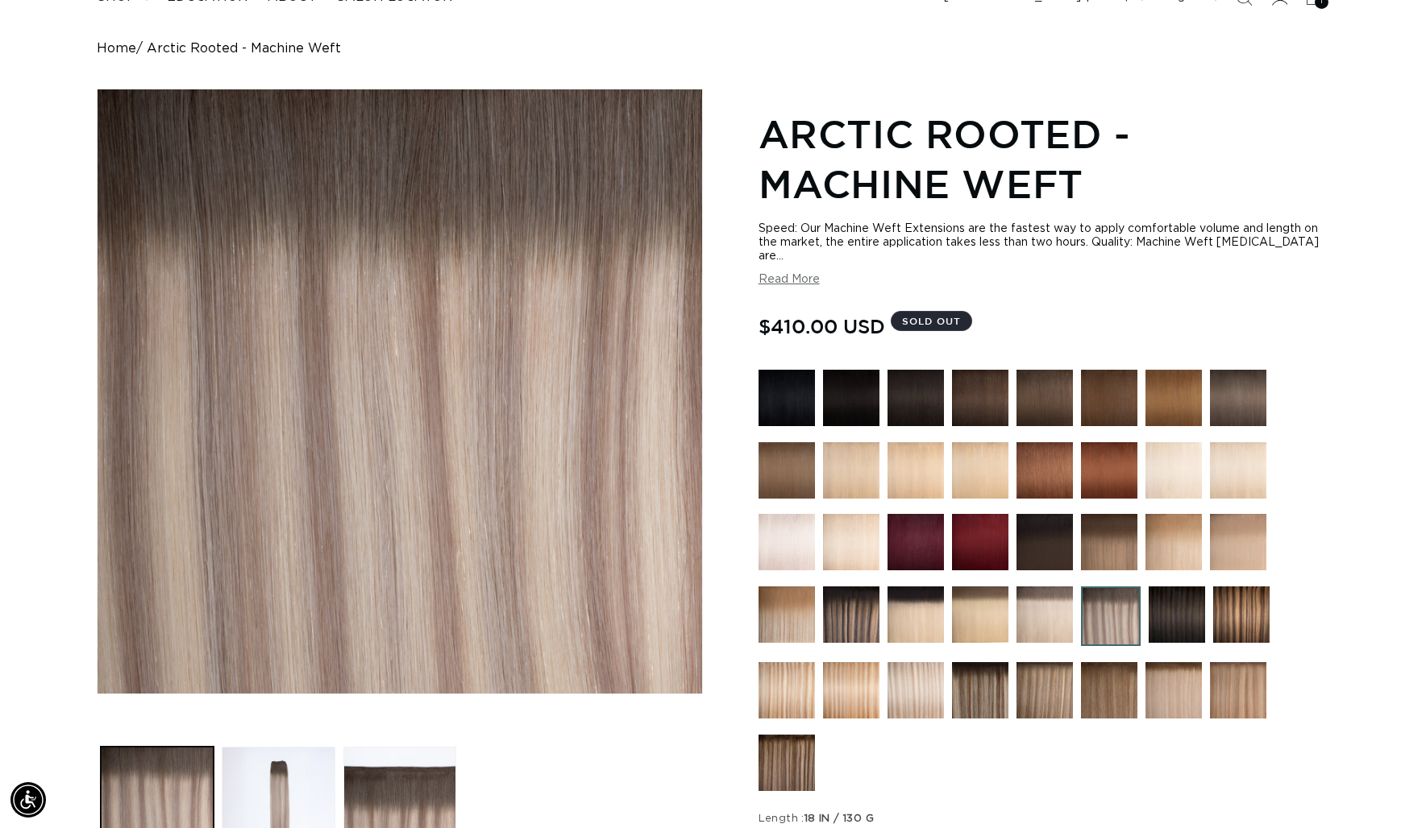
scroll to position [111, 0]
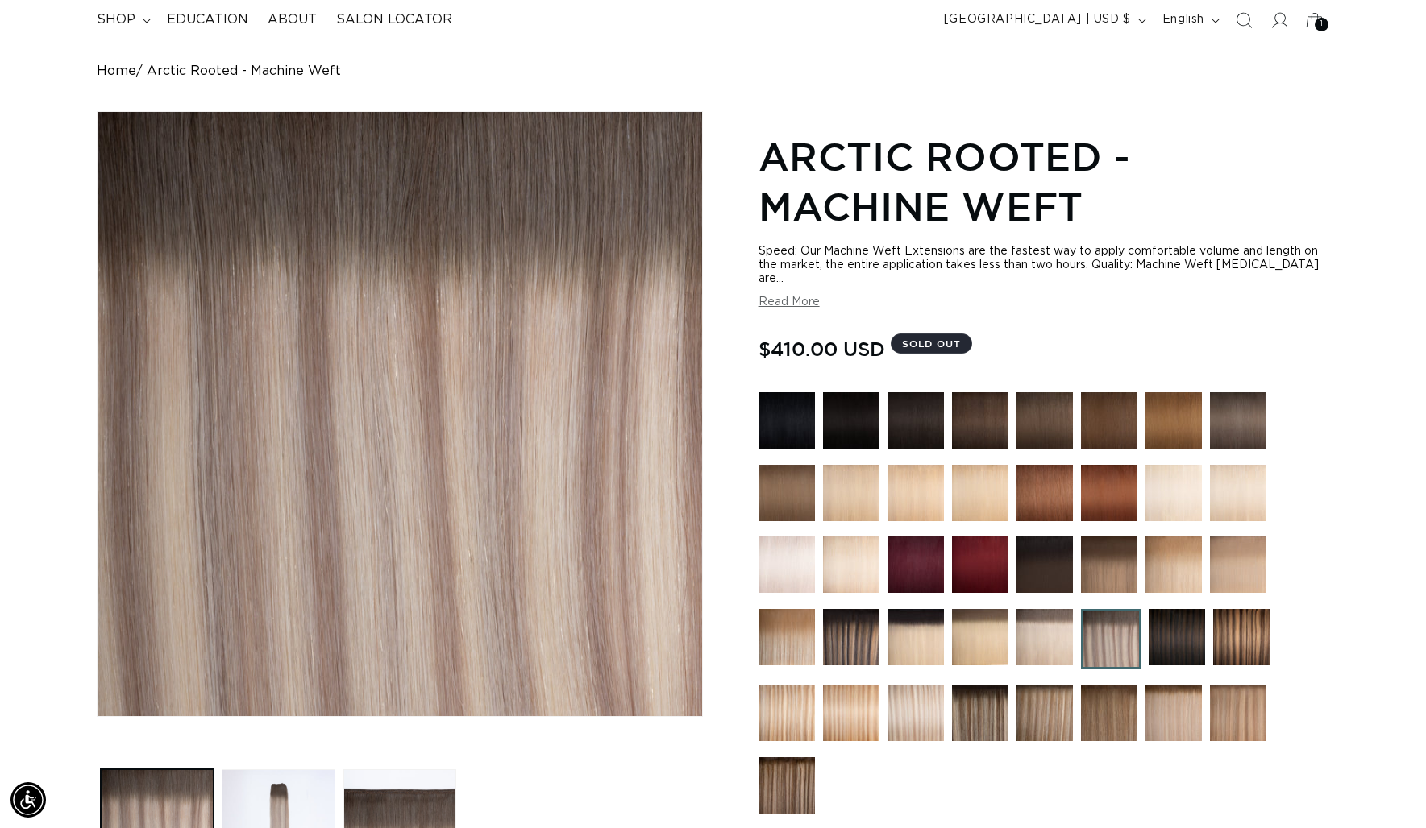
click at [1043, 654] on img at bounding box center [1044, 637] width 56 height 56
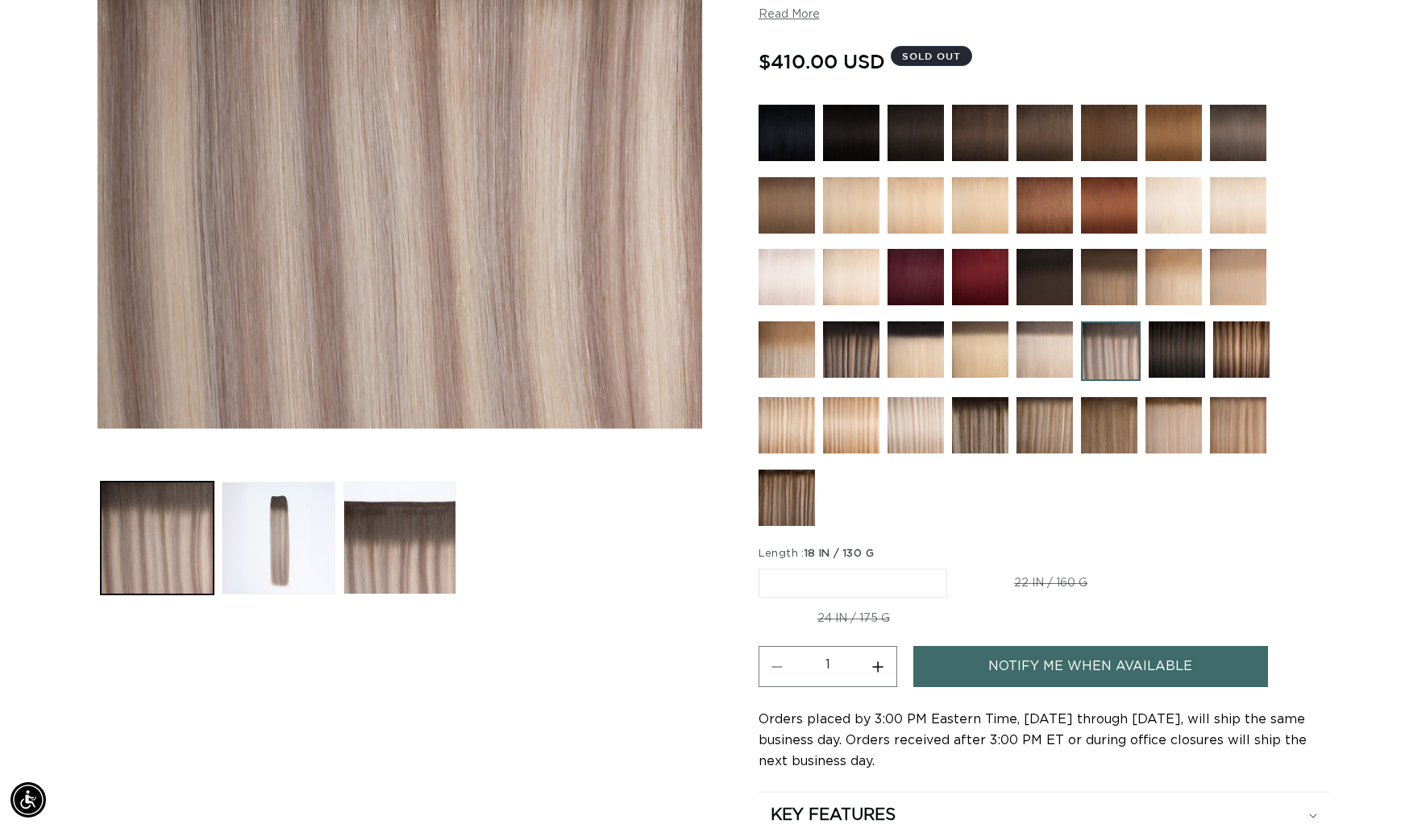
scroll to position [402, 0]
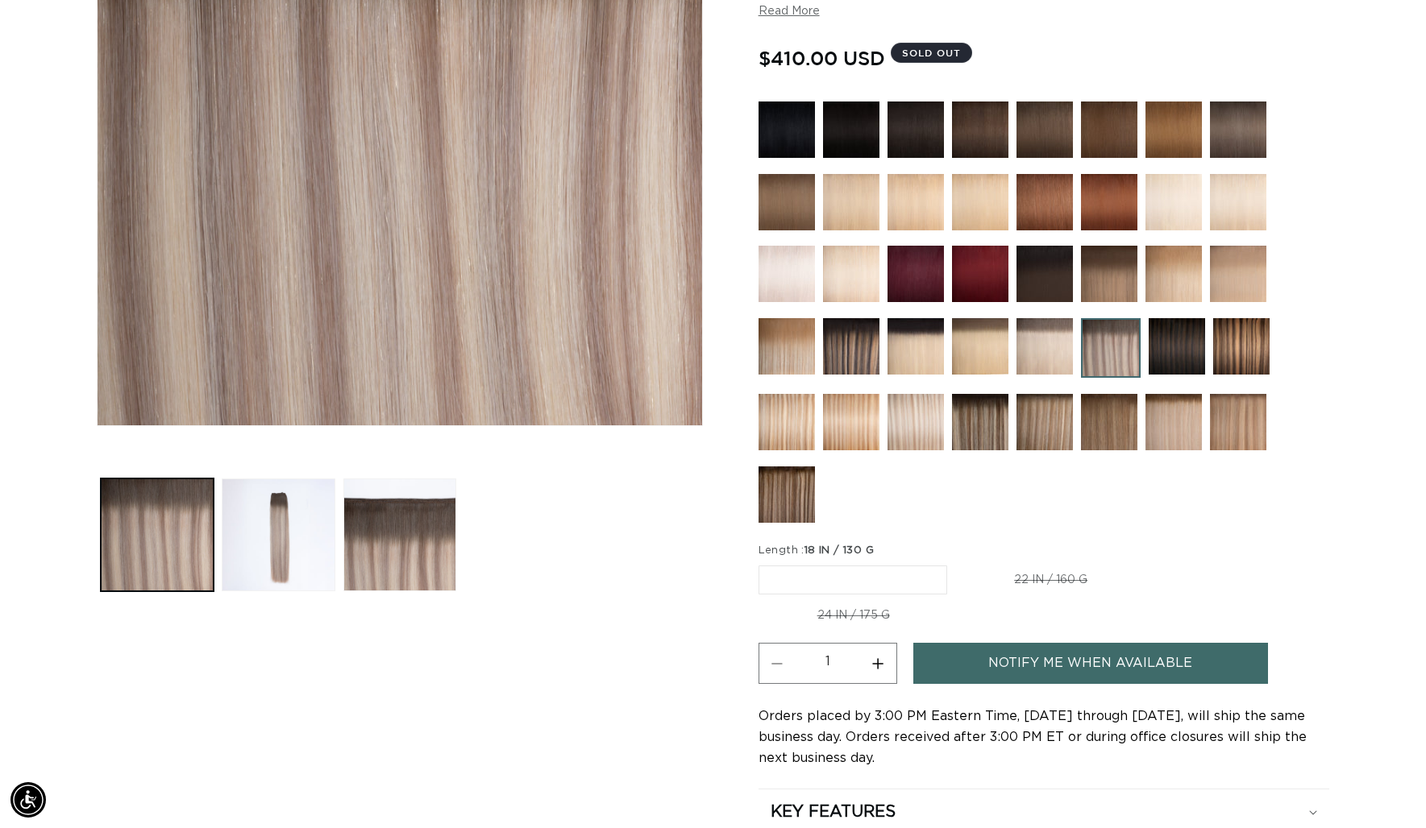
click at [1050, 584] on label "22 IN / 160 G Variant sold out or unavailable" at bounding box center [1050, 580] width 191 height 27
click at [956, 563] on input "22 IN / 160 G Variant sold out or unavailable" at bounding box center [955, 563] width 1 height 1
radio input "true"
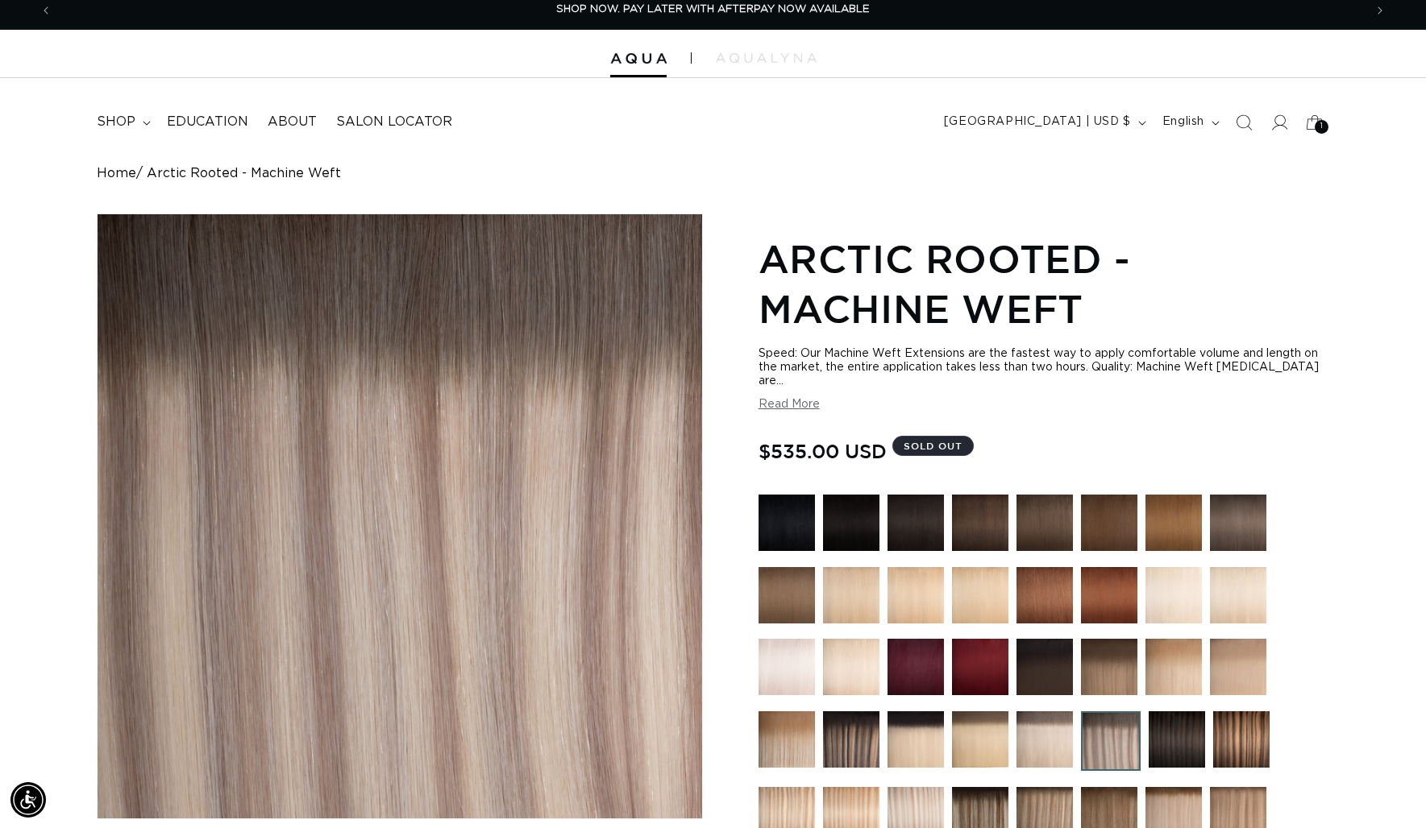
scroll to position [2, 0]
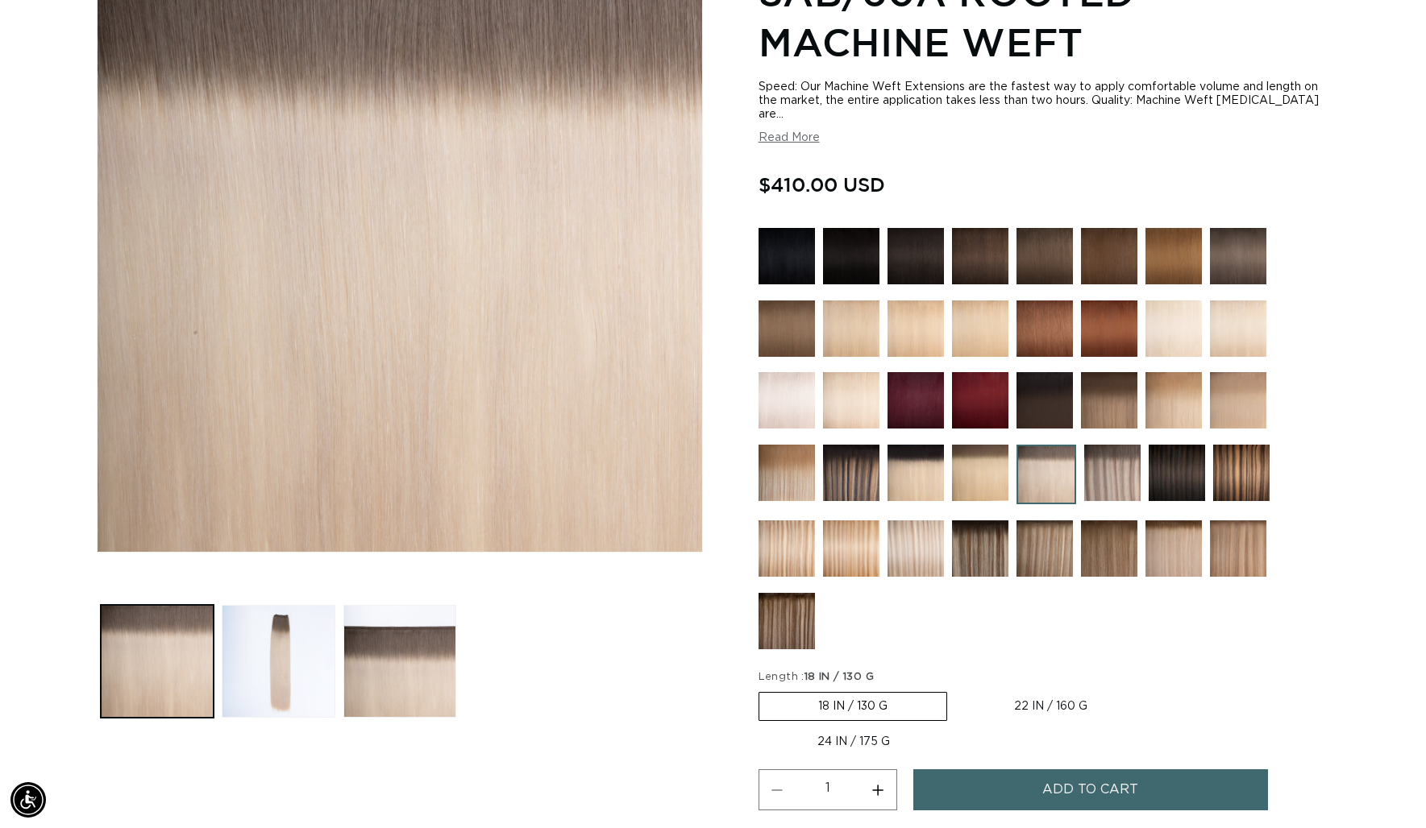
scroll to position [279, 0]
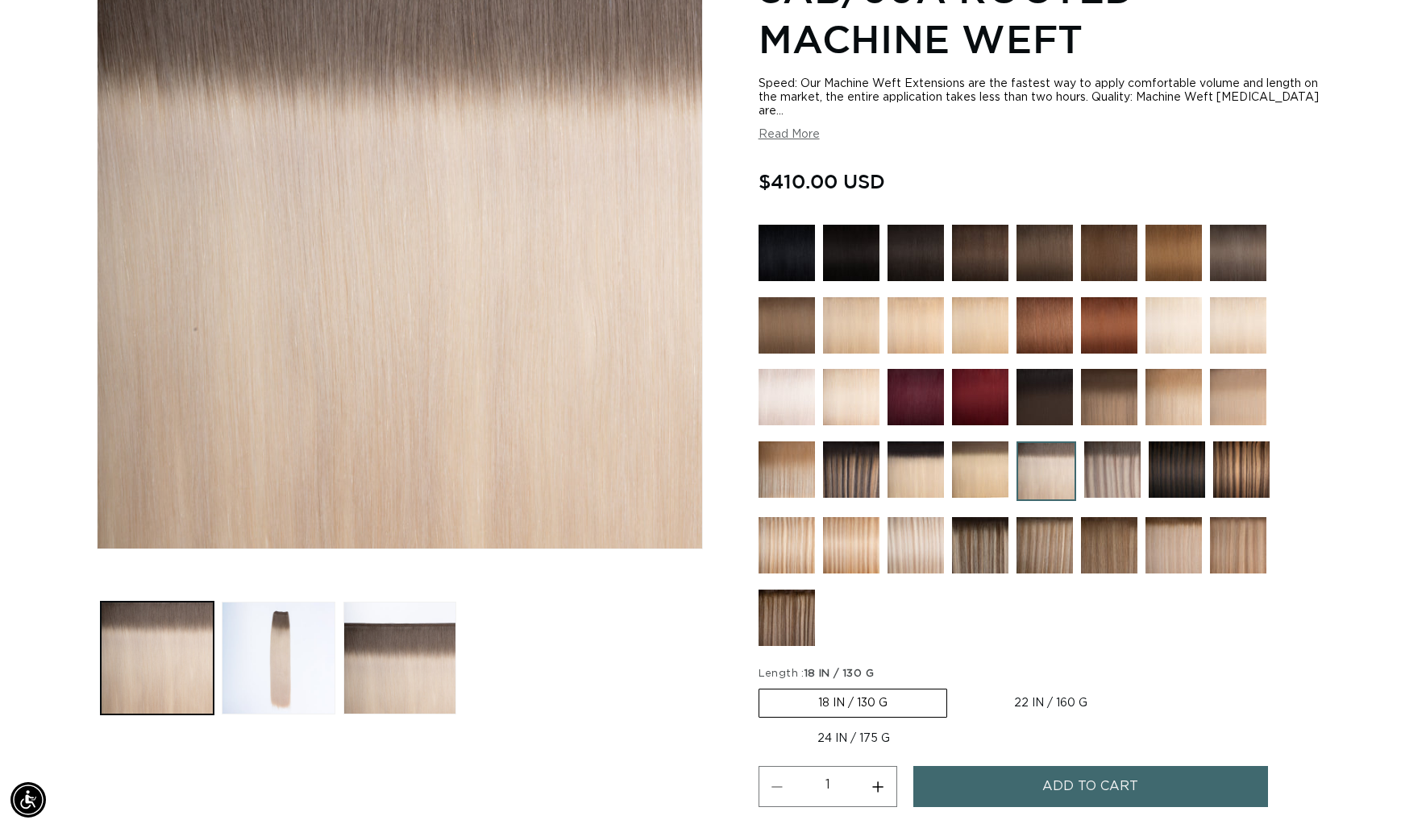
click at [1028, 699] on label "22 IN / 160 G Variant sold out or unavailable" at bounding box center [1050, 703] width 191 height 27
click at [956, 687] on input "22 IN / 160 G Variant sold out or unavailable" at bounding box center [955, 686] width 1 height 1
radio input "true"
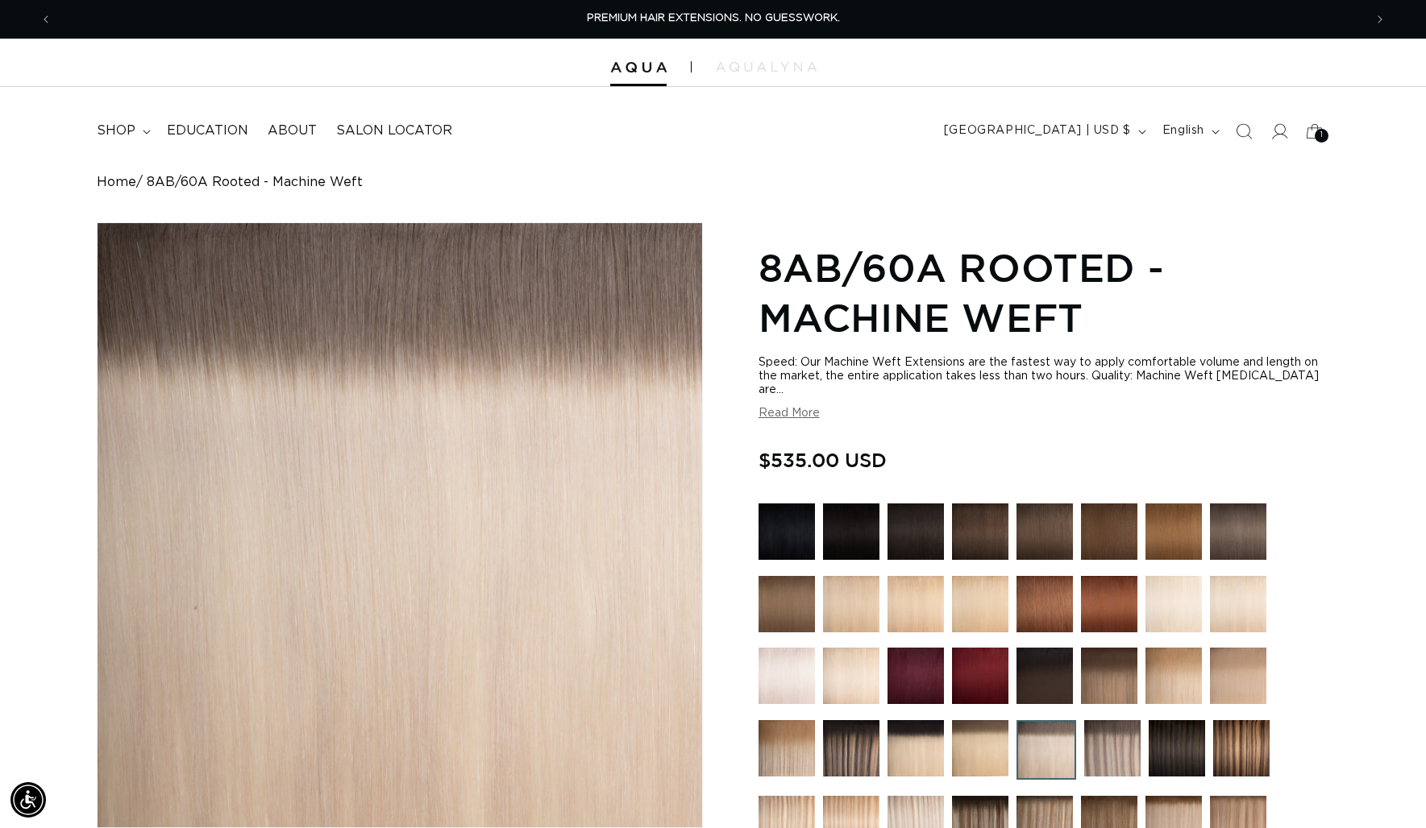
scroll to position [40, 0]
